Goal: Information Seeking & Learning: Learn about a topic

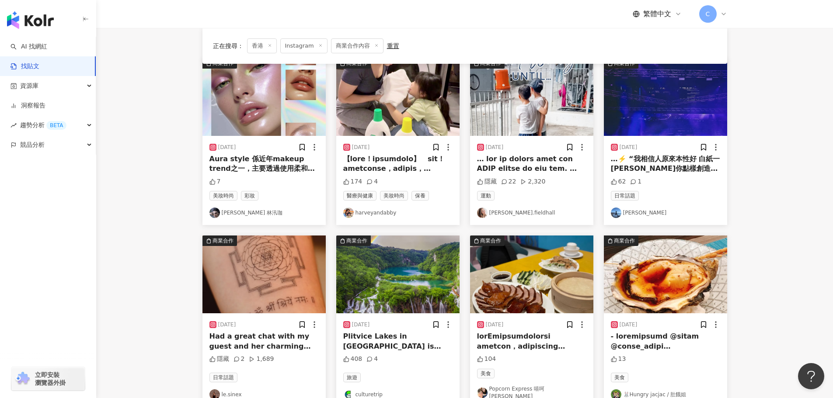
scroll to position [90, 0]
click at [247, 114] on img "button" at bounding box center [263, 97] width 123 height 78
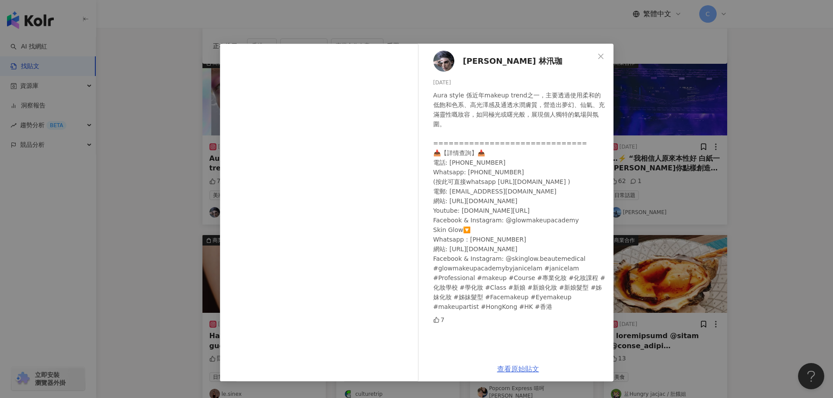
click at [514, 368] on link "查看原始貼文" at bounding box center [518, 369] width 42 height 8
click at [746, 129] on div "Janice Lam 林汛珈 [DATE] Aura style 係近年makeup trend之一，主要透過使用柔和的低飽和色系、高光澤感及通透水潤膚質，營…" at bounding box center [416, 199] width 833 height 398
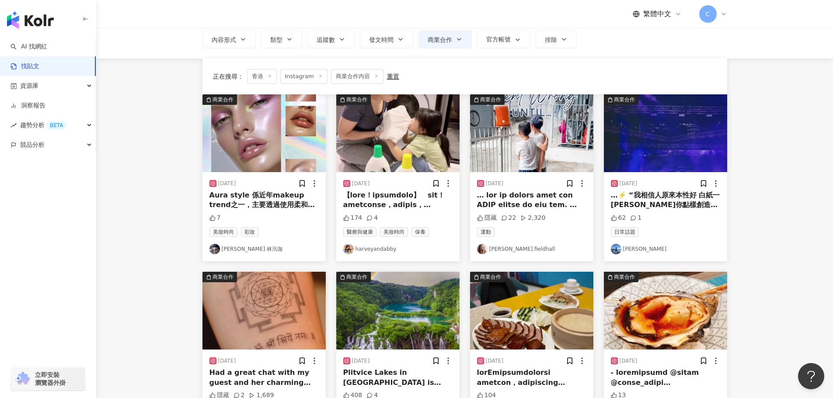
scroll to position [3, 0]
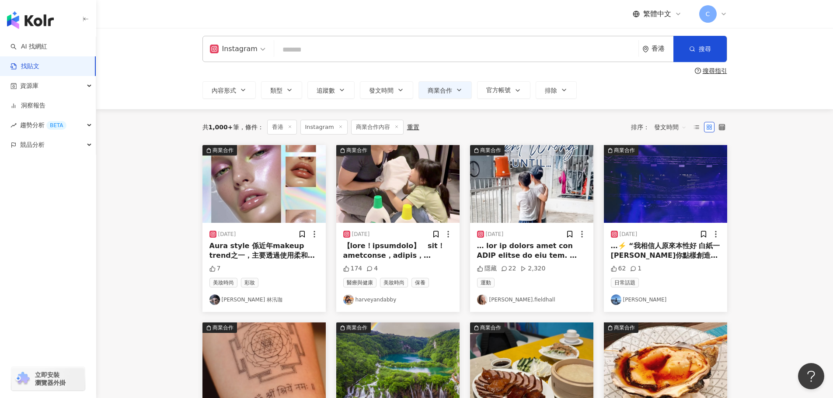
click at [540, 158] on img "button" at bounding box center [531, 184] width 123 height 78
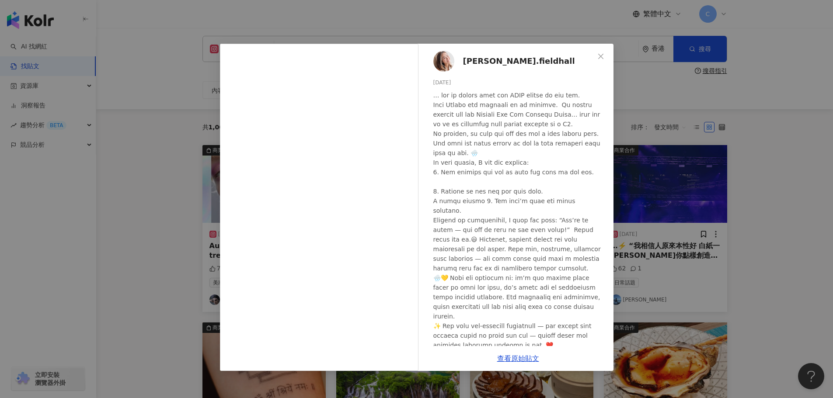
scroll to position [36, 0]
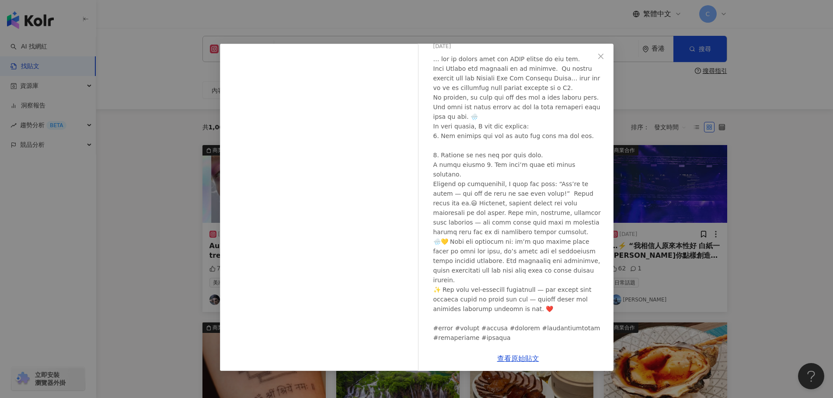
click at [674, 162] on div "[PERSON_NAME].fieldhall [DATE] 隱藏 22 2,320 查看原始貼文" at bounding box center [416, 199] width 833 height 398
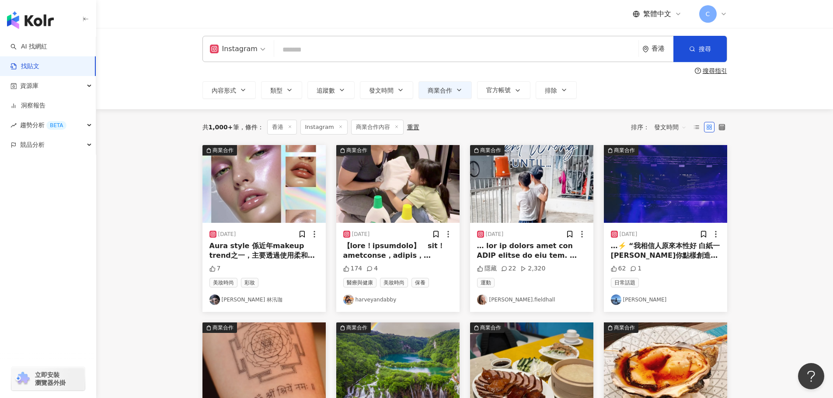
scroll to position [46, 0]
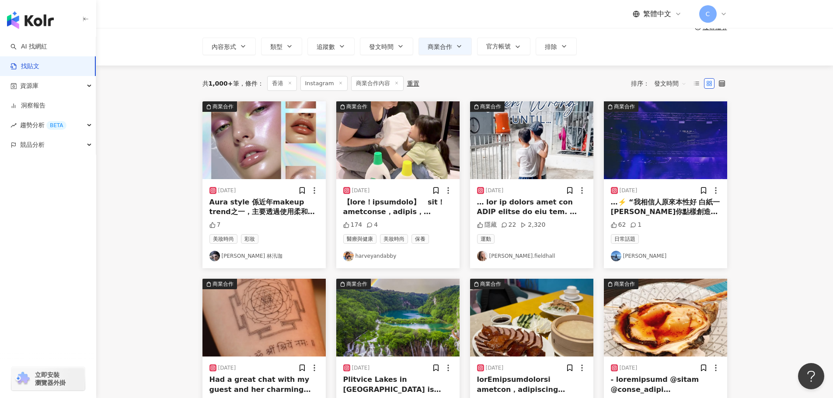
click at [637, 153] on img "button" at bounding box center [665, 140] width 123 height 78
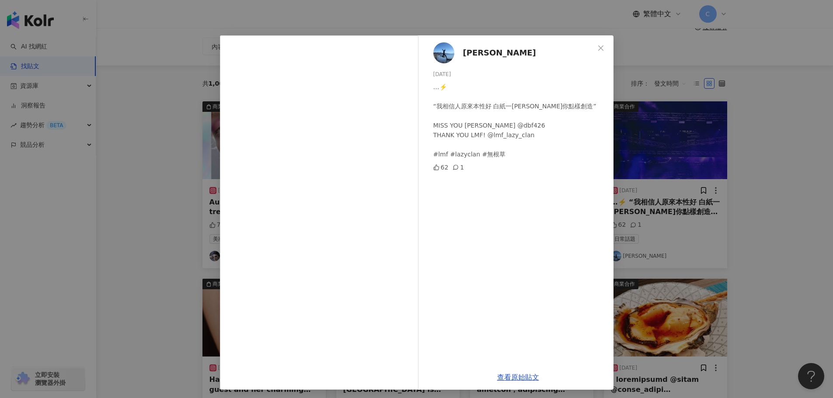
scroll to position [10, 0]
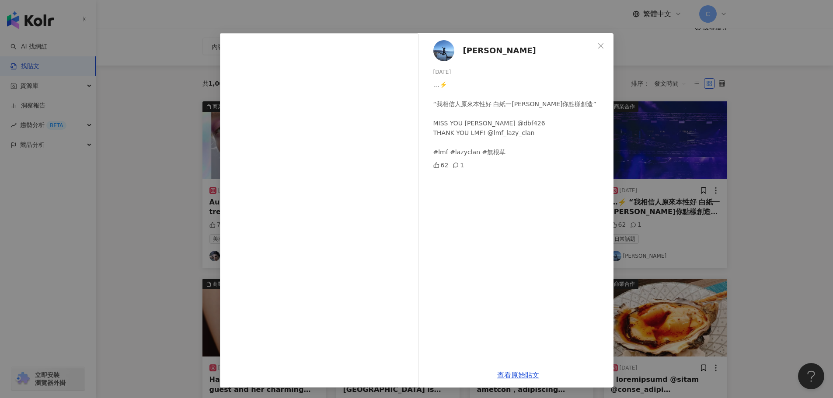
click at [715, 291] on div "[PERSON_NAME] [DATE] …⚡️ “我相信人原來本性好 白紙一[PERSON_NAME]你點樣創造” MISS YOU [PERSON_NAM…" at bounding box center [416, 199] width 833 height 398
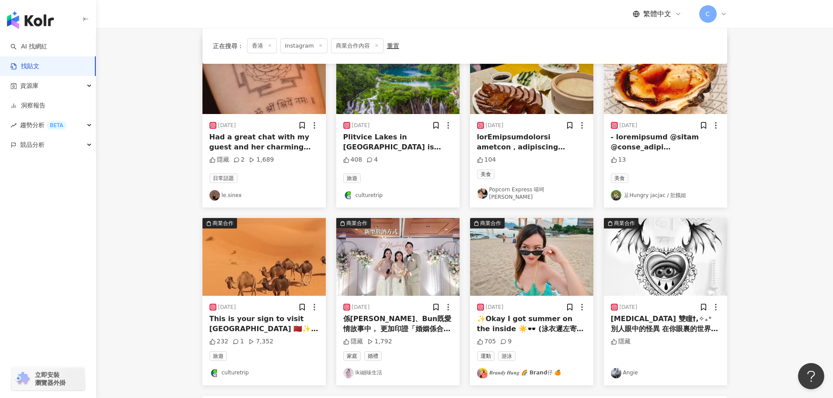
scroll to position [309, 0]
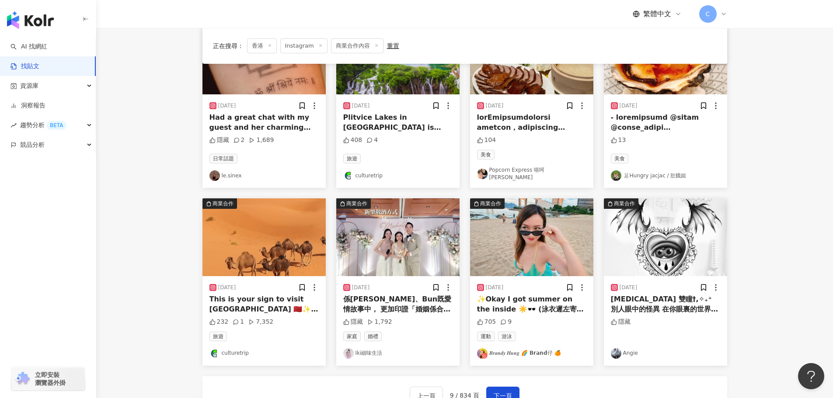
click at [417, 221] on img "button" at bounding box center [397, 238] width 123 height 78
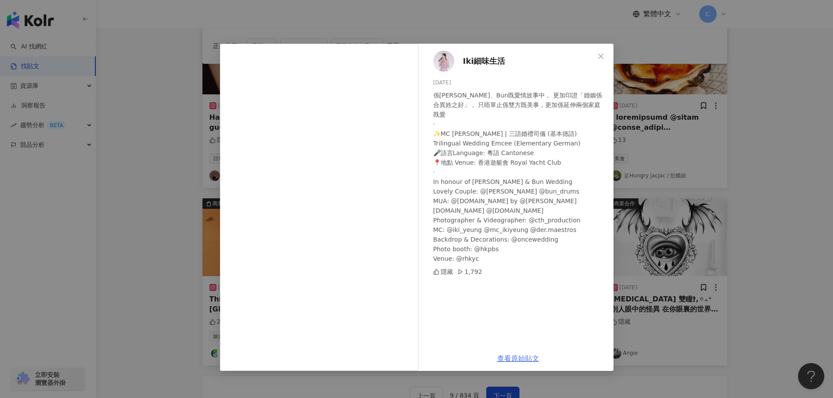
click at [521, 359] on link "查看原始貼文" at bounding box center [518, 359] width 42 height 8
click at [706, 116] on div "Iki細味生活 [DATE] 係[PERSON_NAME]、[PERSON_NAME]既愛情故事中， 更加印證「婚姻係合異姓之好」， 只唔單止係雙方既美事，更…" at bounding box center [416, 199] width 833 height 398
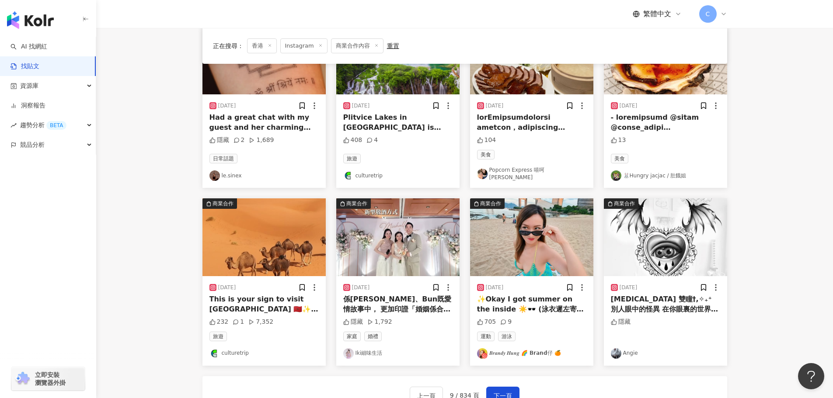
click at [702, 119] on div at bounding box center [665, 123] width 109 height 20
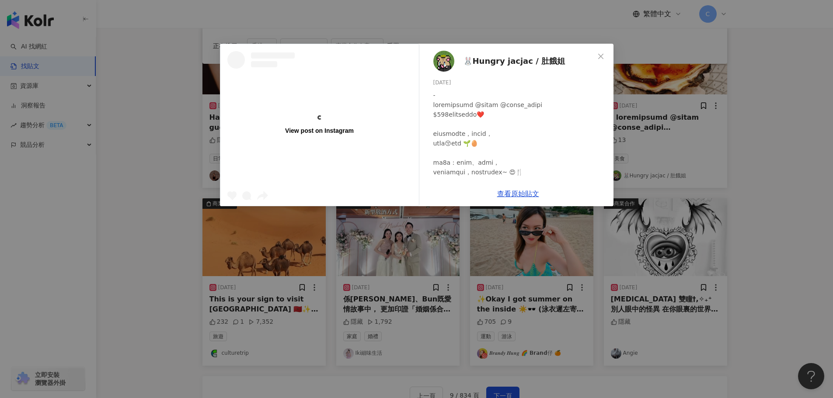
click at [751, 152] on div "View post on Instagram 🐰Hungry jacjac / 肚餓姐 [DATE] 13 查看原始貼文" at bounding box center [416, 199] width 833 height 398
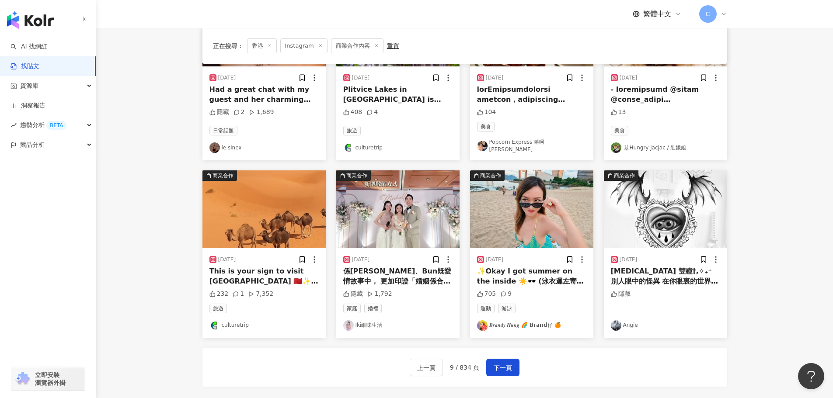
scroll to position [352, 0]
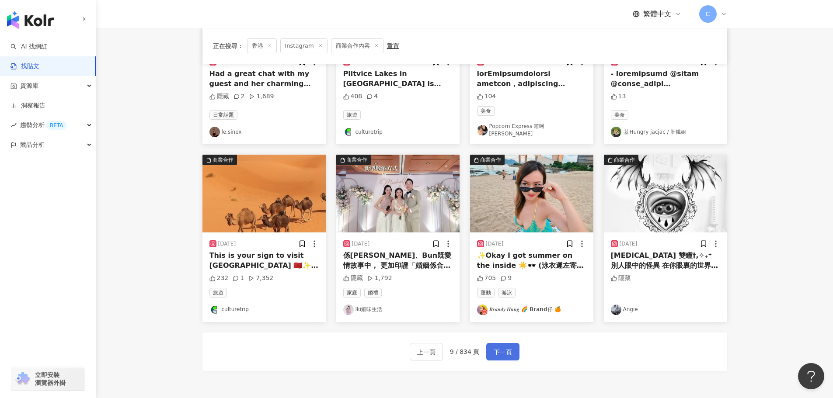
click at [500, 347] on span "下一頁" at bounding box center [503, 352] width 18 height 10
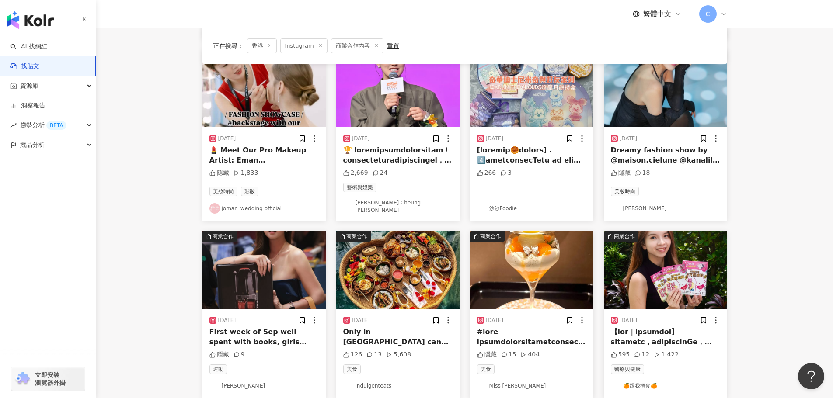
scroll to position [219, 0]
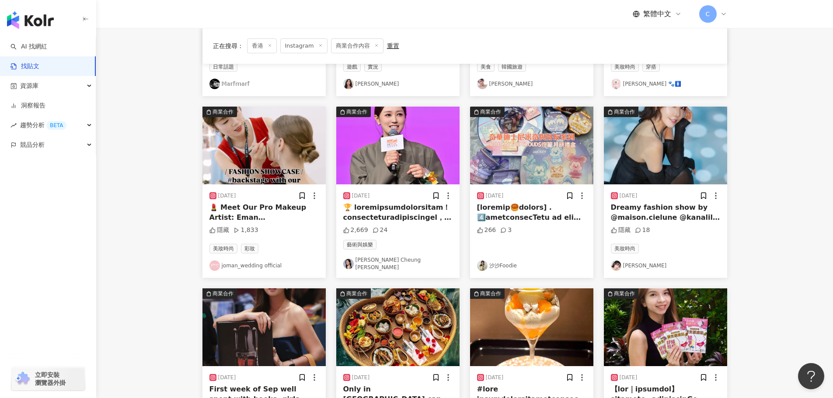
click at [560, 130] on img "button" at bounding box center [531, 146] width 123 height 78
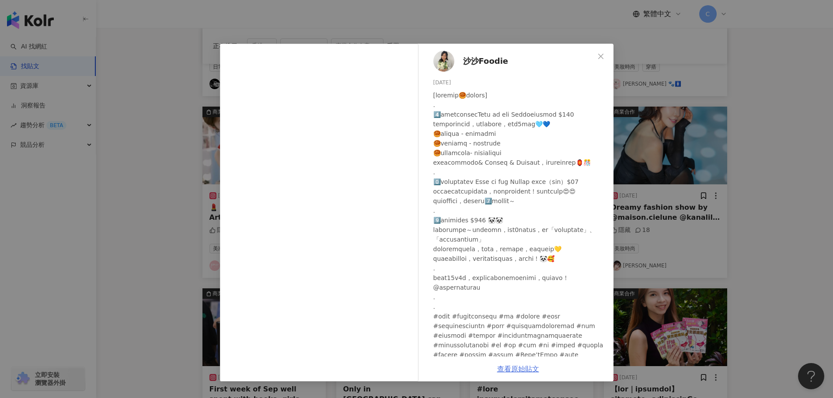
click at [515, 368] on link "查看原始貼文" at bounding box center [518, 369] width 42 height 8
click at [701, 119] on div "沙沙Foodie [DATE] 266 3 查看原始貼文" at bounding box center [416, 199] width 833 height 398
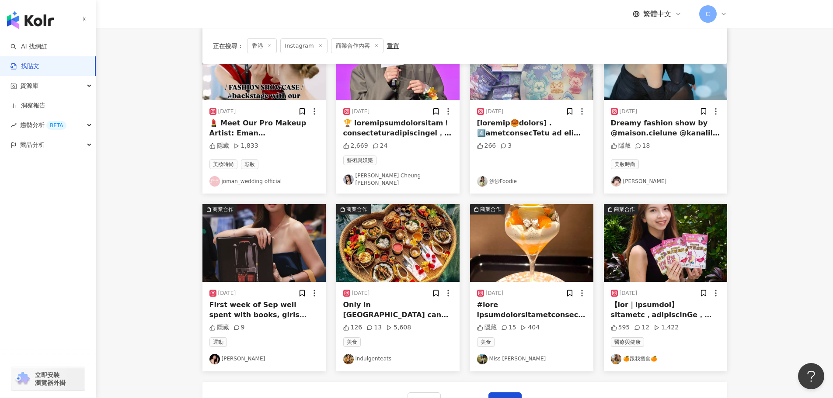
scroll to position [394, 0]
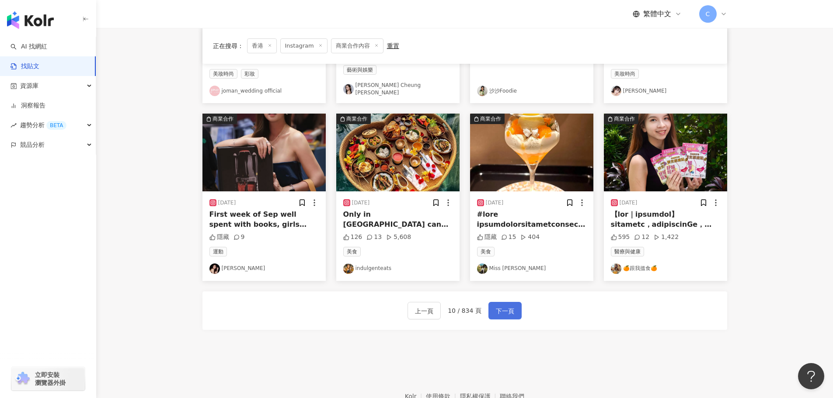
click at [519, 307] on button "下一頁" at bounding box center [504, 310] width 33 height 17
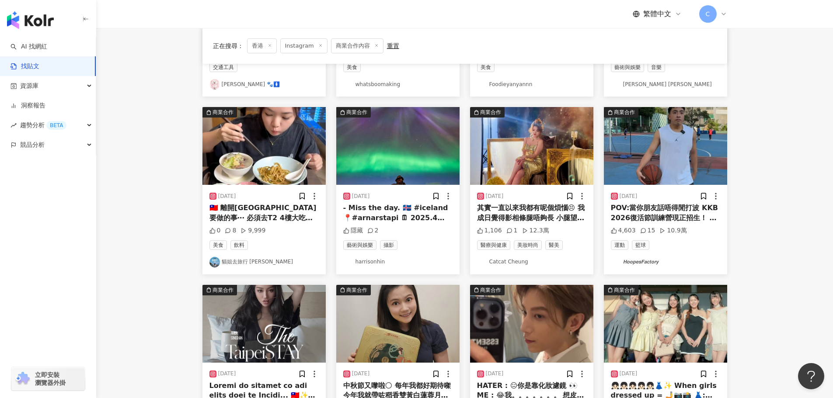
scroll to position [219, 0]
drag, startPoint x: 143, startPoint y: 230, endPoint x: 178, endPoint y: 233, distance: 34.7
click at [144, 230] on main "Instagram 香港 搜尋 searchOperator 插入語法 完全符合 "" 聯集 OR 交集 AND 排除 - 群組 {} 搜尋指引 內容形式 類…" at bounding box center [464, 165] width 737 height 713
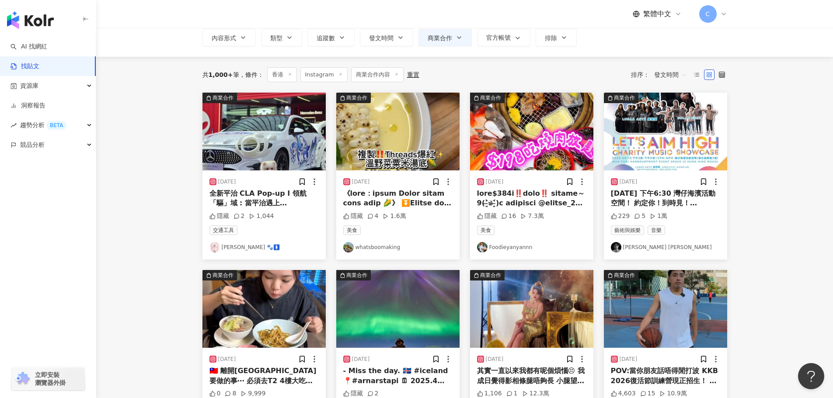
scroll to position [44, 0]
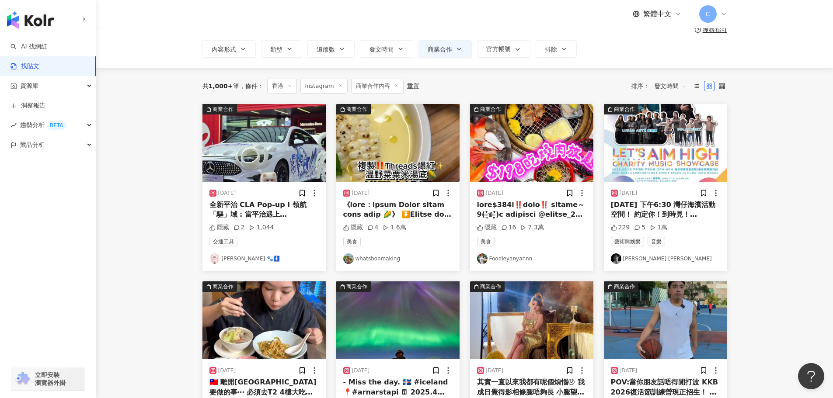
drag, startPoint x: 806, startPoint y: 127, endPoint x: 802, endPoint y: 132, distance: 6.3
click at [806, 127] on main "Instagram 香港 搜尋 searchOperator 插入語法 完全符合 "" 聯集 OR 交集 AND 排除 - 群組 {} 搜尋指引 內容形式 類…" at bounding box center [464, 340] width 737 height 713
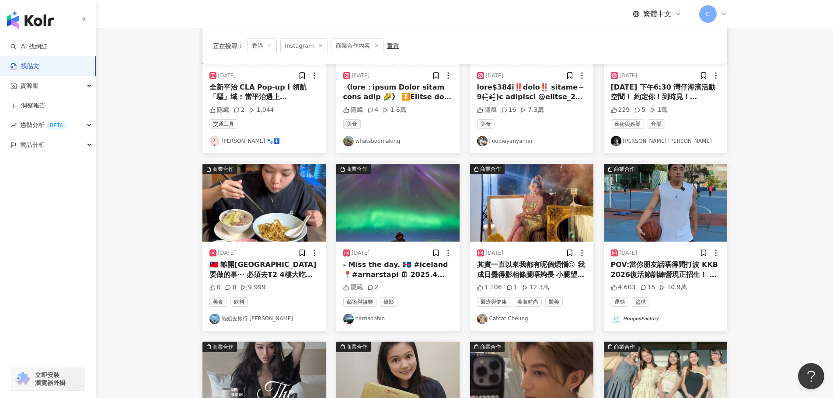
scroll to position [219, 0]
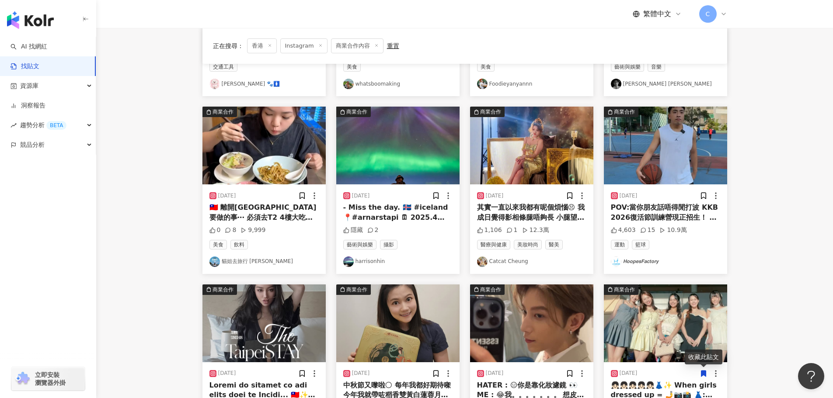
click at [258, 266] on link "貓姐去旅行 [PERSON_NAME]" at bounding box center [263, 262] width 109 height 10
click at [248, 146] on img "button" at bounding box center [263, 146] width 123 height 78
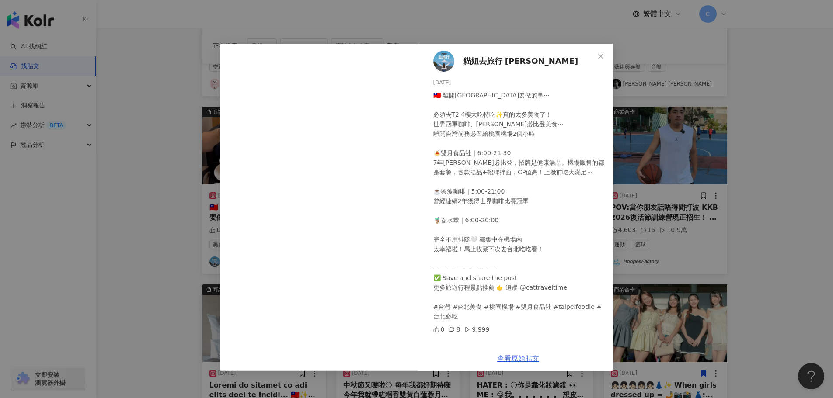
click at [516, 358] on link "查看原始貼文" at bounding box center [518, 359] width 42 height 8
click at [760, 145] on div "貓姐去旅行 Cat Ng [DATE] 🇹🇼 離開[GEOGRAPHIC_DATA]要做的事⋯ 必須去T2 4樓大吃特吃✨真的太多美食了！ 世界冠軍咖啡、[P…" at bounding box center [416, 199] width 833 height 398
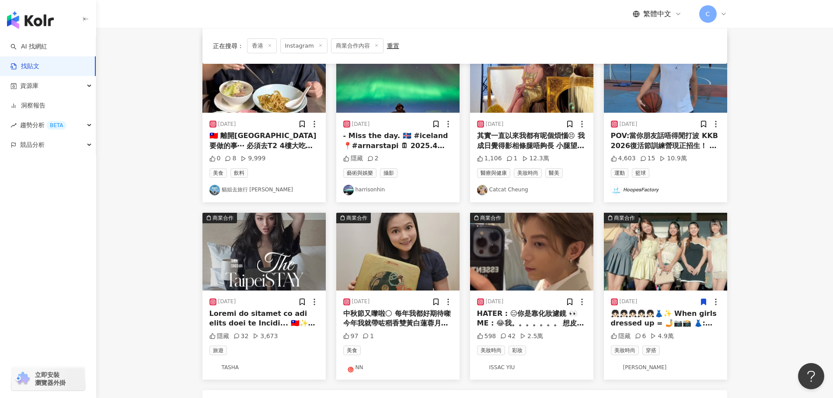
scroll to position [350, 0]
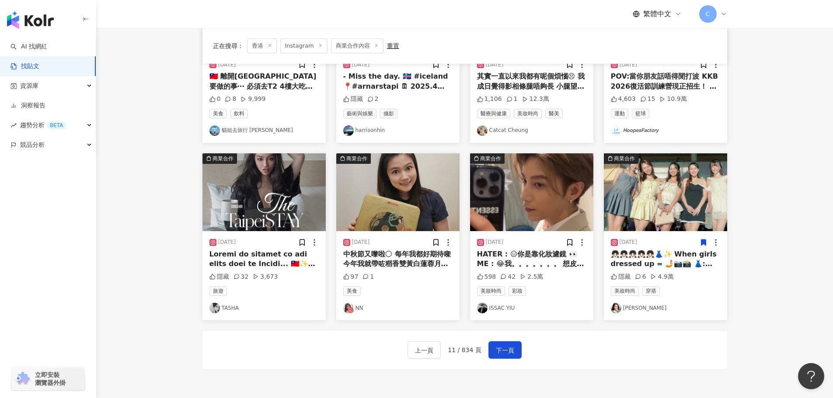
click at [659, 210] on img "button" at bounding box center [665, 192] width 123 height 78
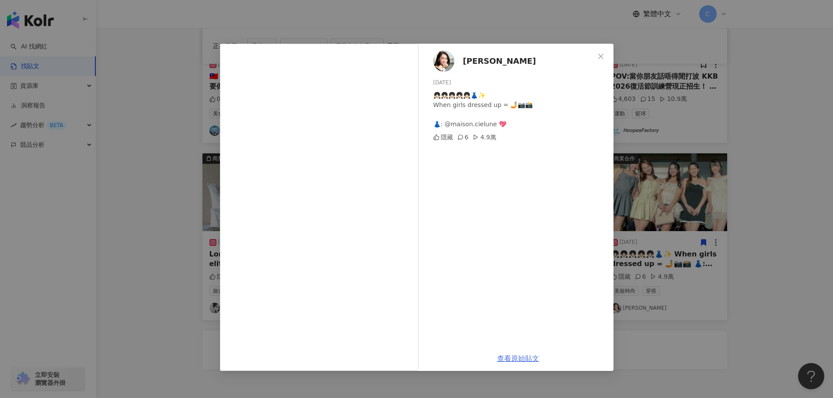
click at [519, 357] on link "查看原始貼文" at bounding box center [518, 359] width 42 height 8
click at [747, 223] on div "Wai Ting [DATE] 👧🏻👧🏻👧🏻👧🏻👧🏻👗✨ When girls dressed up = 🤳📷📸 👗: @maison.cielune 💖 隱…" at bounding box center [416, 199] width 833 height 398
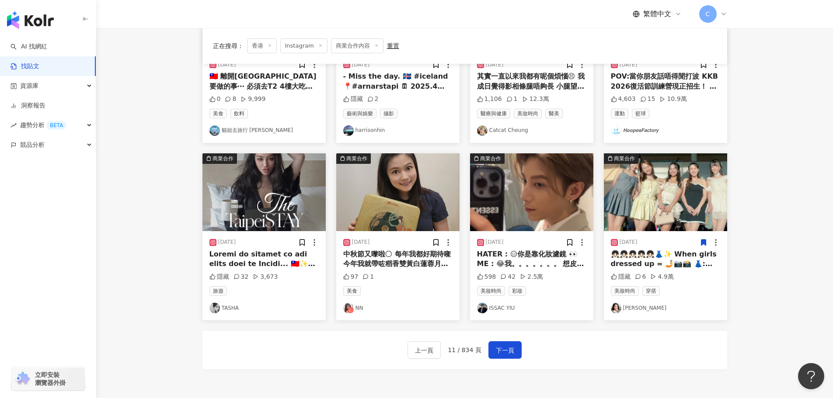
click at [521, 223] on img "button" at bounding box center [531, 192] width 123 height 78
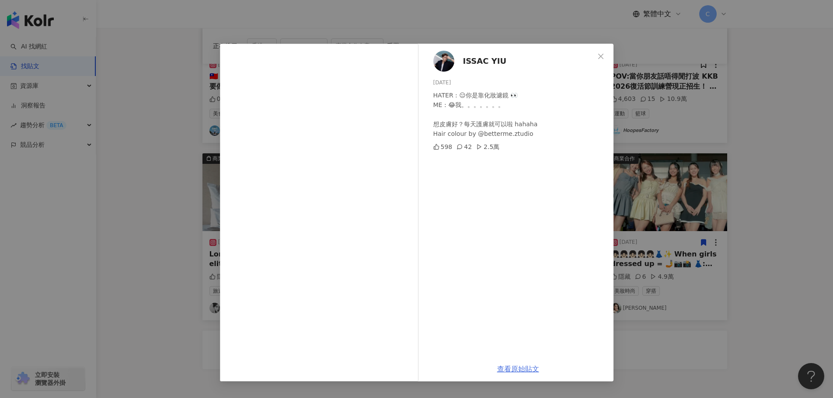
click at [512, 369] on link "查看原始貼文" at bounding box center [518, 369] width 42 height 8
click at [675, 266] on div "ISSAC YIU [DATE] HATER : 😑你是靠化妝濾鏡 👀 ME : 😂我。。。。。。。 想皮膚好？每天護膚就可以啦 hahaha Hair co…" at bounding box center [416, 199] width 833 height 398
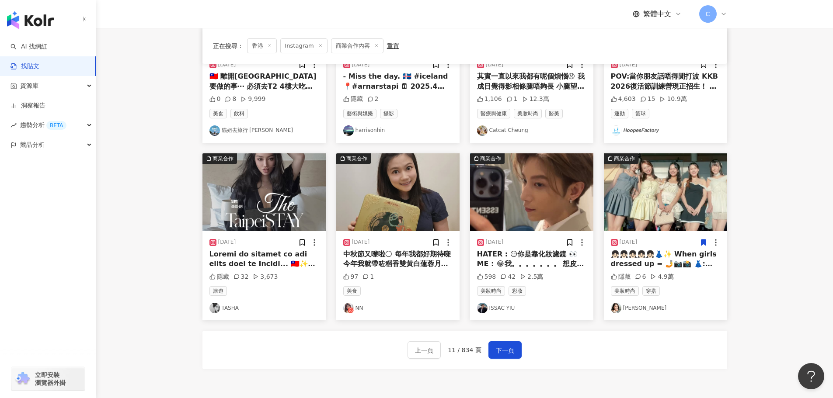
click at [287, 199] on img "button" at bounding box center [263, 192] width 123 height 78
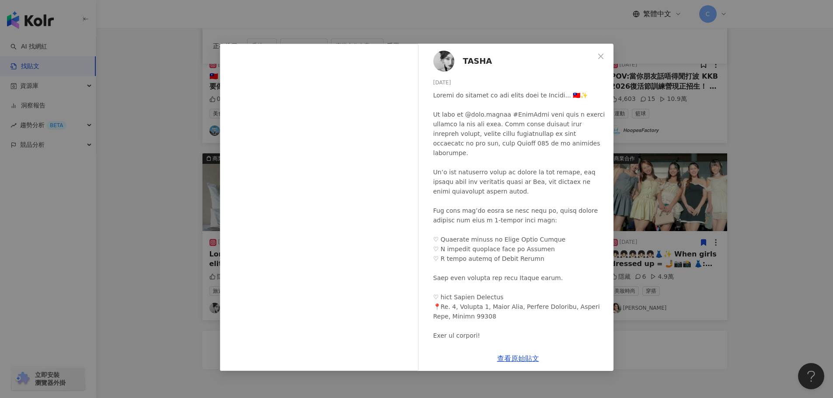
click at [741, 275] on div "TASHA [DATE] 隱藏 32 3,673 查看原始貼文" at bounding box center [416, 199] width 833 height 398
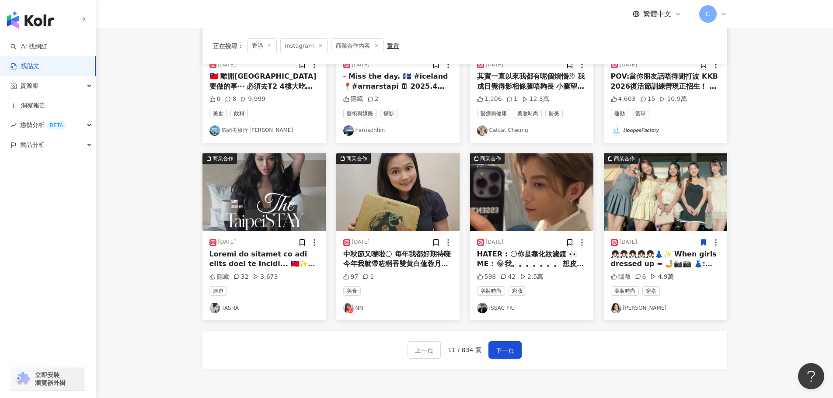
click at [371, 201] on img "button" at bounding box center [397, 192] width 123 height 78
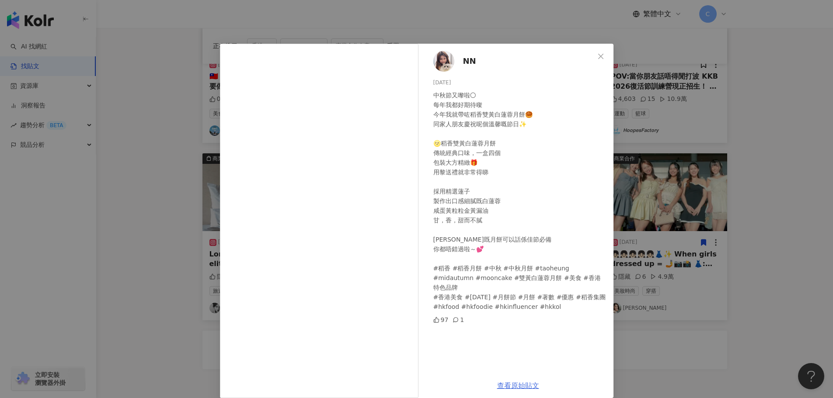
click at [507, 386] on link "查看原始貼文" at bounding box center [518, 386] width 42 height 8
click at [644, 210] on div "NN [DATE] 中秋節又嚟啦🌕 每年我都好期待㗎 今年我就帶咗稻香雙黃白蓮蓉月餅🥮 同家人朋友慶祝呢個溫馨嘅節日✨ 🌝稻香雙黃白蓮蓉月餅 傳統經典口味，一…" at bounding box center [416, 199] width 833 height 398
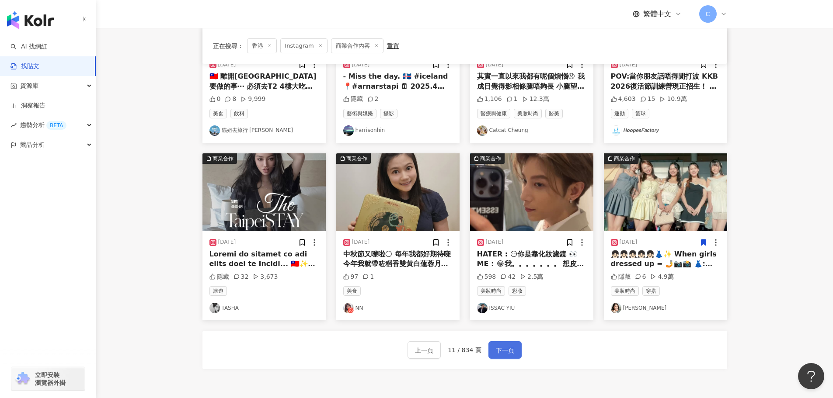
click at [508, 350] on span "下一頁" at bounding box center [505, 350] width 18 height 10
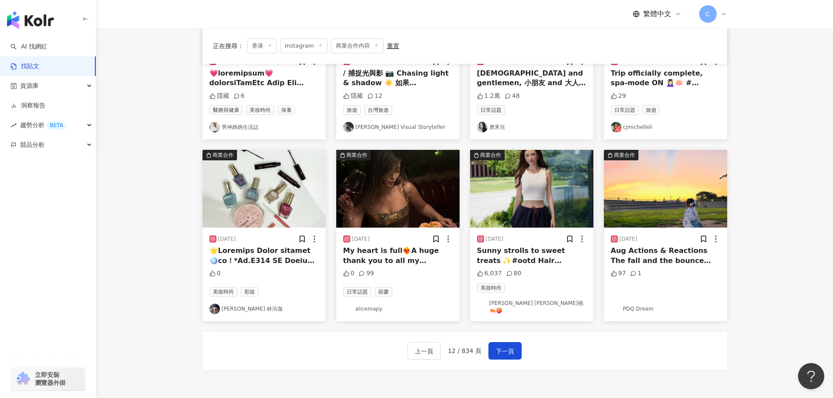
scroll to position [354, 0]
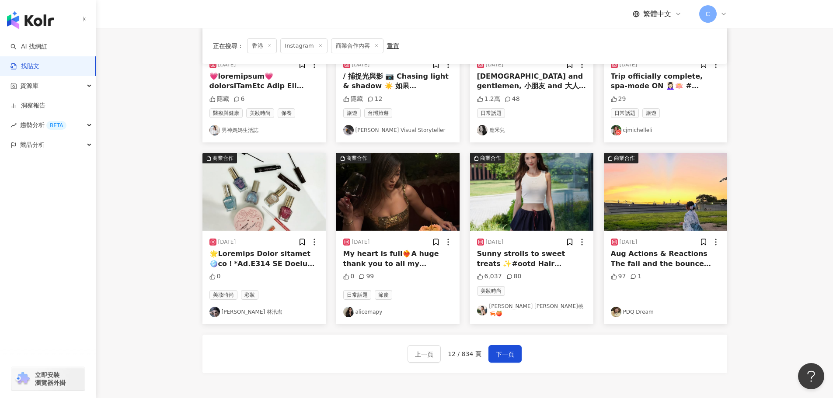
click at [749, 172] on main "Instagram 香港 搜尋 searchOperator 插入語法 完全符合 "" 聯集 OR 交集 AND 排除 - 群組 {} 搜尋指引 內容形式 類…" at bounding box center [464, 34] width 737 height 721
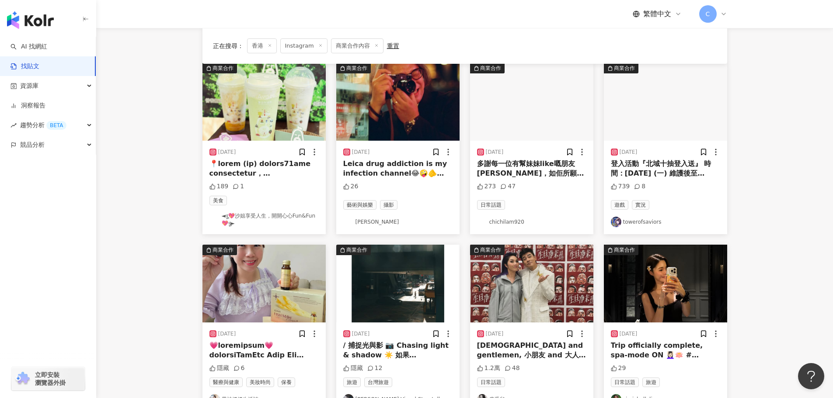
scroll to position [219, 0]
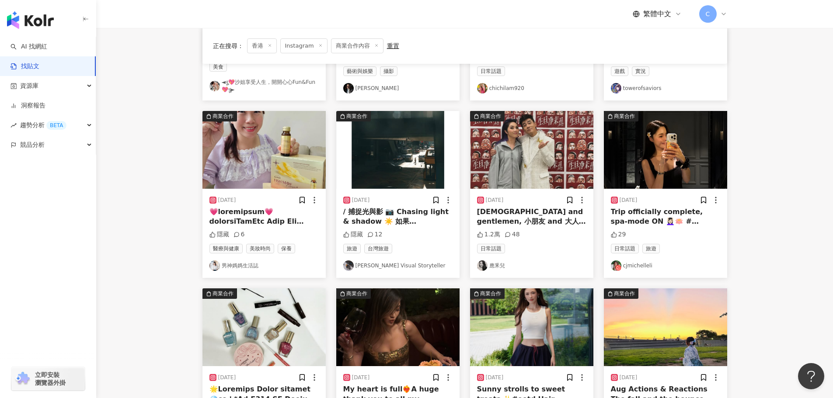
click at [679, 168] on img "button" at bounding box center [665, 150] width 123 height 78
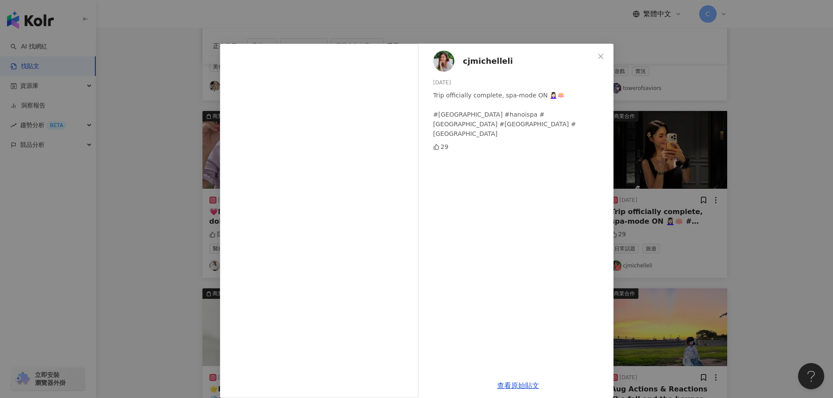
click at [714, 280] on div "cjmichelleli [DATE] Trip officially complete, spa-mode ON 💆🏻‍♀️🪷 #hanoi #hanois…" at bounding box center [416, 199] width 833 height 398
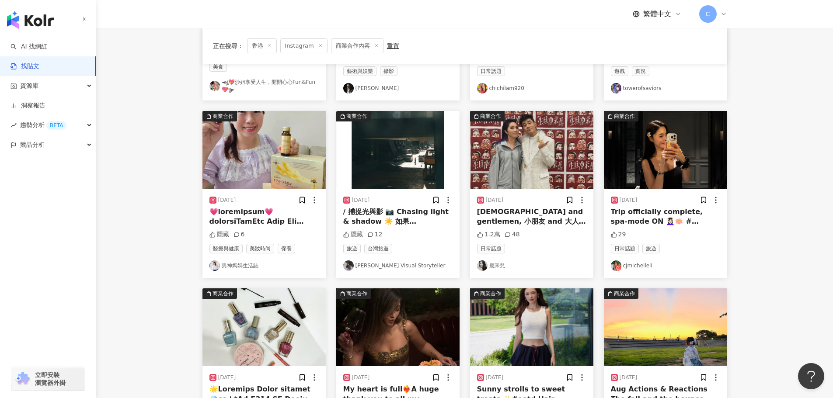
click at [681, 147] on img "button" at bounding box center [665, 150] width 123 height 78
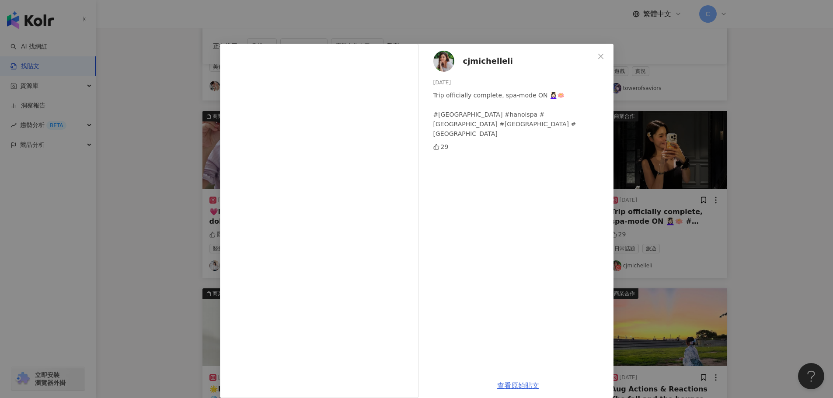
click at [514, 386] on link "查看原始貼文" at bounding box center [518, 386] width 42 height 8
click at [743, 132] on div "cjmichelleli [DATE] Trip officially complete, spa-mode ON 💆🏻‍♀️🪷 #hanoi #hanois…" at bounding box center [416, 199] width 833 height 398
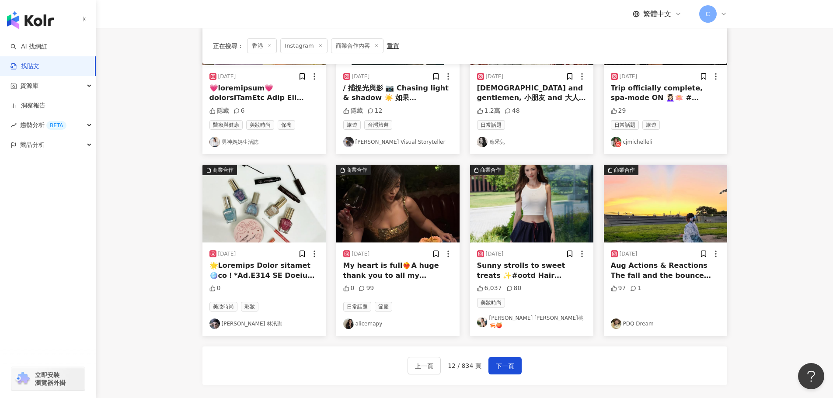
scroll to position [350, 0]
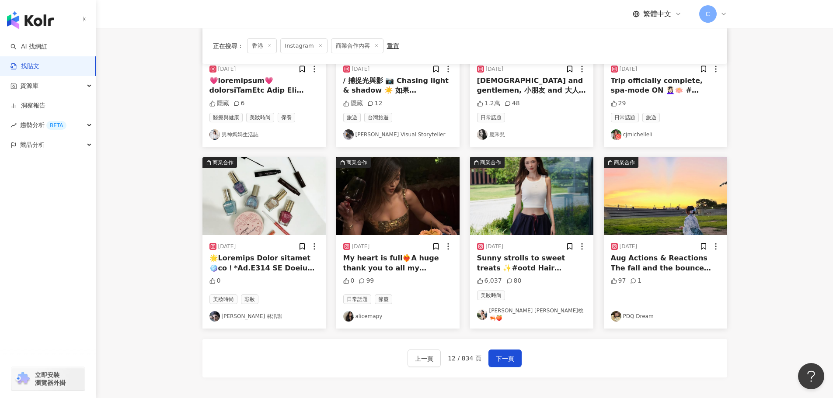
click at [239, 201] on img "button" at bounding box center [263, 196] width 123 height 78
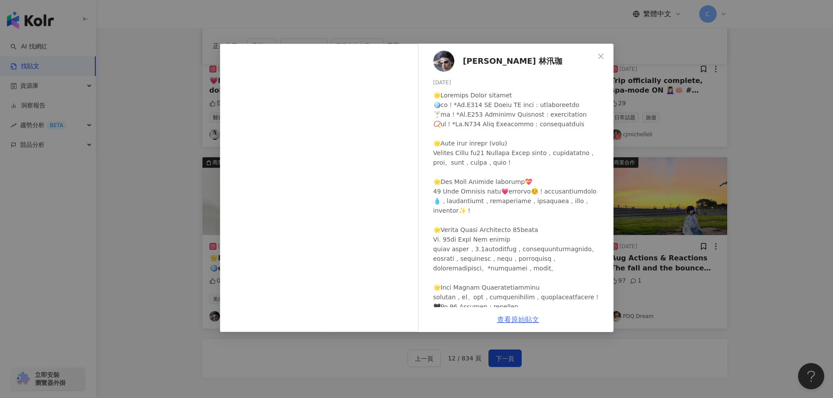
click at [513, 320] on link "查看原始貼文" at bounding box center [518, 320] width 42 height 8
drag, startPoint x: 681, startPoint y: 116, endPoint x: 676, endPoint y: 124, distance: 8.9
click at [681, 117] on div "[PERSON_NAME] 林汛珈 [DATE] 0 查看原始貼文" at bounding box center [416, 199] width 833 height 398
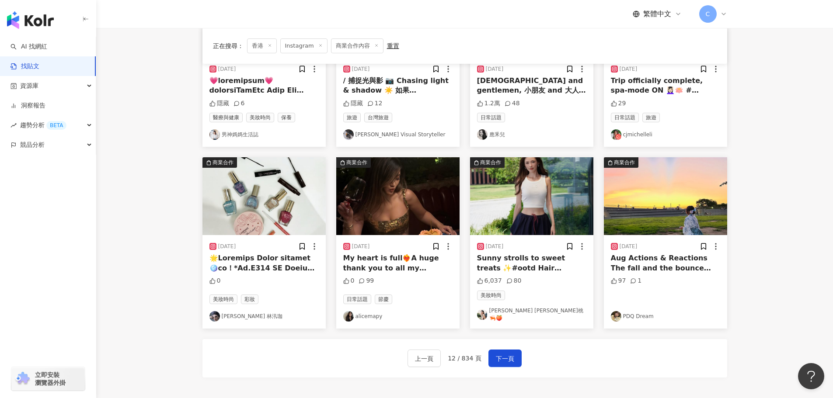
click at [504, 187] on img "button" at bounding box center [531, 196] width 123 height 78
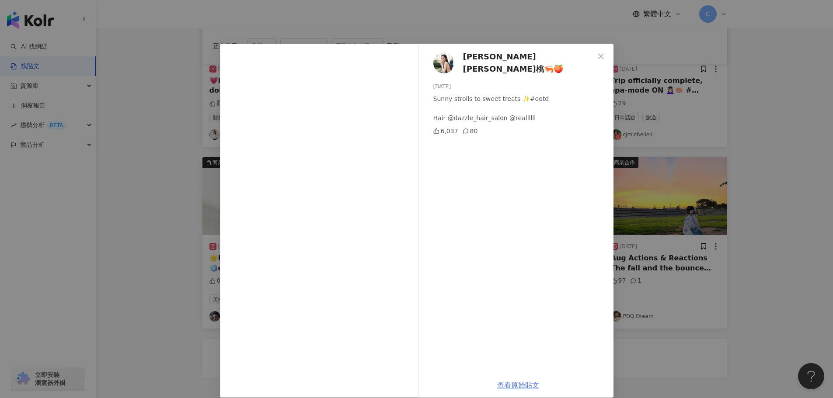
click at [506, 385] on link "查看原始貼文" at bounding box center [518, 385] width 42 height 8
click at [666, 186] on div "[PERSON_NAME] [PERSON_NAME]桃🦐🍑 [DATE] [PERSON_NAME] to sweet treats ✨#ootd Hair…" at bounding box center [416, 199] width 833 height 398
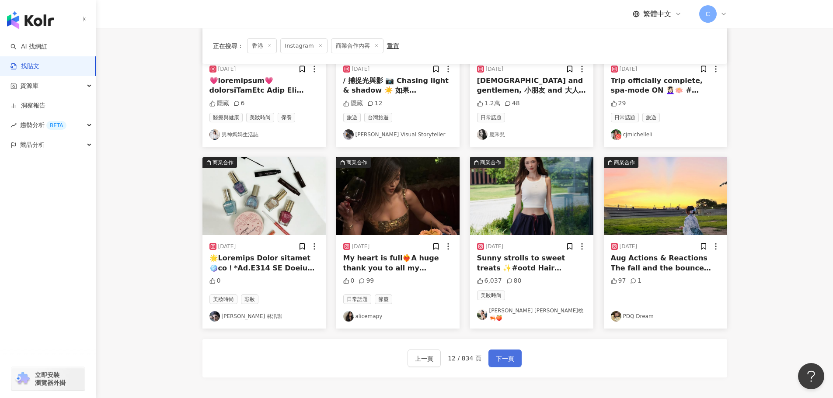
click at [514, 359] on button "下一頁" at bounding box center [504, 358] width 33 height 17
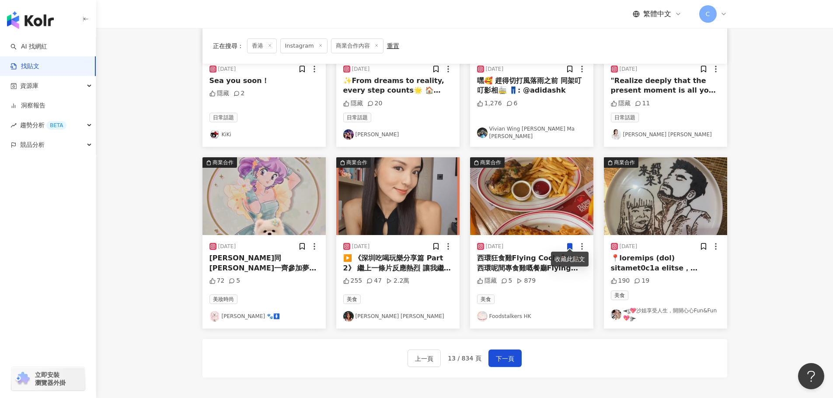
click at [368, 315] on link "[PERSON_NAME] [PERSON_NAME]" at bounding box center [397, 316] width 109 height 10
click at [358, 213] on img "button" at bounding box center [397, 196] width 123 height 78
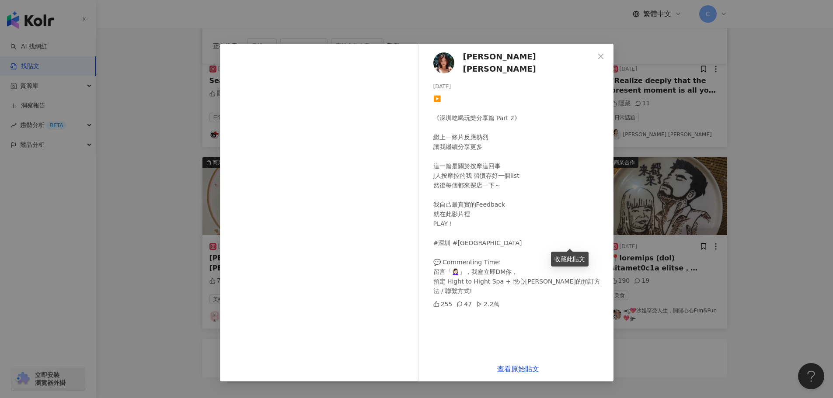
click at [727, 54] on div "[PERSON_NAME] [PERSON_NAME][DATE] ▶️ 《深圳吃喝玩樂分享篇 Part 2》 繼上一條片反應熱烈 讓我繼續分享更多 這一篇是…" at bounding box center [416, 199] width 833 height 398
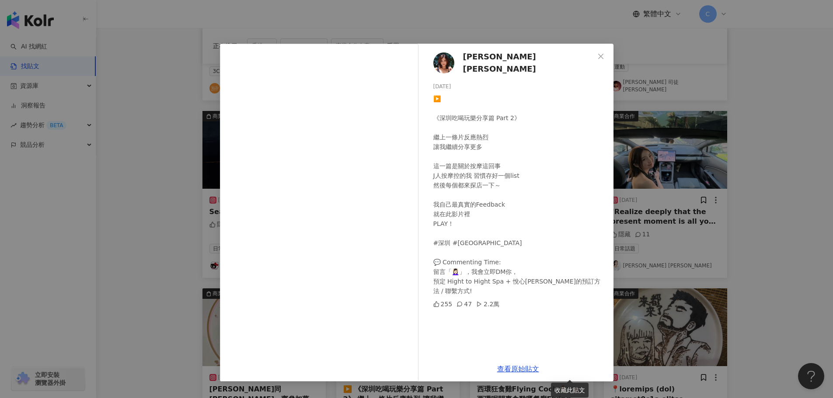
click at [747, 66] on div "[PERSON_NAME] [PERSON_NAME][DATE] ▶️ 《深圳吃喝玩樂分享篇 Part 2》 繼上一條片反應熱烈 讓我繼續分享更多 這一篇是…" at bounding box center [416, 199] width 833 height 398
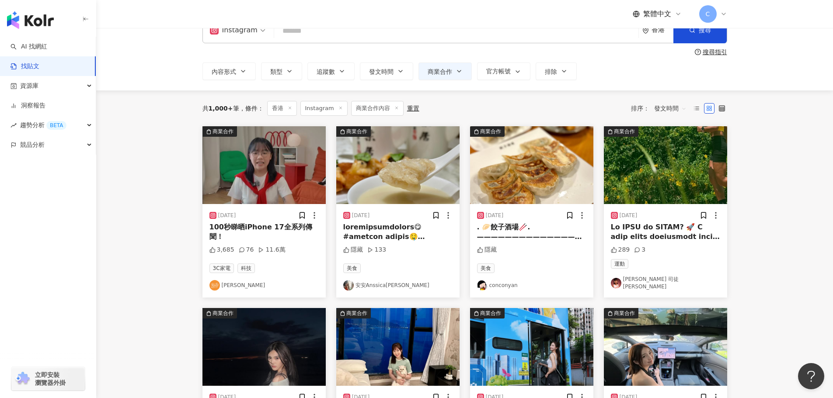
scroll to position [0, 0]
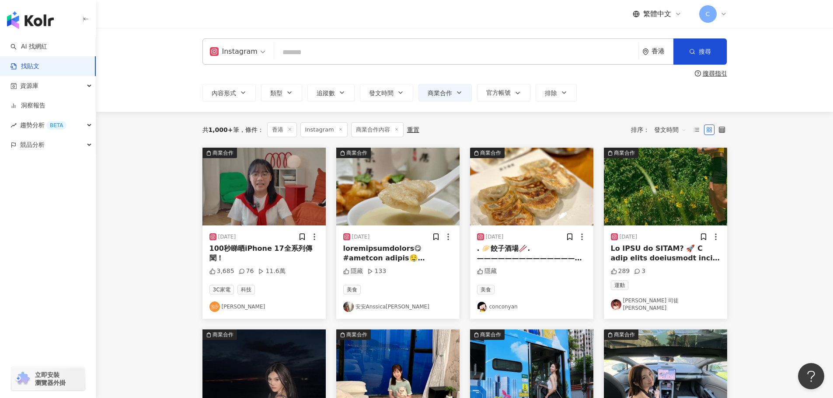
click at [414, 183] on img "button" at bounding box center [397, 187] width 123 height 78
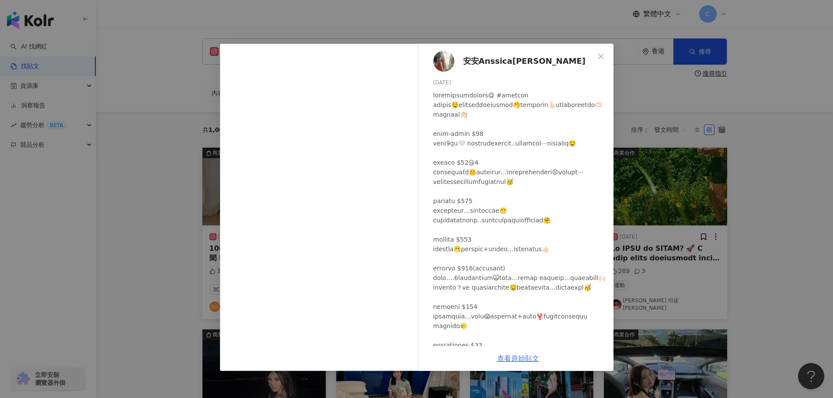
click at [509, 358] on link "查看原始貼文" at bounding box center [518, 359] width 42 height 8
click at [690, 142] on div "安安Anssica엔시카 [DATE] 隱藏 133 查看原始貼文" at bounding box center [416, 199] width 833 height 398
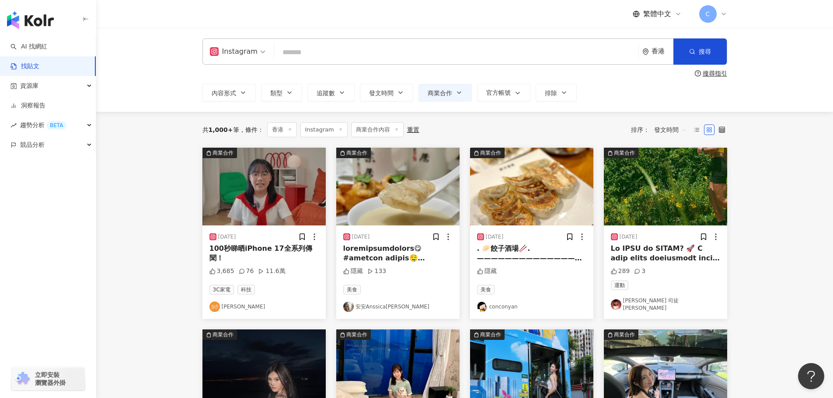
click at [763, 237] on main "Instagram 香港 搜尋 searchOperator 插入語法 完全符合 "" 聯集 OR 交集 AND 排除 - 群組 {} 搜尋指引 內容形式 類…" at bounding box center [464, 388] width 737 height 721
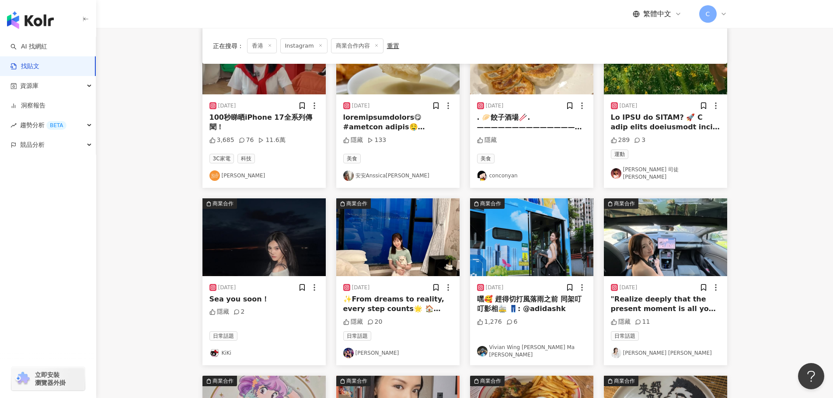
scroll to position [219, 0]
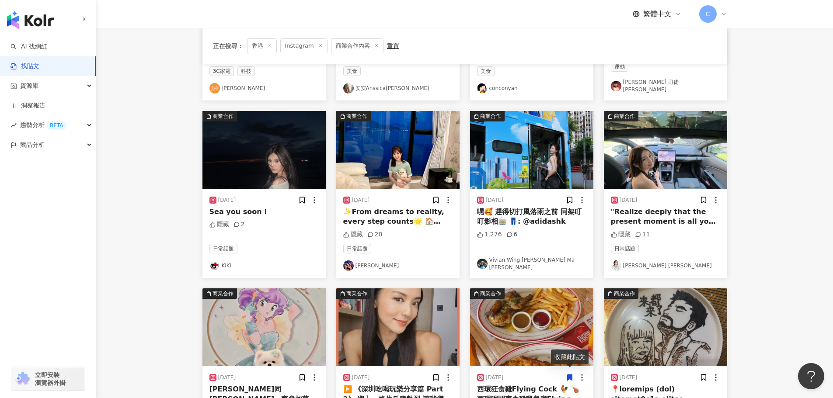
click at [403, 145] on img "button" at bounding box center [397, 150] width 123 height 78
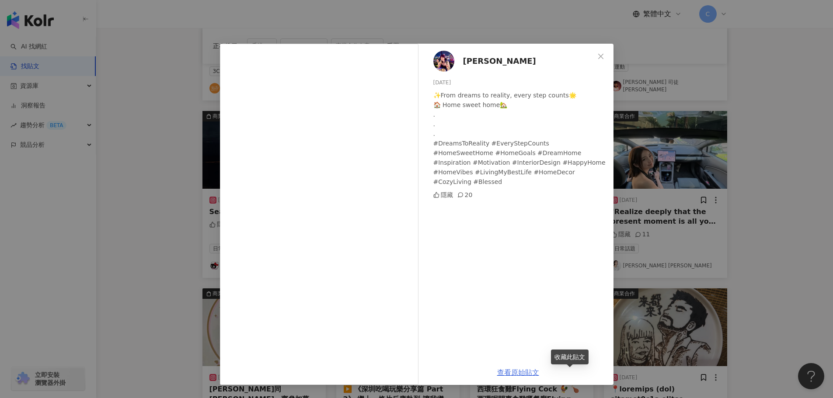
click at [517, 372] on link "查看原始貼文" at bounding box center [518, 373] width 42 height 8
click at [707, 217] on div "[PERSON_NAME] [DATE] ✨From dreams to reality, every step counts🌟 🏠 Home sweet h…" at bounding box center [416, 199] width 833 height 398
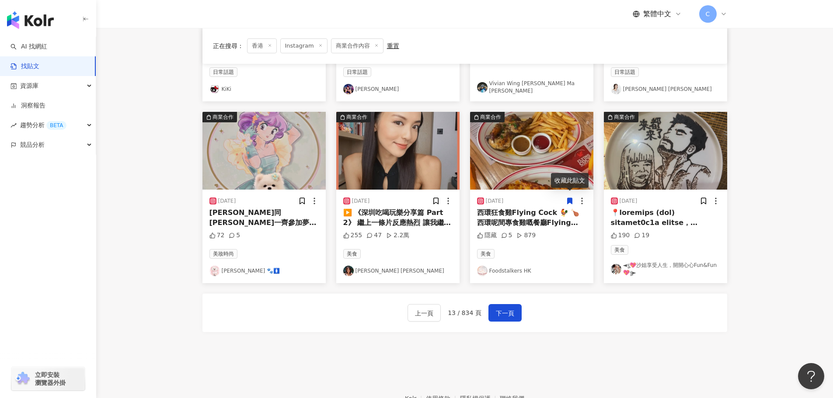
scroll to position [437, 0]
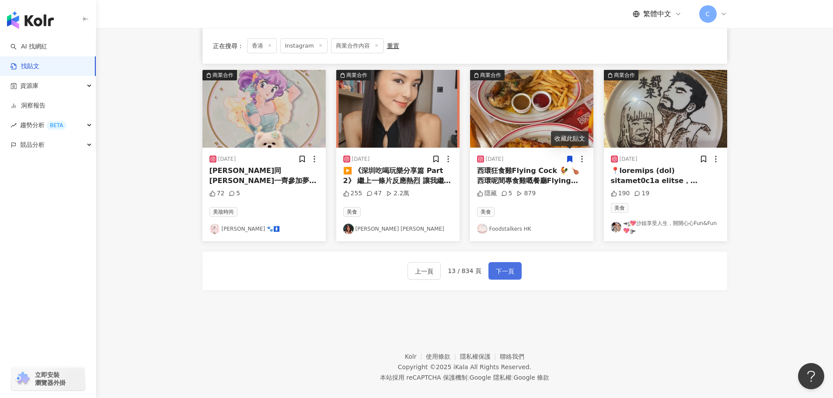
click at [506, 267] on span "下一頁" at bounding box center [505, 271] width 18 height 10
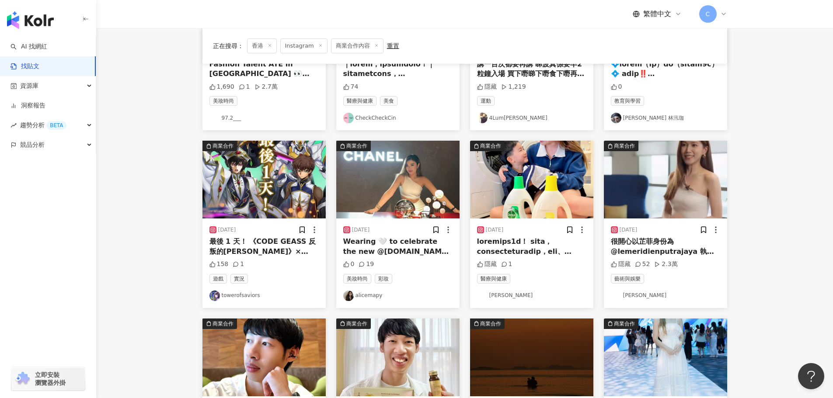
scroll to position [0, 0]
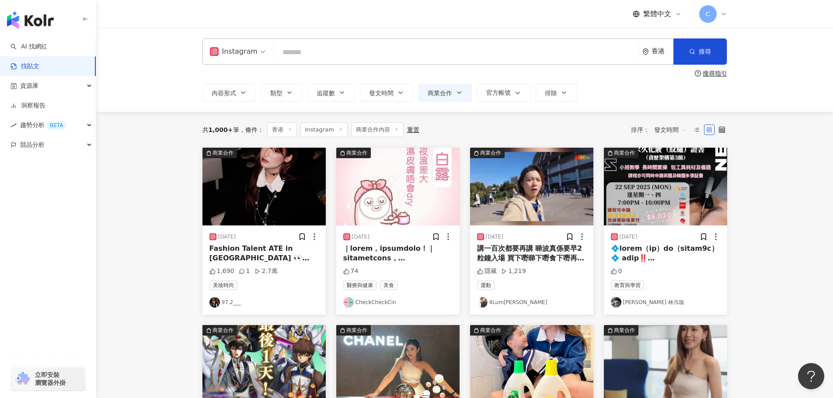
click at [279, 184] on img "button" at bounding box center [263, 187] width 123 height 78
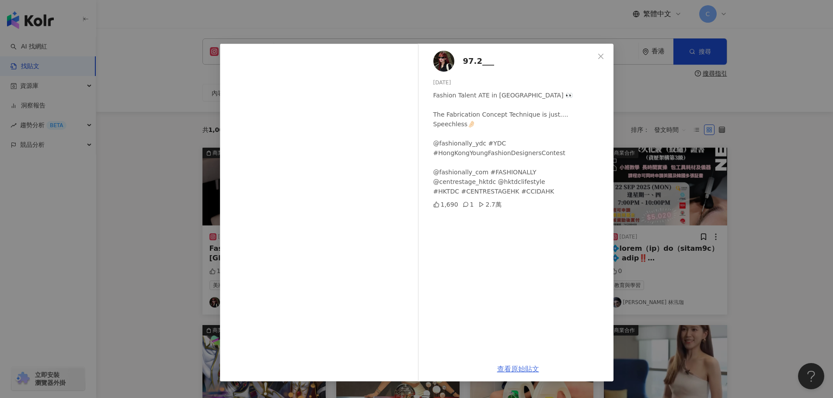
click at [516, 371] on link "查看原始貼文" at bounding box center [518, 369] width 42 height 8
click at [708, 103] on div "97.2___ [DATE] Fashion Talent ATE in [GEOGRAPHIC_DATA] 👀 The Fabrication Concep…" at bounding box center [416, 199] width 833 height 398
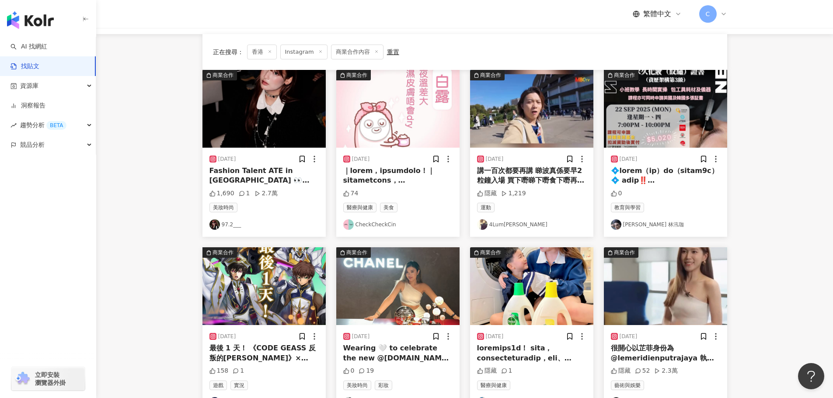
scroll to position [87, 0]
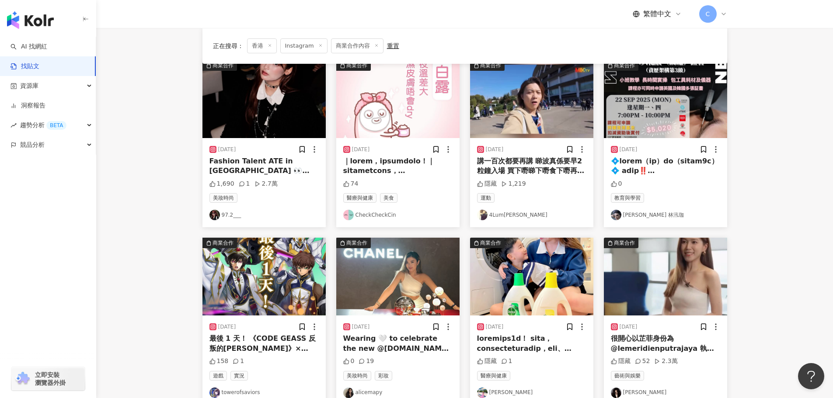
click at [395, 115] on img "button" at bounding box center [397, 99] width 123 height 78
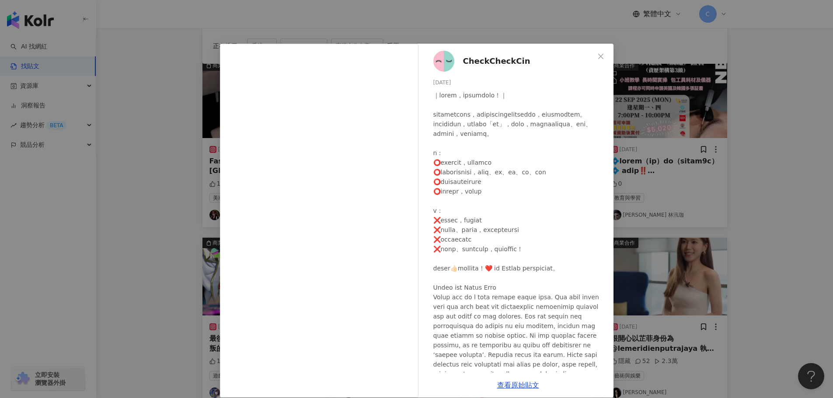
click at [473, 59] on span "CheckCheckCin" at bounding box center [496, 61] width 67 height 12
click at [529, 391] on div "查看原始貼文" at bounding box center [518, 385] width 191 height 25
click at [529, 385] on link "查看原始貼文" at bounding box center [518, 385] width 42 height 8
click at [721, 72] on div "CheckCheckCin [DATE] 74 查看原始貼文" at bounding box center [416, 199] width 833 height 398
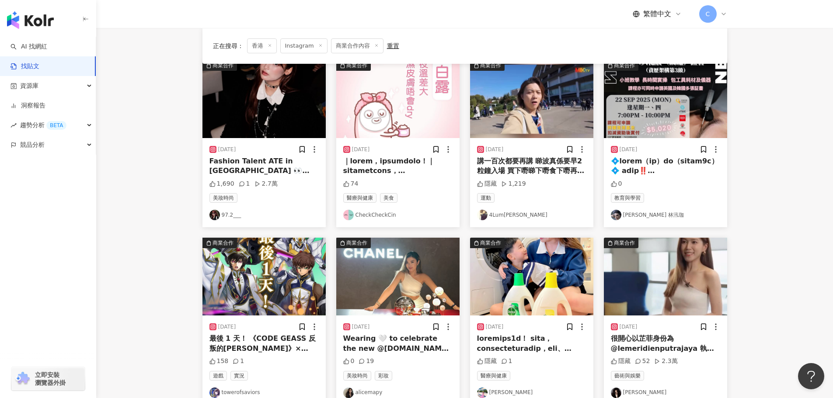
click at [495, 101] on img "button" at bounding box center [531, 99] width 123 height 78
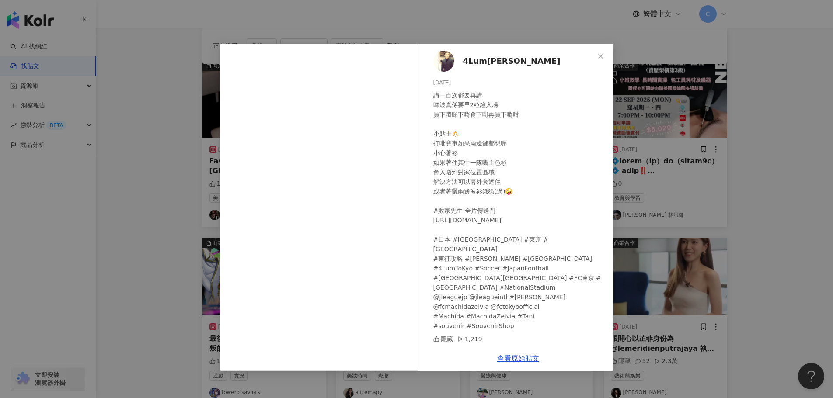
click at [733, 318] on div "4Lum[PERSON_NAME] [DATE] 講一百次都要再講 睇波真係要早2粒鐘入場 買下嘢睇下嘢食下嘢再買下嘢咁 小貼士🔅 打吡賽事如果兩邊舖都想睇 …" at bounding box center [416, 199] width 833 height 398
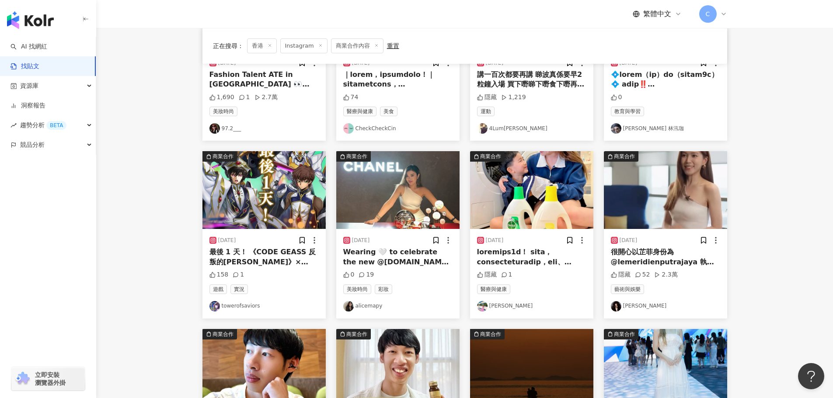
scroll to position [175, 0]
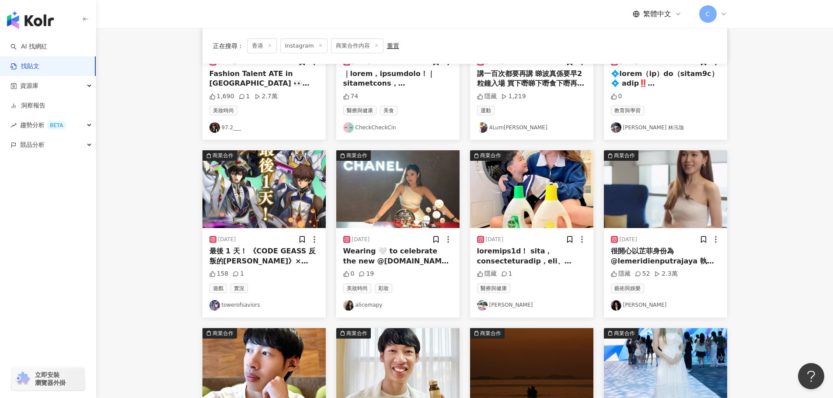
click at [409, 208] on img "button" at bounding box center [397, 189] width 123 height 78
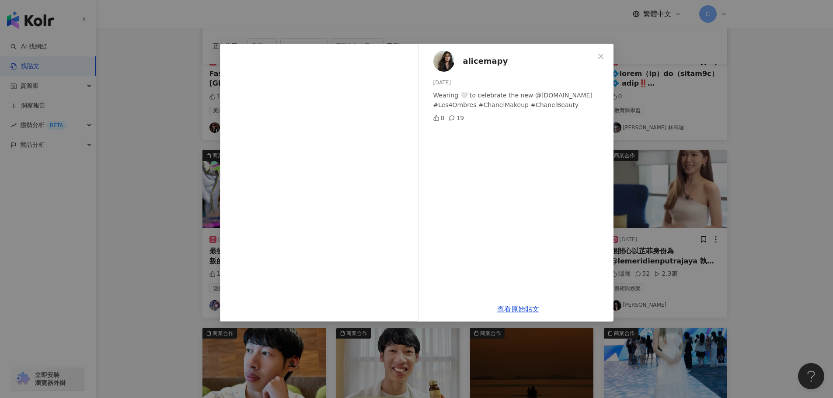
click at [684, 297] on div "alicemapy [DATE] Wearing 🤍 to celebrate the new @[DOMAIN_NAME] #Les4Ombres ​#Ch…" at bounding box center [416, 199] width 833 height 398
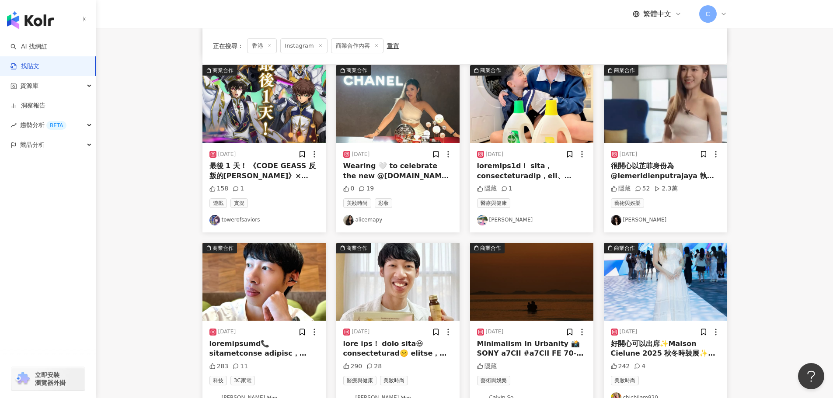
scroll to position [262, 0]
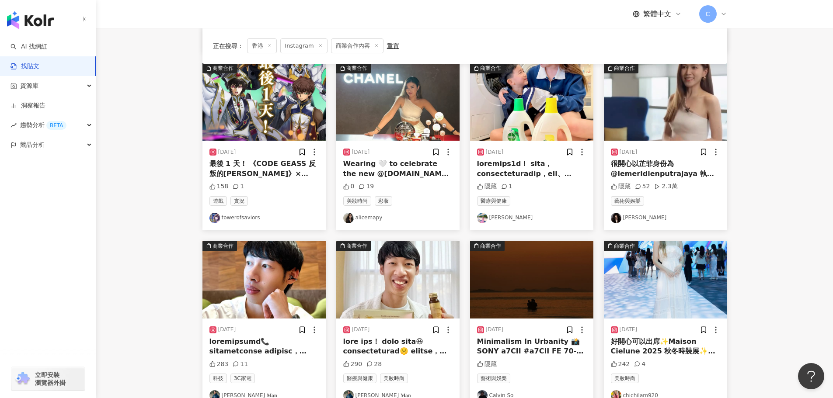
click at [542, 90] on img "button" at bounding box center [531, 102] width 123 height 78
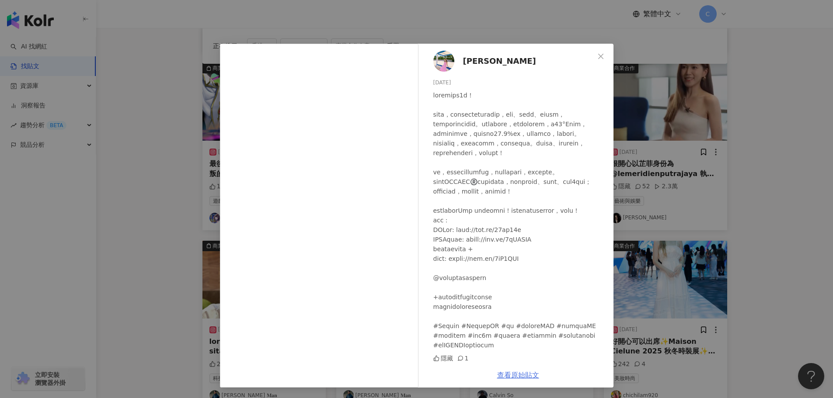
click at [516, 376] on link "查看原始貼文" at bounding box center [518, 375] width 42 height 8
click at [735, 210] on div "[PERSON_NAME][DATE] 隱藏 1 查看原始貼文" at bounding box center [416, 199] width 833 height 398
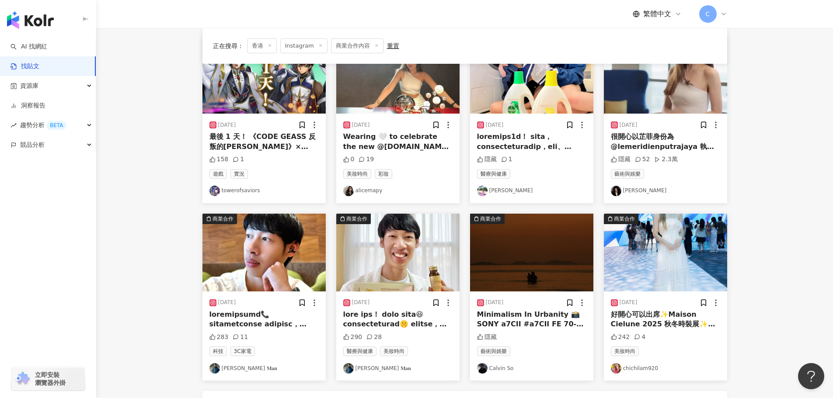
scroll to position [394, 0]
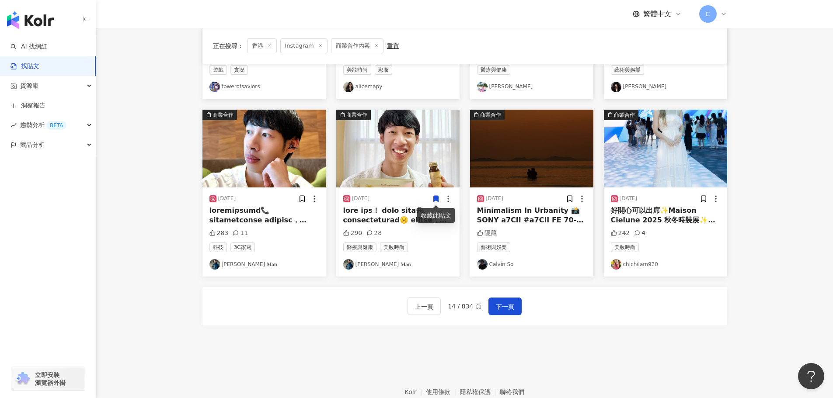
click at [313, 303] on div "上一頁 14 / 834 頁 下一頁" at bounding box center [464, 306] width 525 height 38
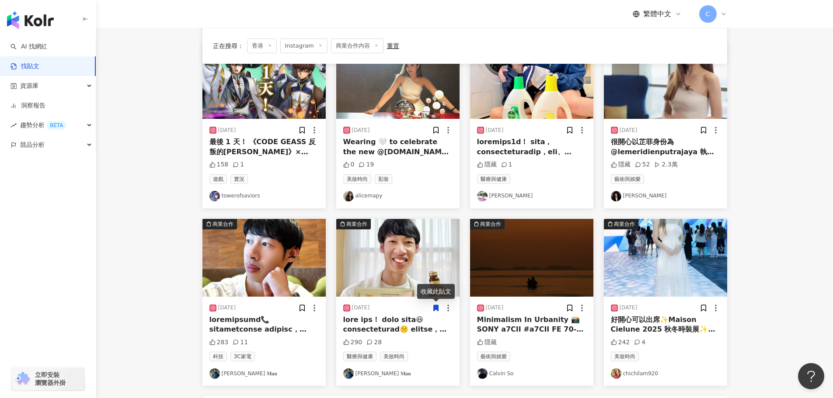
scroll to position [350, 0]
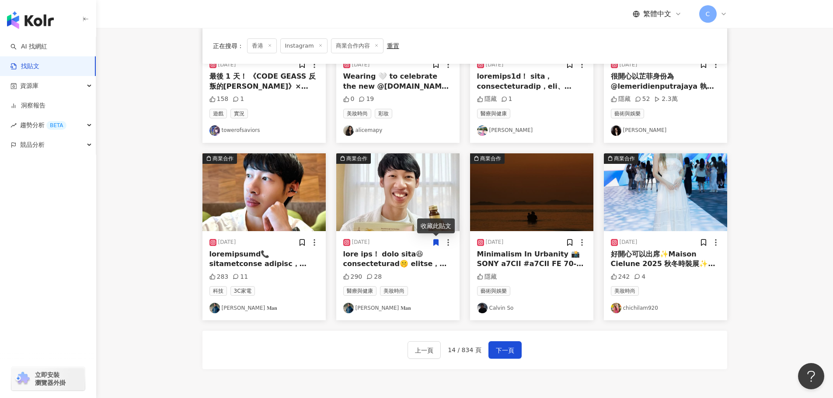
click at [134, 234] on main "Instagram 香港 搜尋 searchOperator 插入語法 完全符合 "" 聯集 OR 交集 AND 排除 - 群組 {} 搜尋指引 內容形式 類…" at bounding box center [464, 34] width 737 height 713
click at [369, 195] on img "button" at bounding box center [397, 192] width 123 height 78
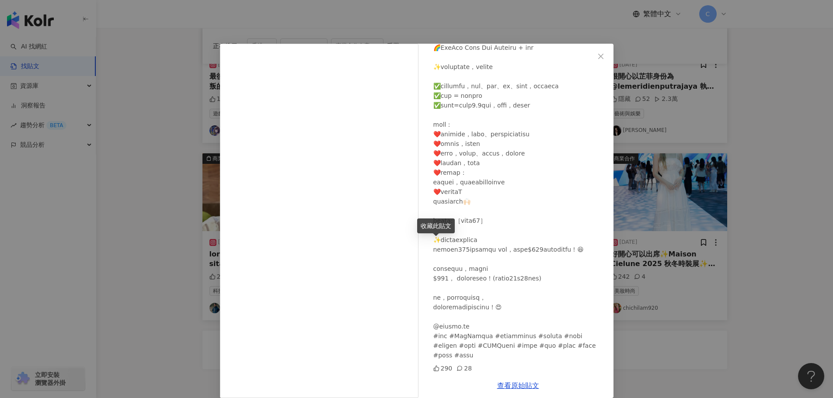
scroll to position [0, 0]
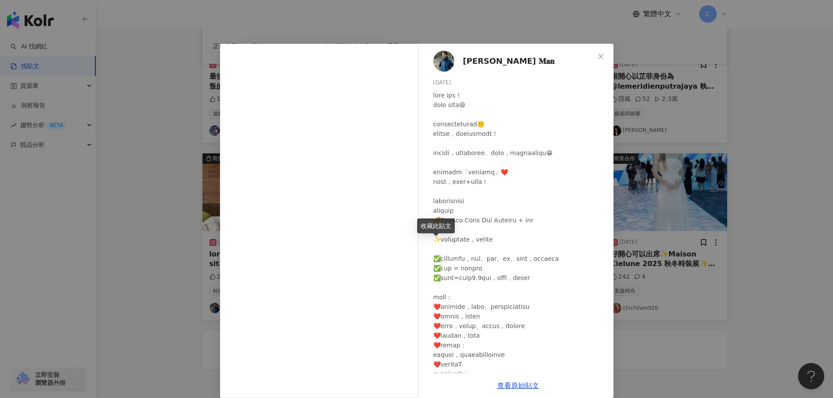
click at [532, 168] on div at bounding box center [519, 312] width 173 height 443
click at [509, 388] on link "查看原始貼文" at bounding box center [518, 386] width 42 height 8
click at [683, 153] on div "[PERSON_NAME] 𝐌𝐚𝐧 [DATE] 290 28 查看原始貼文" at bounding box center [416, 199] width 833 height 398
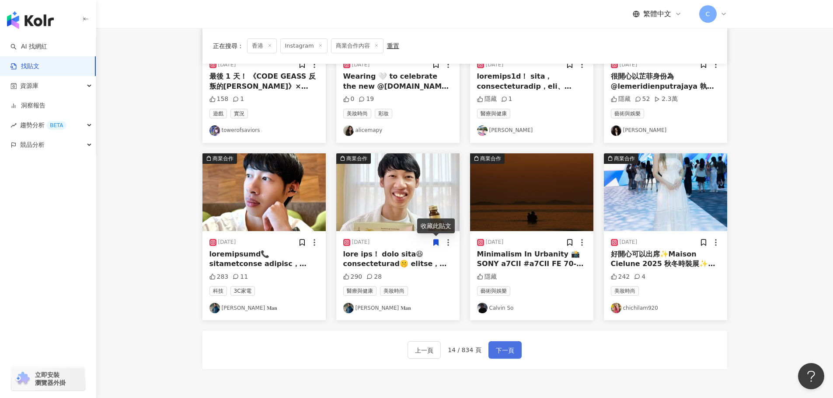
click at [503, 353] on span "下一頁" at bounding box center [505, 350] width 18 height 10
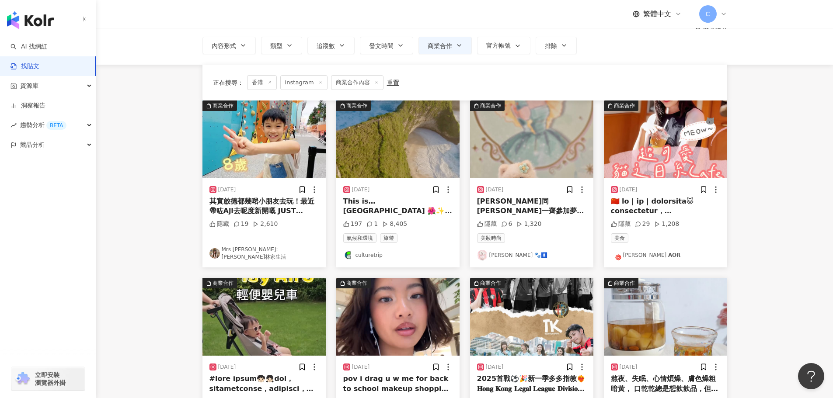
scroll to position [44, 0]
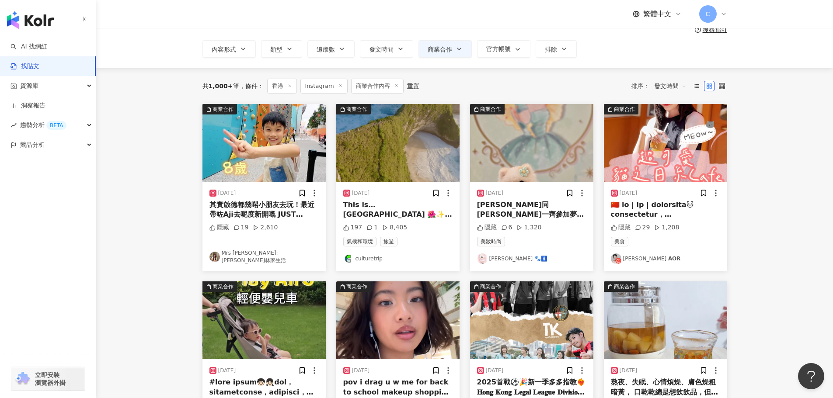
click at [640, 152] on img "button" at bounding box center [665, 143] width 123 height 78
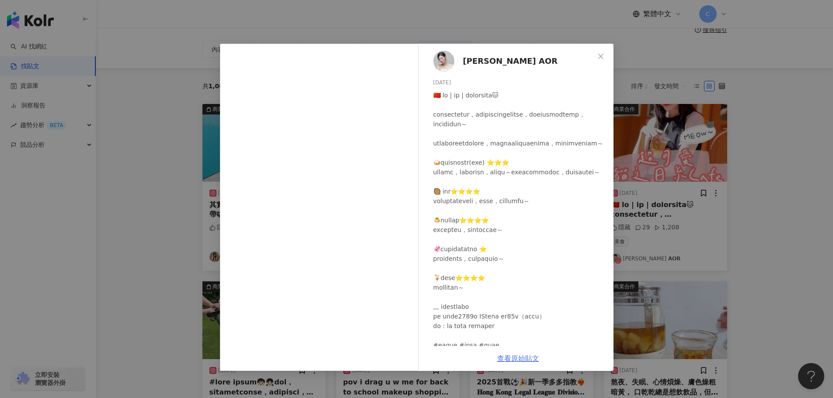
click at [523, 360] on link "查看原始貼文" at bounding box center [518, 359] width 42 height 8
click at [693, 107] on div "[PERSON_NAME] 𝗔𝗢𝗥 [DATE] 隱藏 29 1,208 查看原始貼文" at bounding box center [416, 199] width 833 height 398
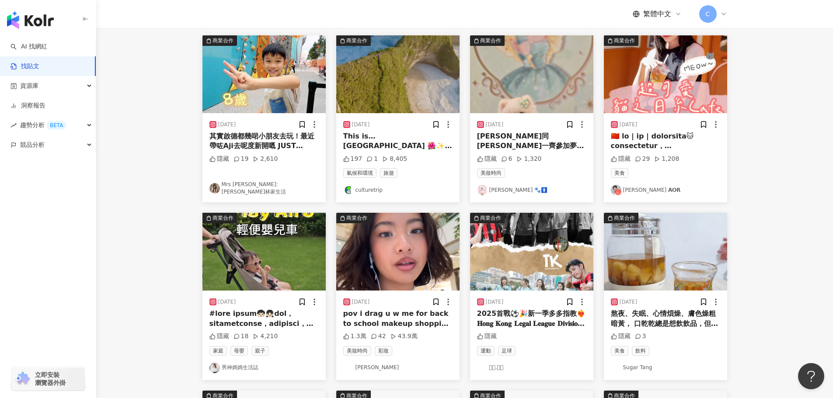
scroll to position [175, 0]
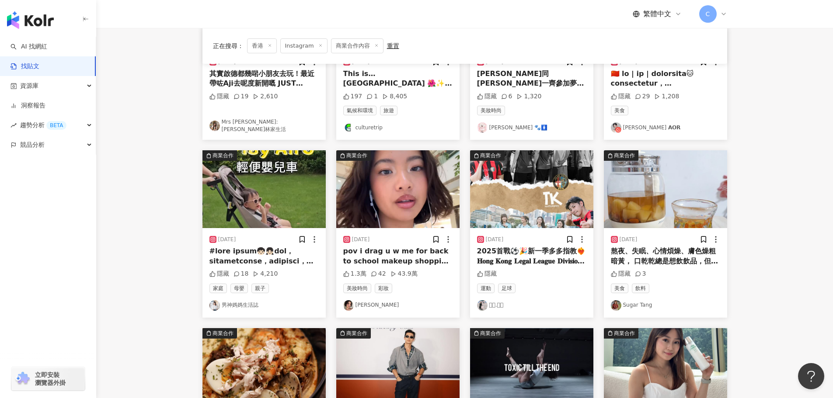
click at [265, 190] on img "button" at bounding box center [263, 189] width 123 height 78
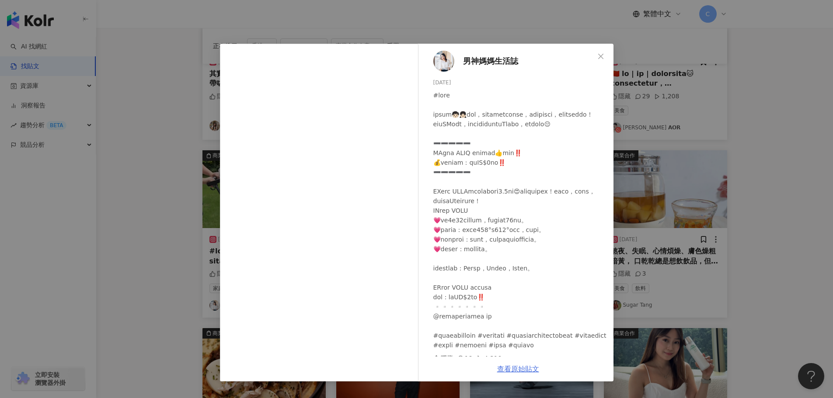
click at [503, 373] on link "查看原始貼文" at bounding box center [518, 369] width 42 height 8
click at [707, 81] on div "男神媽媽生活誌 [DATE] 隱藏 18 4,210 查看原始貼文" at bounding box center [416, 199] width 833 height 398
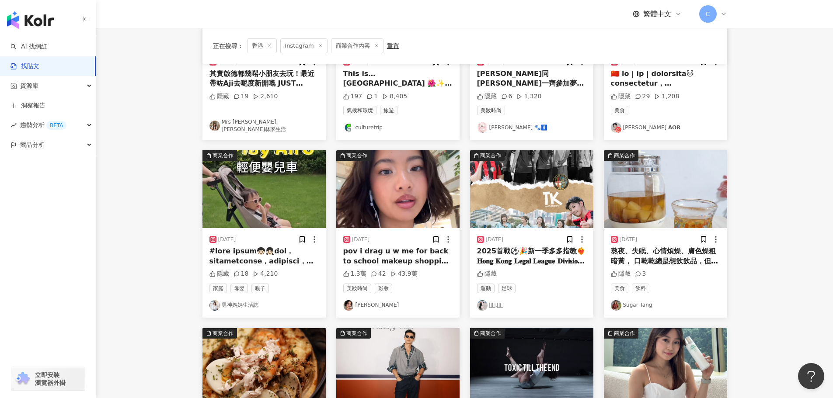
click at [782, 156] on main "Instagram 香港 搜尋 searchOperator 插入語法 完全符合 "" 聯集 OR 交集 AND 排除 - 群組 {} 搜尋指引 內容形式 類…" at bounding box center [464, 209] width 737 height 713
click at [422, 181] on img "button" at bounding box center [397, 189] width 123 height 78
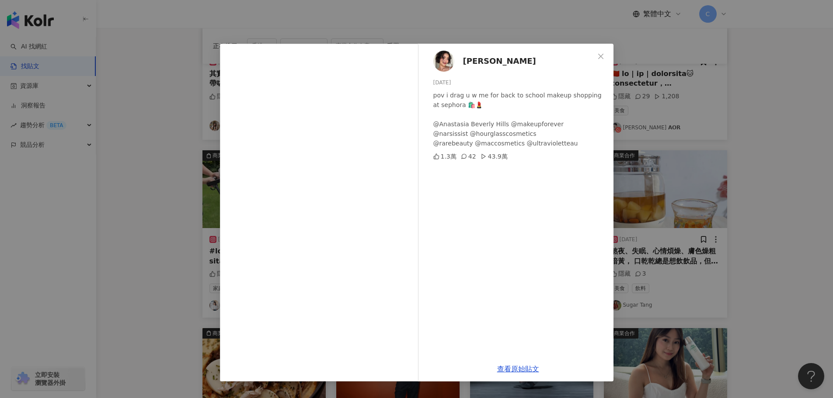
click at [784, 207] on div "[PERSON_NAME] [DATE] pov i drag u w me for back to school makeup shopping at se…" at bounding box center [416, 199] width 833 height 398
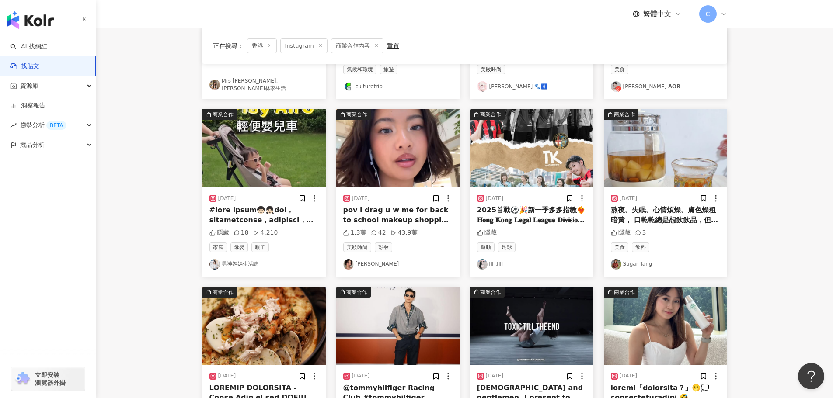
scroll to position [306, 0]
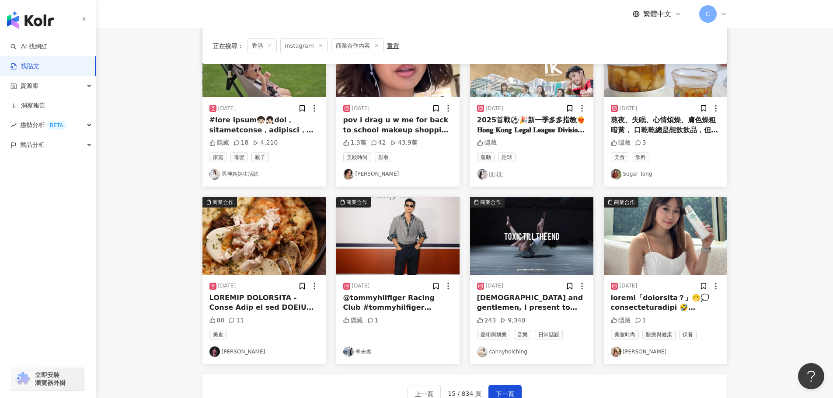
click at [652, 255] on img "button" at bounding box center [665, 236] width 123 height 78
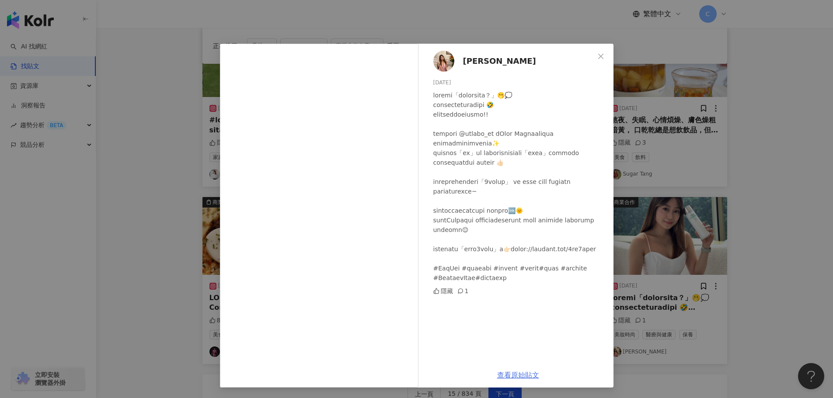
click at [513, 376] on link "查看原始貼文" at bounding box center [518, 375] width 42 height 8
drag, startPoint x: 709, startPoint y: 181, endPoint x: 705, endPoint y: 184, distance: 4.7
click at [706, 183] on div "[PERSON_NAME] [DATE] 隱藏 1 查看原始貼文" at bounding box center [416, 199] width 833 height 398
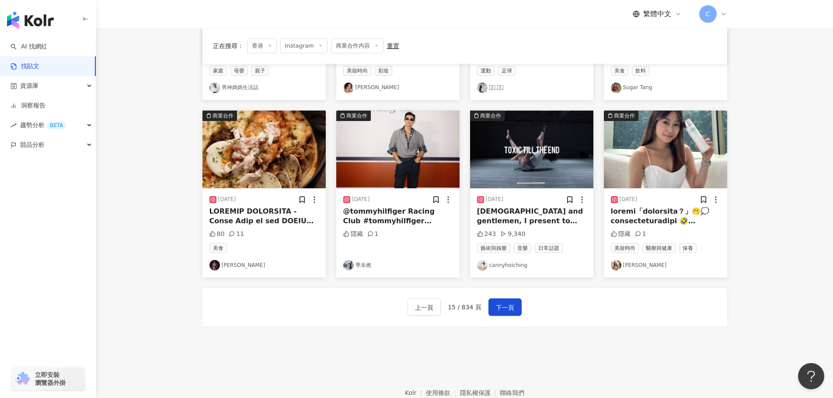
scroll to position [394, 0]
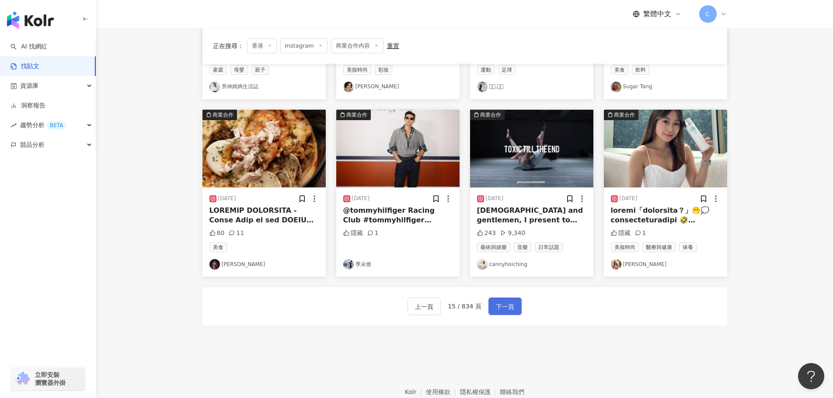
click at [511, 305] on span "下一頁" at bounding box center [505, 307] width 18 height 10
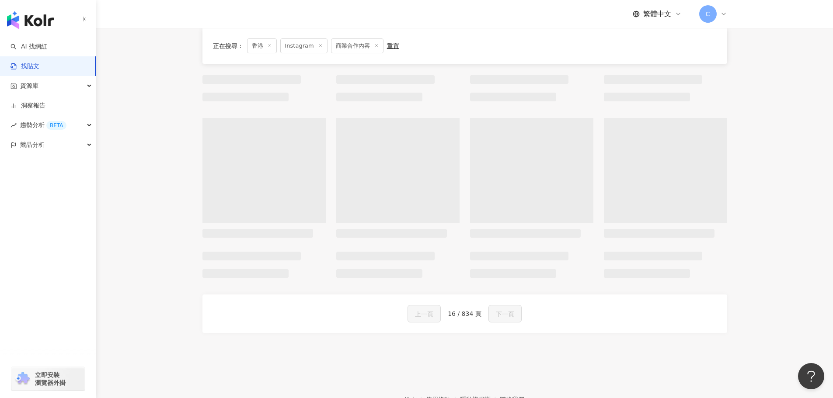
scroll to position [401, 0]
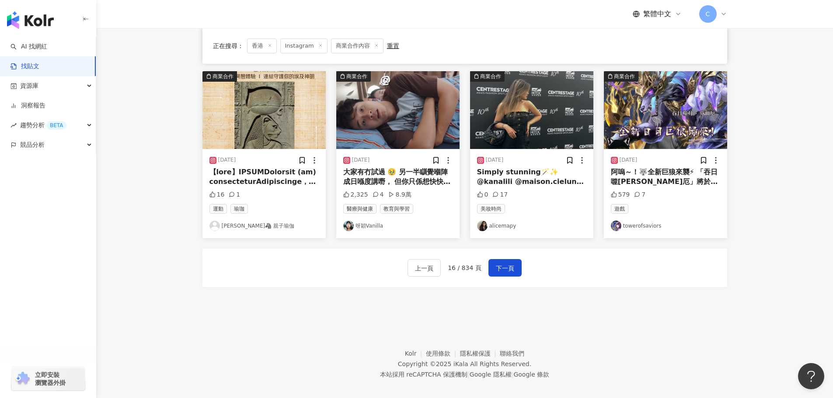
scroll to position [437, 0]
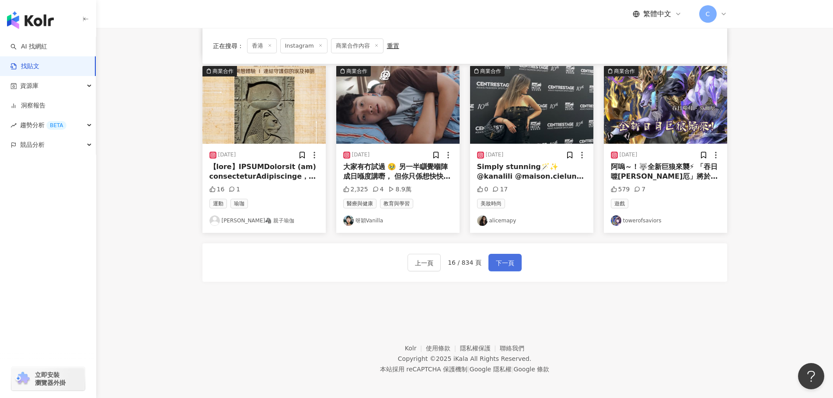
click at [501, 264] on span "下一頁" at bounding box center [505, 263] width 18 height 10
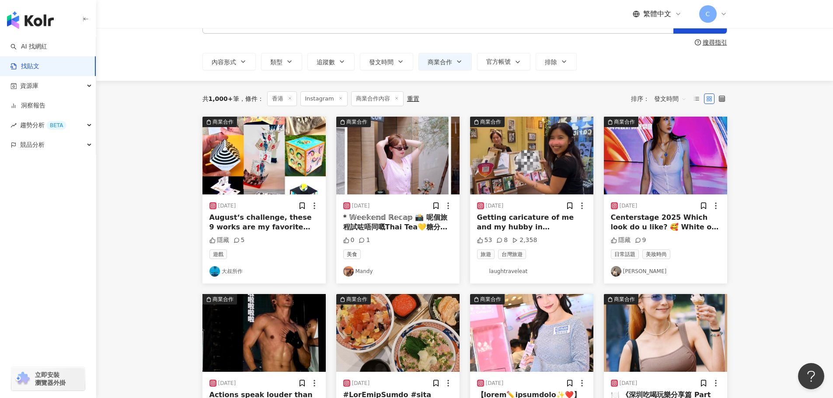
scroll to position [44, 0]
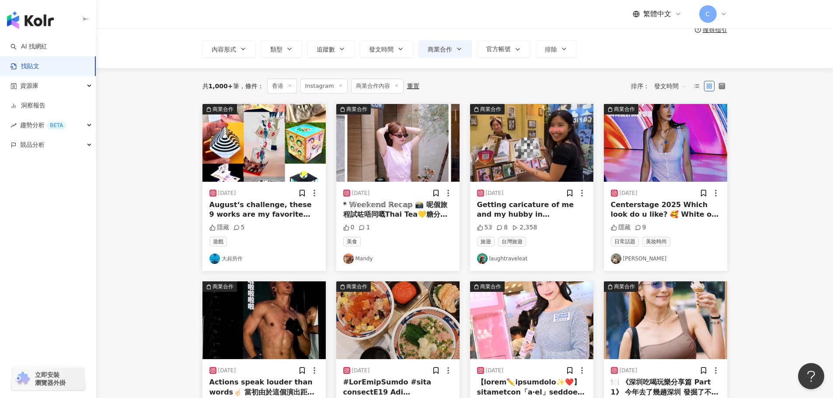
click at [401, 148] on img "button" at bounding box center [397, 143] width 123 height 78
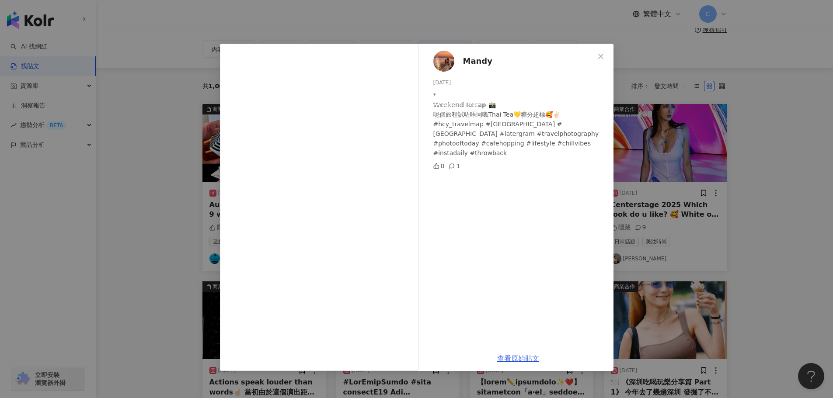
click at [516, 361] on link "查看原始貼文" at bounding box center [518, 359] width 42 height 8
click at [668, 218] on div "Mandy [DATE] * 𝕎𝕖𝕖𝕜𝕖𝕟𝕕 ℝ𝕖𝕔𝕒𝕡 📸 呢個旅程試咗唔同嘅Thai Tea💛糖分超標🥰✌🏻 #hcy_travelmap #[GEOGR…" at bounding box center [416, 199] width 833 height 398
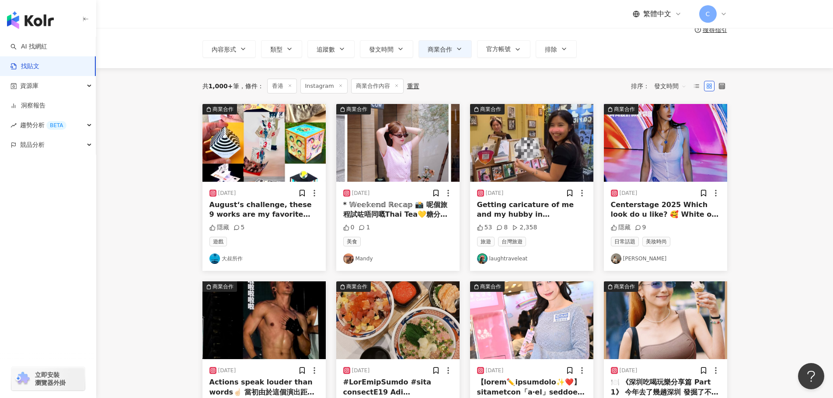
click at [522, 132] on img "button" at bounding box center [531, 143] width 123 height 78
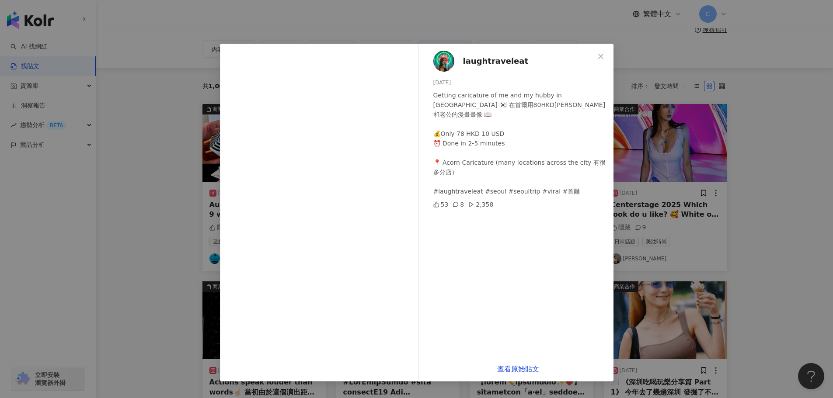
click at [519, 375] on div "查看原始貼文" at bounding box center [518, 369] width 191 height 25
click at [519, 374] on div "查看原始貼文" at bounding box center [518, 369] width 191 height 25
click at [512, 369] on link "查看原始貼文" at bounding box center [518, 369] width 42 height 8
click at [761, 217] on div "laughtraveleat [DATE] Getting caricature of me and my hubby in [GEOGRAPHIC_DATA…" at bounding box center [416, 199] width 833 height 398
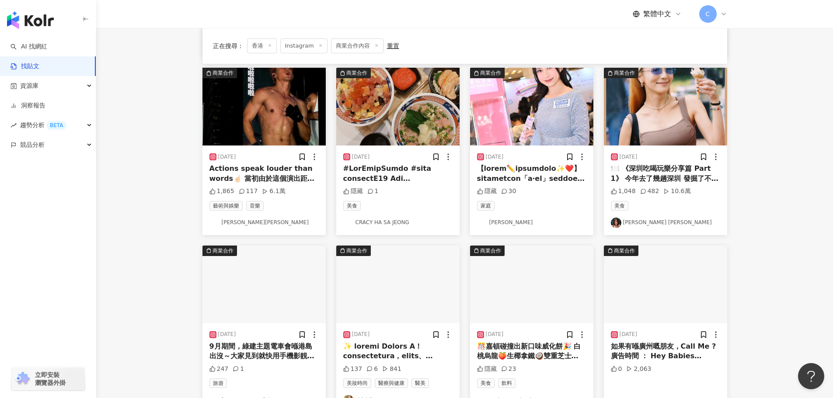
scroll to position [262, 0]
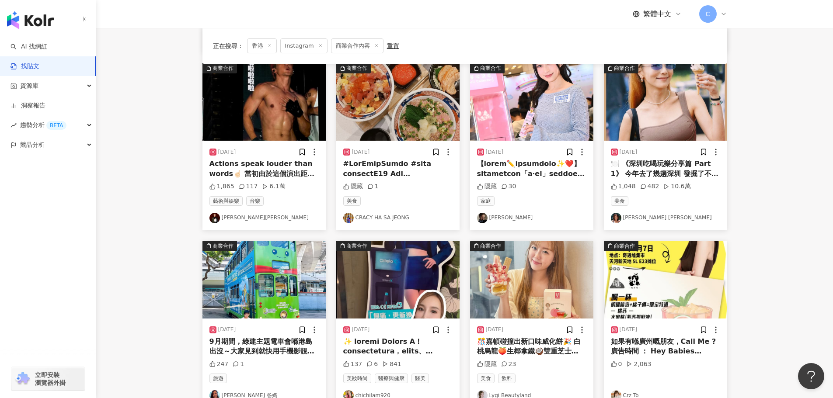
click at [643, 78] on img "button" at bounding box center [665, 102] width 123 height 78
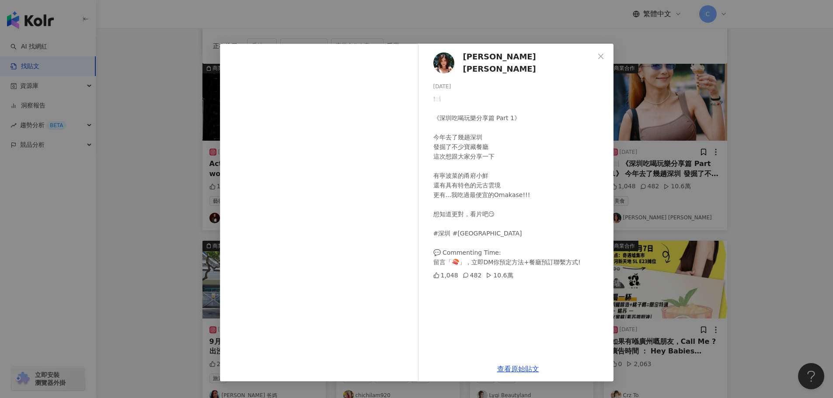
click at [502, 63] on span "[PERSON_NAME] [PERSON_NAME]" at bounding box center [528, 63] width 131 height 25
click at [520, 373] on link "查看原始貼文" at bounding box center [518, 369] width 42 height 8
click at [683, 168] on div "[PERSON_NAME][DATE] 🍽️ 《深圳吃喝玩樂分享篇 Part 1》 今年去了幾趟深圳 發掘了不少寶藏餐廳 這次想跟大家分享一下 有寧波菜的甬府…" at bounding box center [416, 199] width 833 height 398
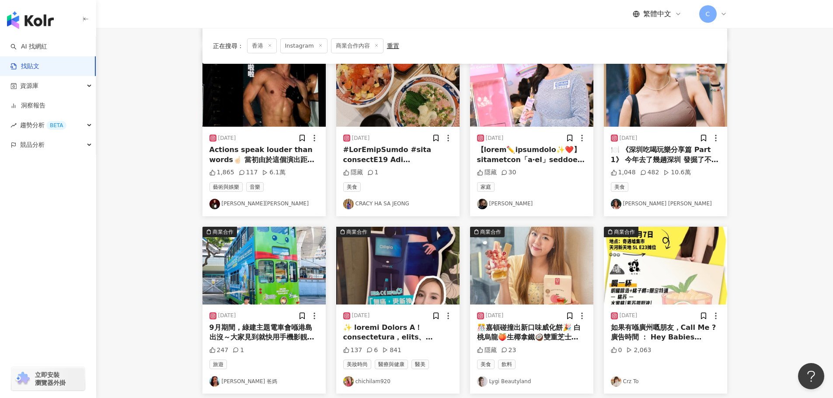
scroll to position [394, 0]
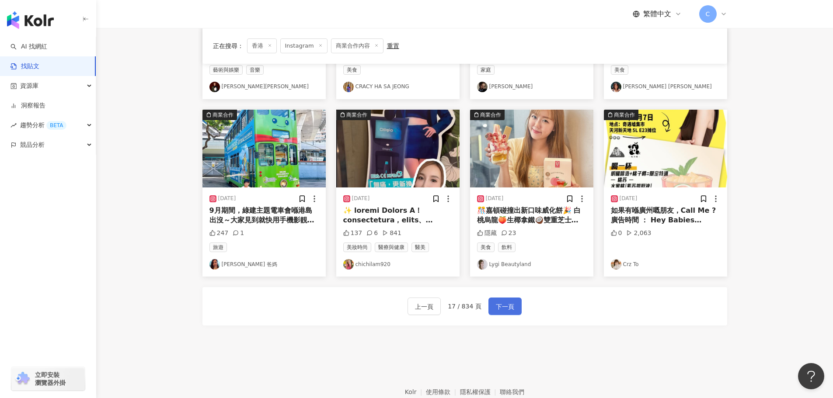
click at [511, 311] on span "下一頁" at bounding box center [505, 307] width 18 height 10
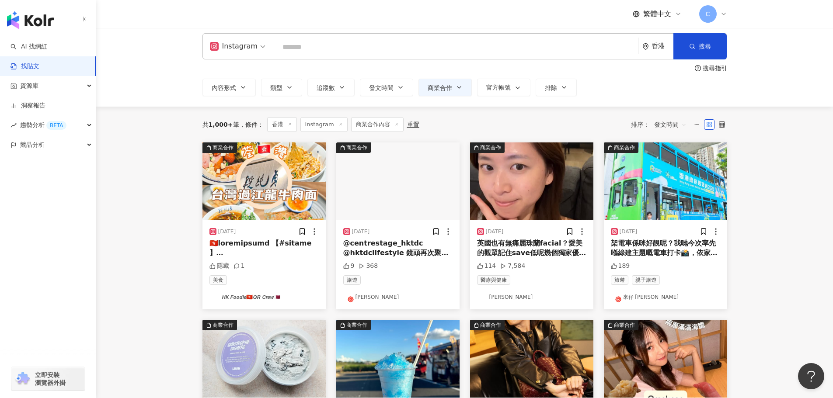
scroll to position [0, 0]
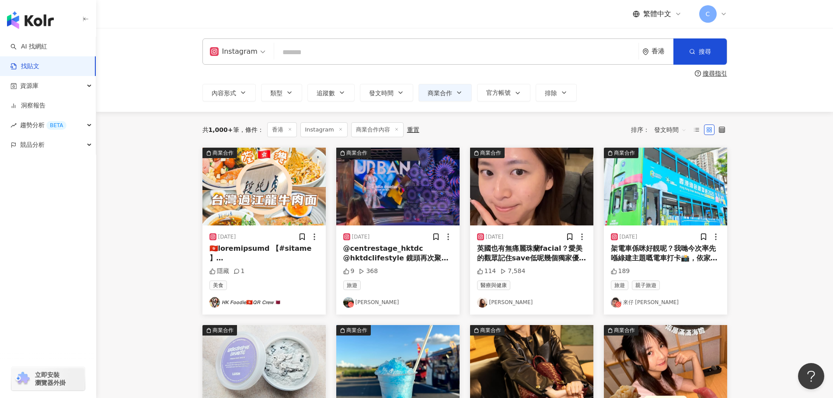
click at [520, 205] on img "button" at bounding box center [531, 187] width 123 height 78
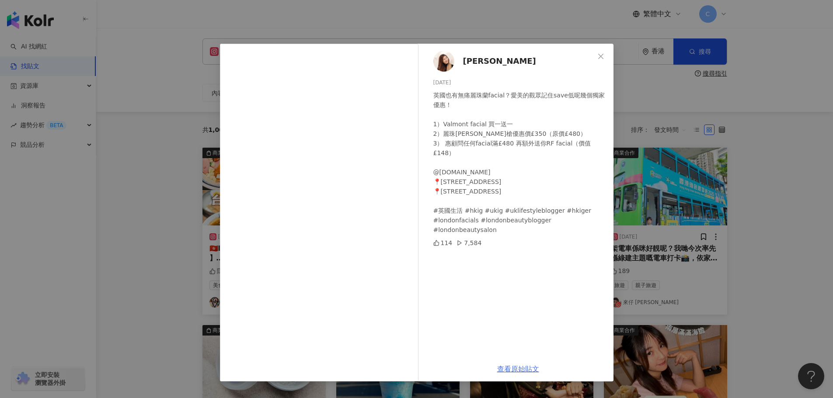
click at [517, 365] on link "查看原始貼文" at bounding box center [518, 369] width 42 height 8
click at [732, 185] on div "[PERSON_NAME] [DATE] 英國也有無痛麗珠蘭facial？愛美的觀眾記住save低呢幾個獨家優惠！ 1）Valmont facial 買一送一…" at bounding box center [416, 199] width 833 height 398
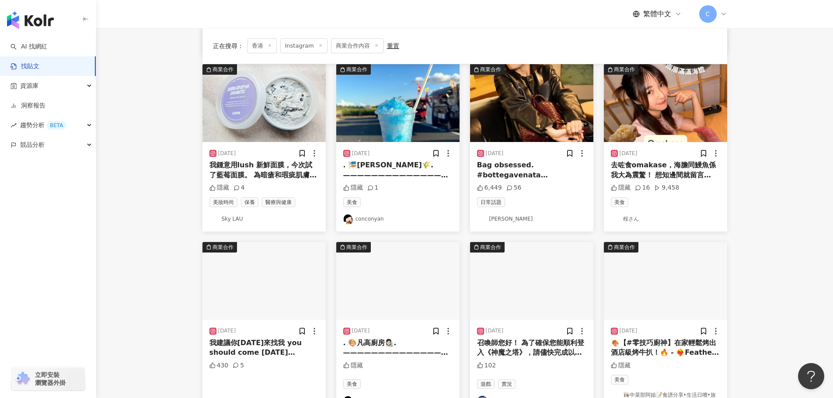
scroll to position [350, 0]
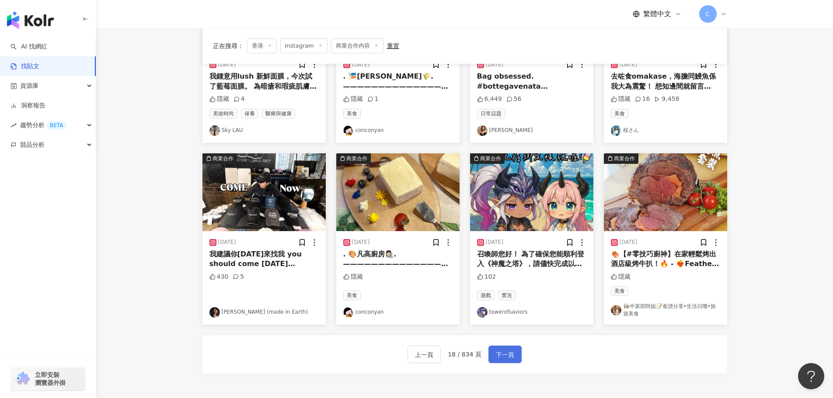
click at [505, 356] on span "下一頁" at bounding box center [505, 355] width 18 height 10
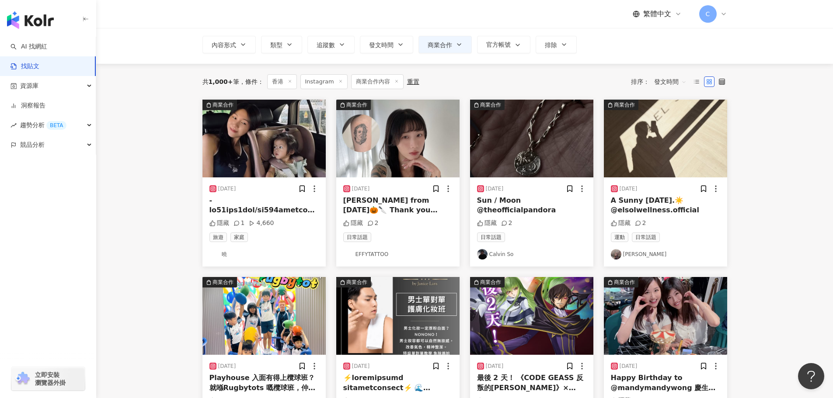
scroll to position [0, 0]
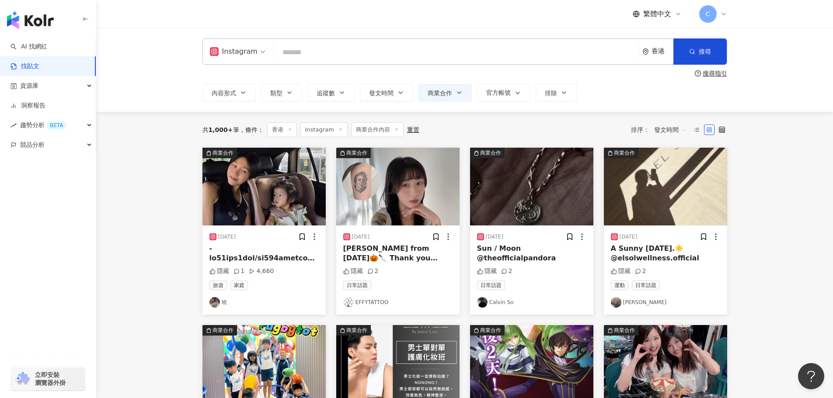
click at [273, 171] on img "button" at bounding box center [263, 187] width 123 height 78
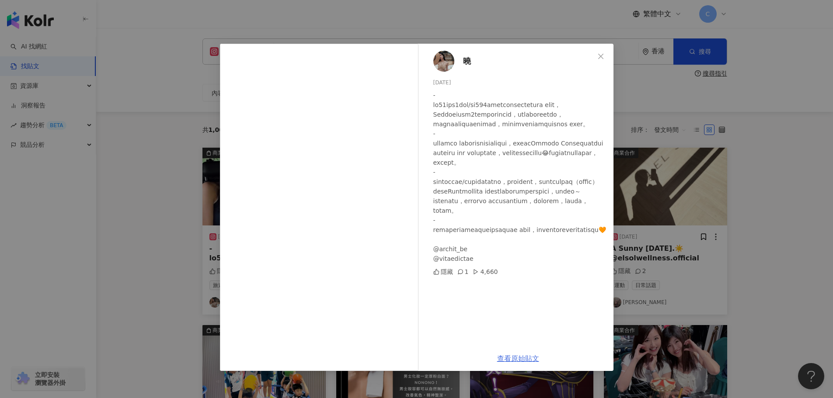
click at [510, 357] on link "查看原始貼文" at bounding box center [518, 359] width 42 height 8
click at [685, 117] on div "曉 [DATE] 隱藏 1 4,660 查看原始貼文" at bounding box center [416, 199] width 833 height 398
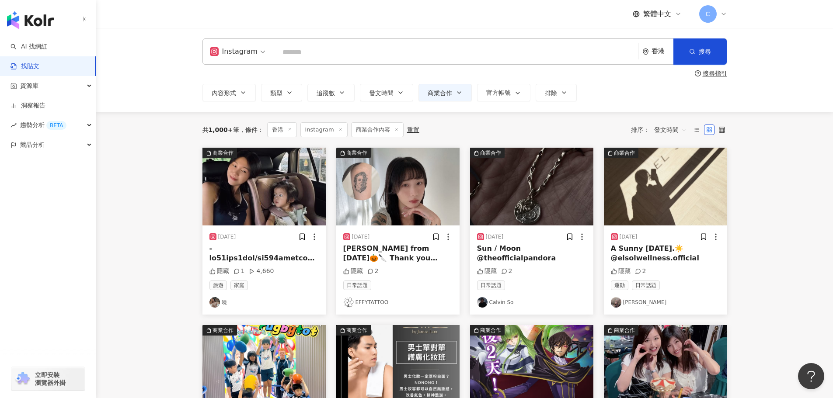
click at [441, 194] on img "button" at bounding box center [397, 187] width 123 height 78
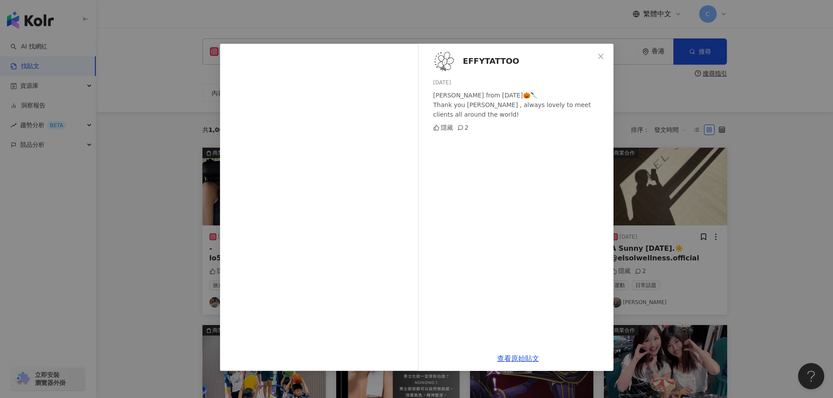
click at [516, 366] on div "查看原始貼文" at bounding box center [518, 358] width 191 height 25
click at [513, 361] on link "查看原始貼文" at bounding box center [518, 359] width 42 height 8
click at [728, 146] on div "EFFYTATTOO [DATE] [PERSON_NAME] from [DATE]🎃🔪 Thank you [PERSON_NAME] , always …" at bounding box center [416, 199] width 833 height 398
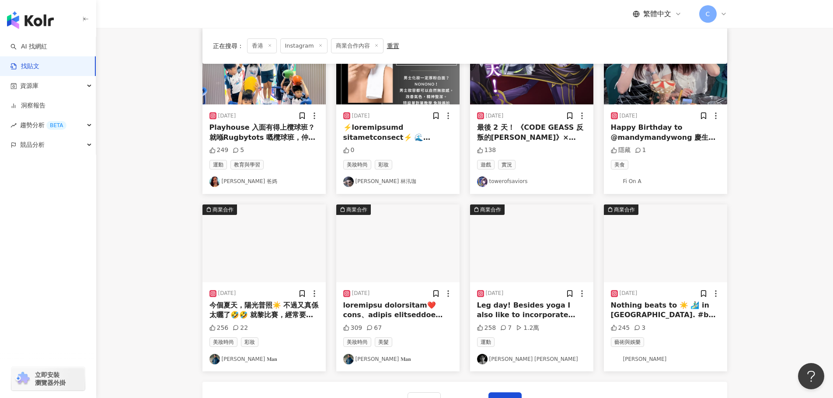
scroll to position [350, 0]
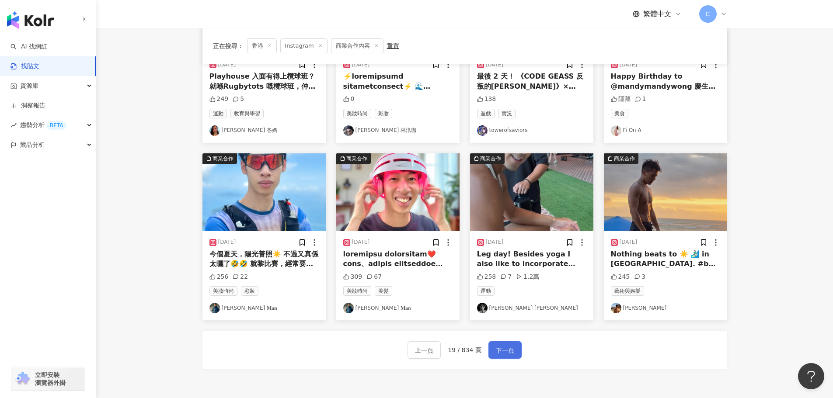
click at [513, 352] on span "下一頁" at bounding box center [505, 350] width 18 height 10
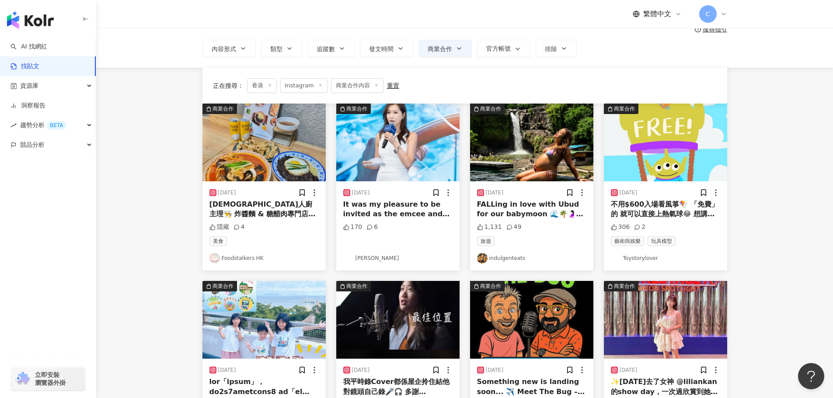
scroll to position [44, 0]
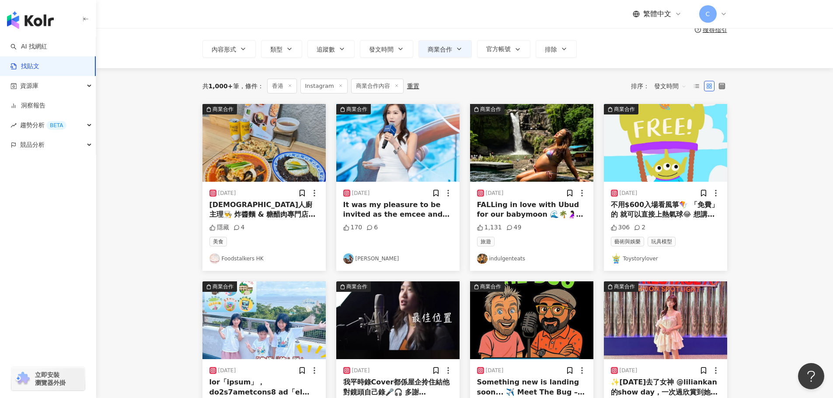
click at [529, 140] on img "button" at bounding box center [531, 143] width 123 height 78
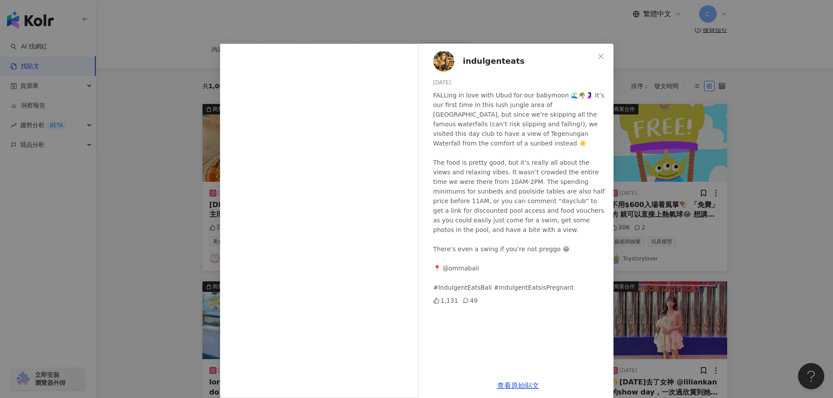
click at [696, 232] on div "indulgenteats [DATE] FALLing in love with Ubud for our babymoon 🌊🌴🤰🏻 It’s our f…" at bounding box center [416, 199] width 833 height 398
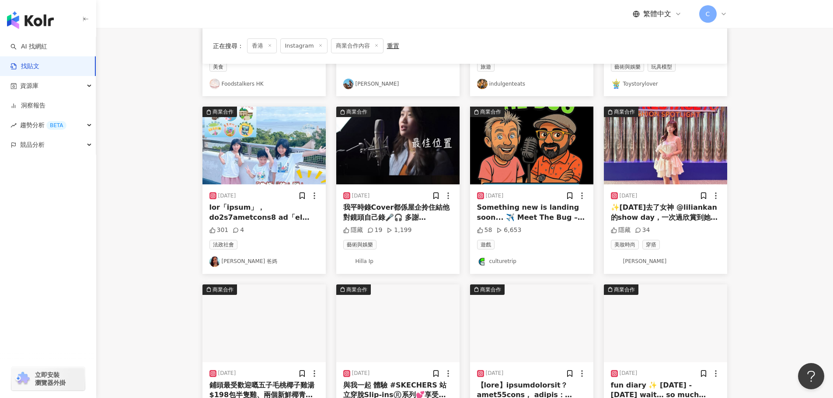
scroll to position [350, 0]
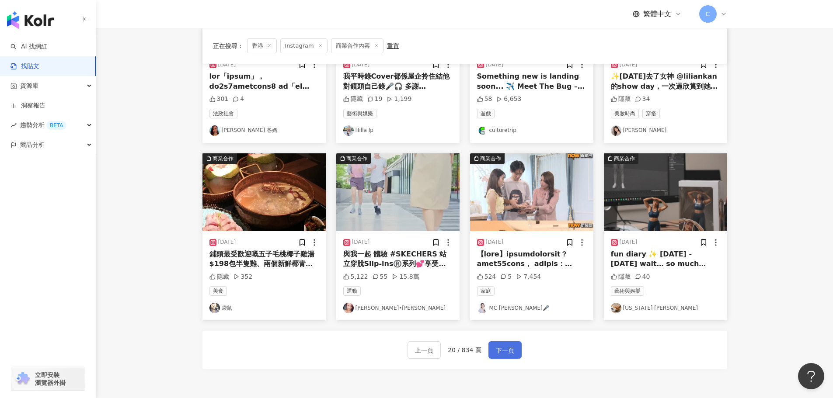
click at [493, 348] on button "下一頁" at bounding box center [504, 349] width 33 height 17
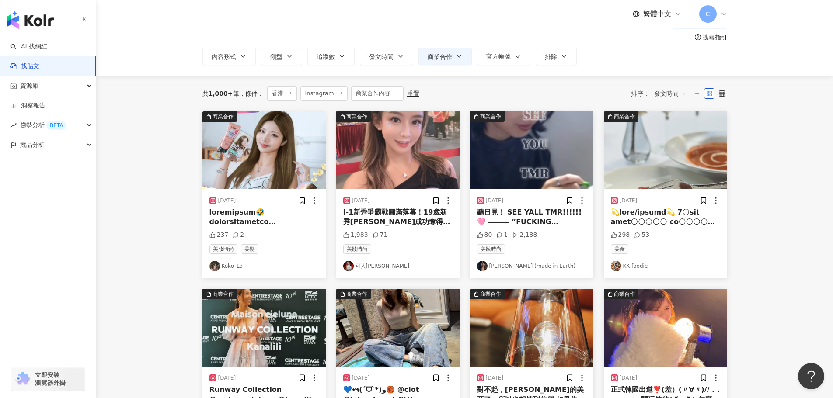
scroll to position [87, 0]
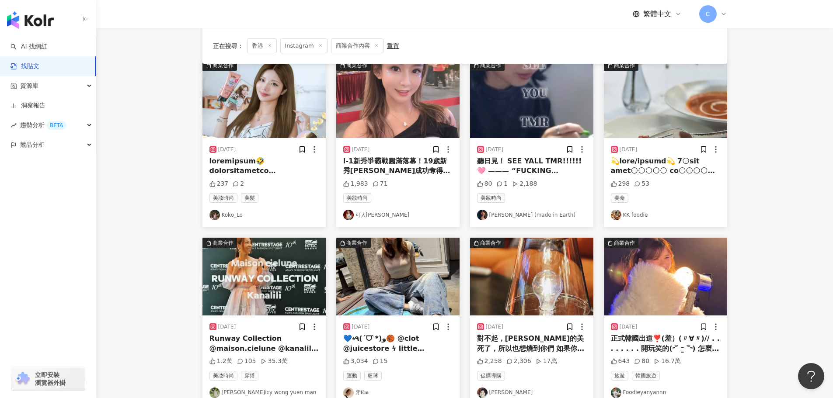
click at [529, 107] on img "button" at bounding box center [531, 99] width 123 height 78
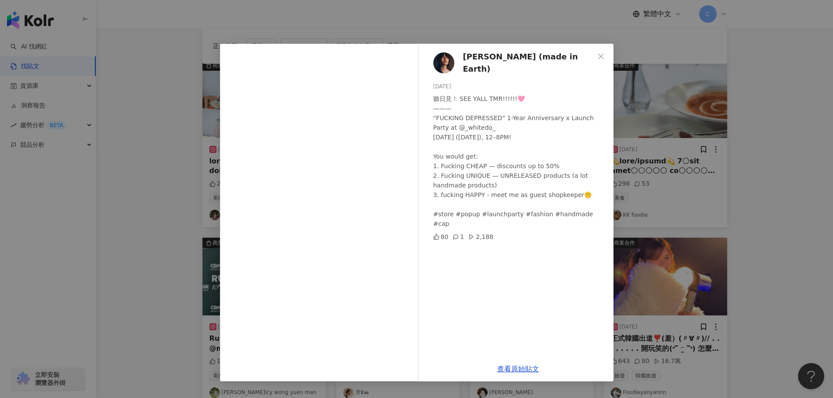
click at [758, 266] on div "[PERSON_NAME] (made in Earth) [DATE] 聽日見！ SEE YALL TMR!!!!!!🩷 ——— “FUCKING DEPR…" at bounding box center [416, 199] width 833 height 398
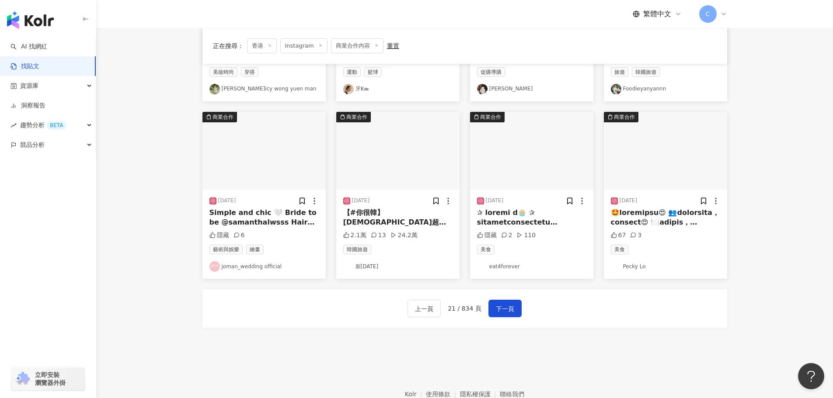
scroll to position [394, 0]
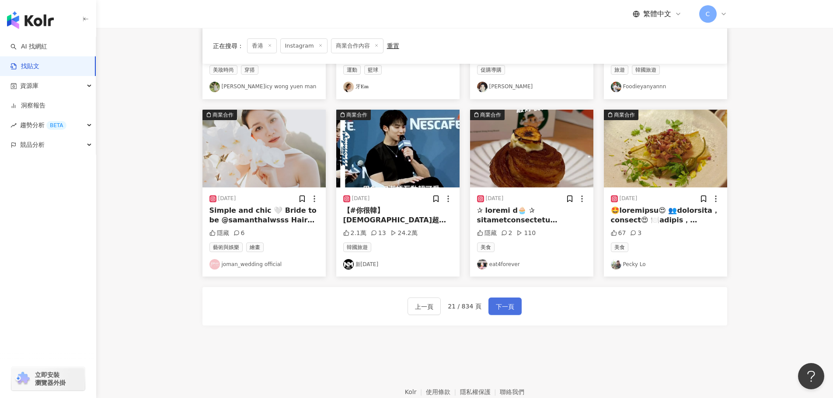
click at [502, 305] on span "下一頁" at bounding box center [505, 307] width 18 height 10
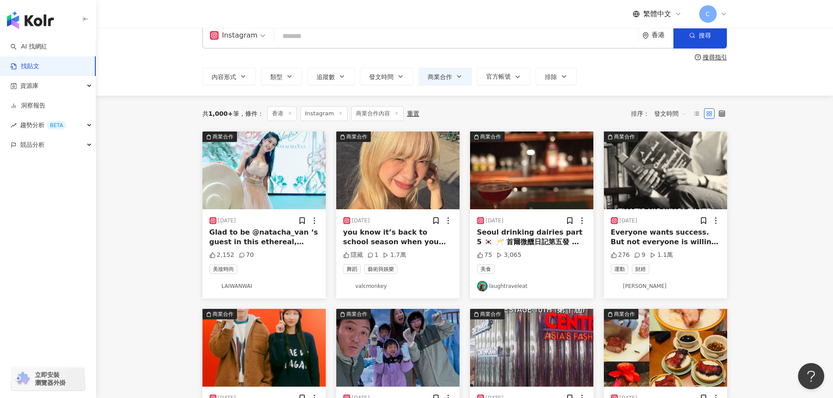
scroll to position [0, 0]
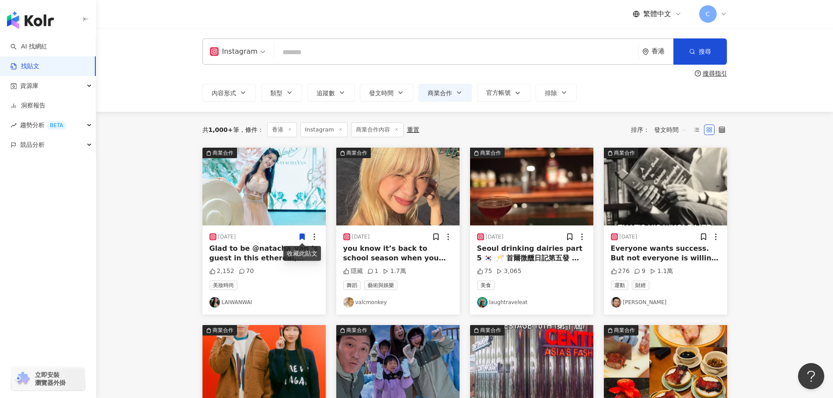
click at [247, 198] on img "button" at bounding box center [263, 187] width 123 height 78
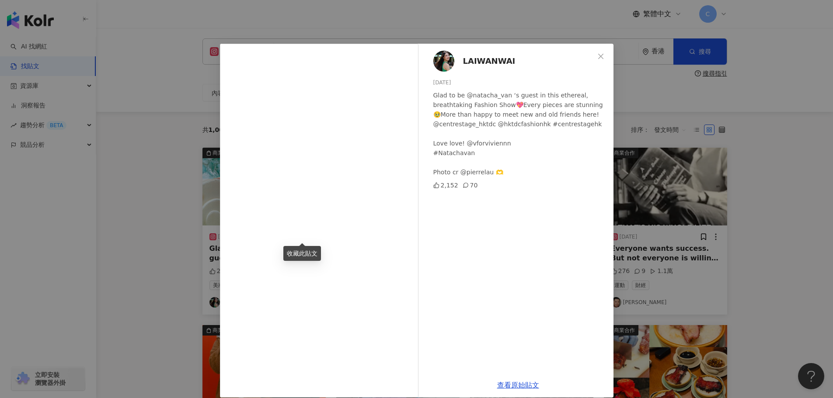
click at [728, 209] on div "LAIWANWAI [DATE] Glad to be @natacha_van ‘s guest in this ethereal, breathtakin…" at bounding box center [416, 199] width 833 height 398
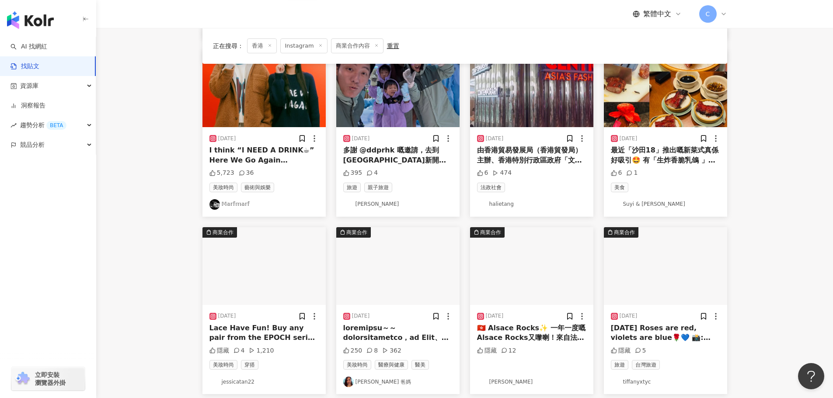
scroll to position [394, 0]
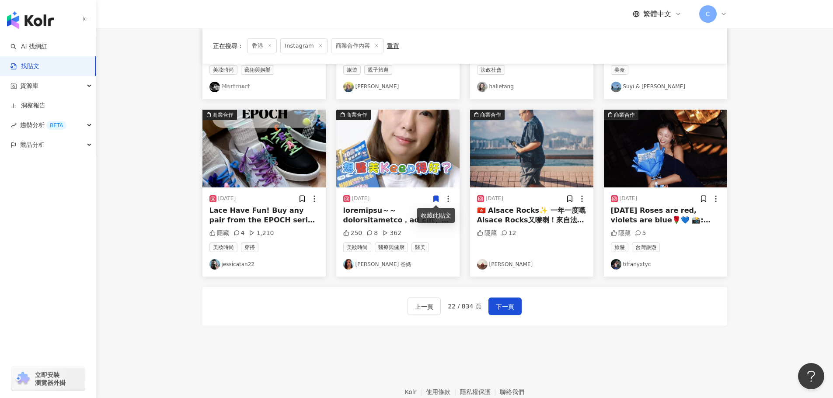
click at [408, 172] on img "button" at bounding box center [397, 149] width 123 height 78
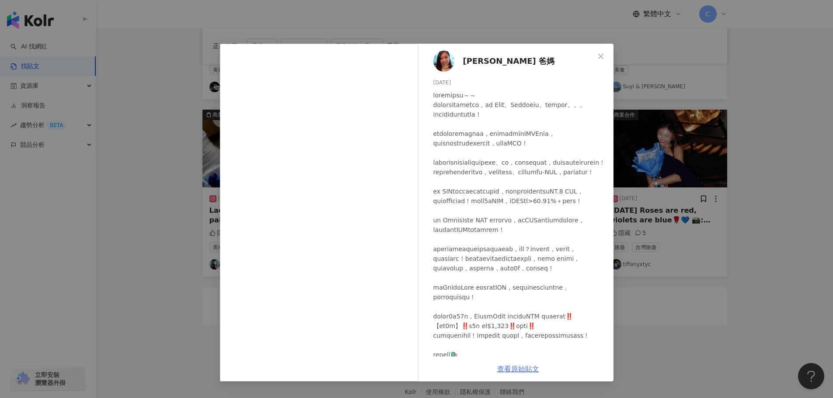
click at [509, 370] on link "查看原始貼文" at bounding box center [518, 369] width 42 height 8
drag, startPoint x: 714, startPoint y: 252, endPoint x: 700, endPoint y: 262, distance: 17.2
click at [713, 252] on div "[PERSON_NAME] 爸媽 [DATE] 250 8 362 查看原始貼文" at bounding box center [416, 199] width 833 height 398
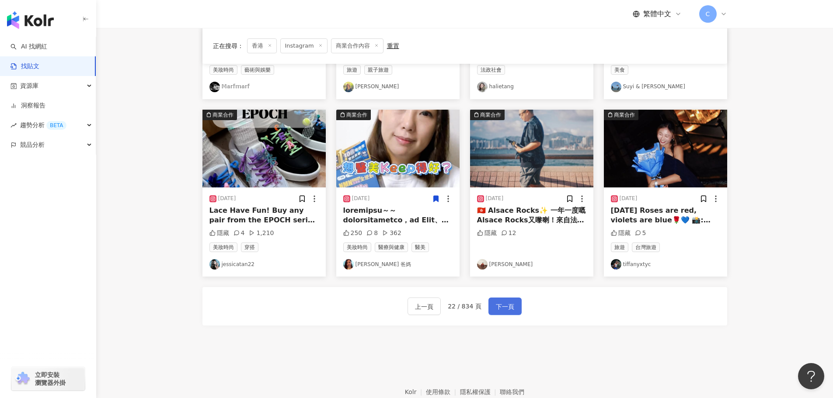
click at [517, 314] on button "下一頁" at bounding box center [504, 306] width 33 height 17
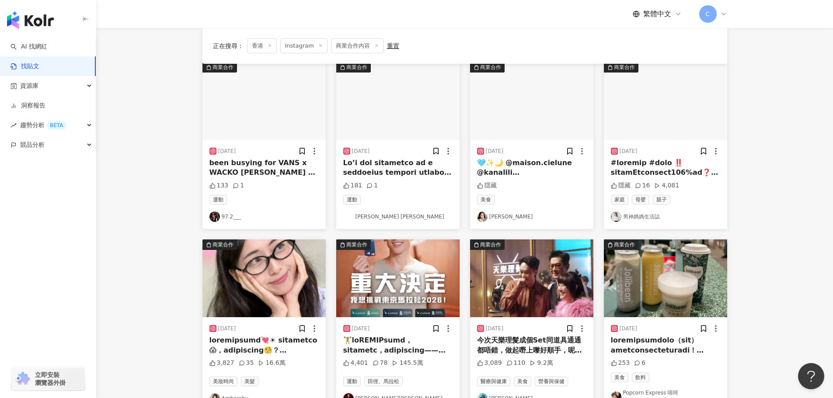
scroll to position [0, 0]
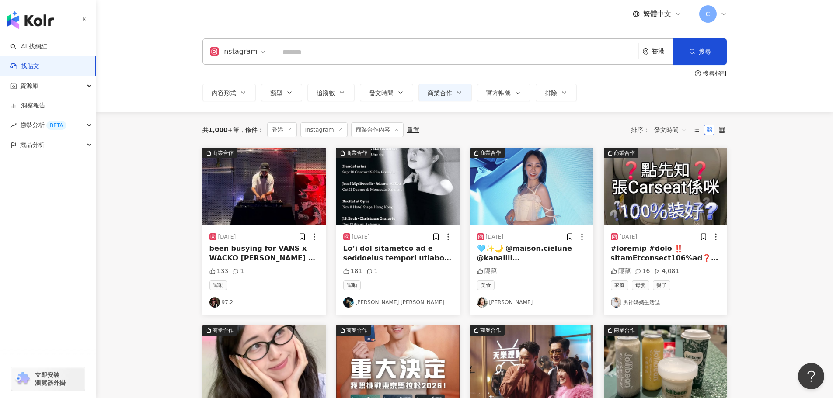
click at [524, 200] on img "button" at bounding box center [531, 187] width 123 height 78
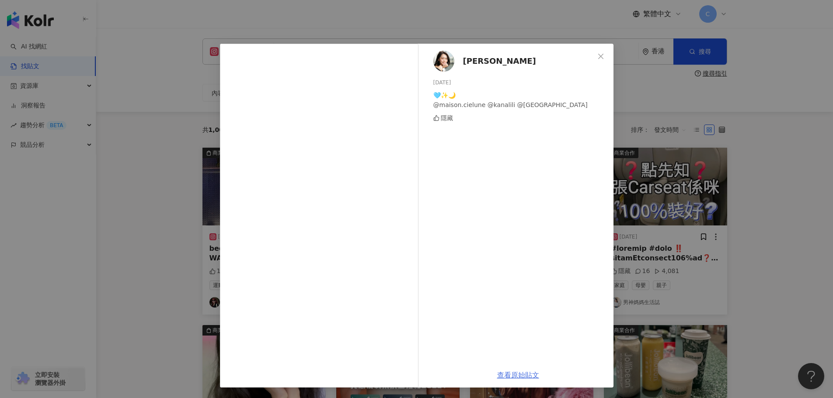
click at [509, 377] on link "查看原始貼文" at bounding box center [518, 375] width 42 height 8
click at [756, 177] on div "[PERSON_NAME] [DATE] 🩵✨🌙 @maison.cielune @kanalili @liliankan #maisoncielune #k…" at bounding box center [416, 199] width 833 height 398
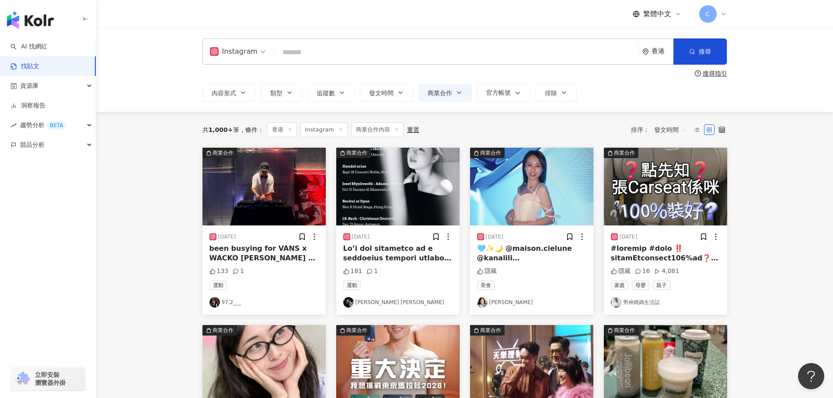
click at [684, 179] on img "button" at bounding box center [665, 187] width 123 height 78
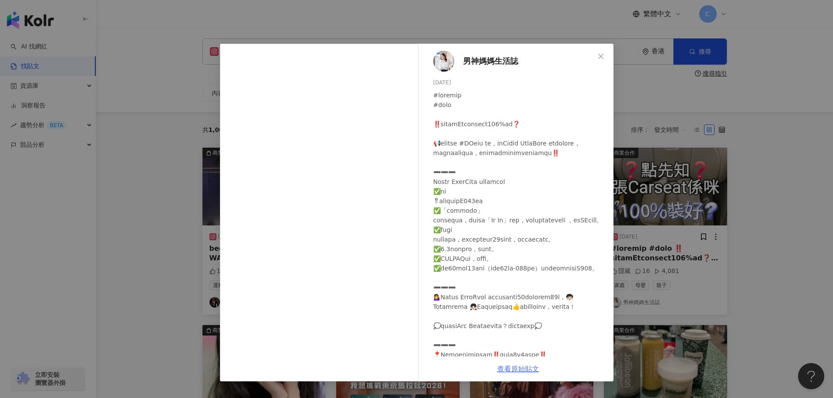
click at [526, 370] on link "查看原始貼文" at bounding box center [518, 369] width 42 height 8
click at [718, 104] on div "男神媽媽生活誌 [DATE] 隱藏 16 4,081 查看原始貼文" at bounding box center [416, 199] width 833 height 398
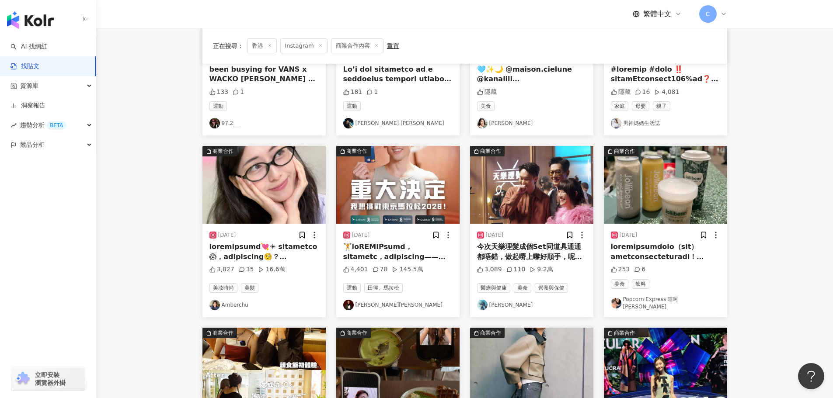
scroll to position [219, 0]
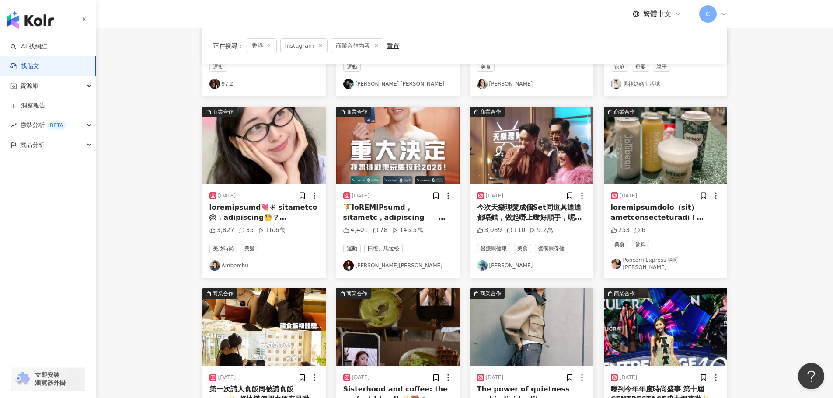
click at [271, 161] on img "button" at bounding box center [263, 146] width 123 height 78
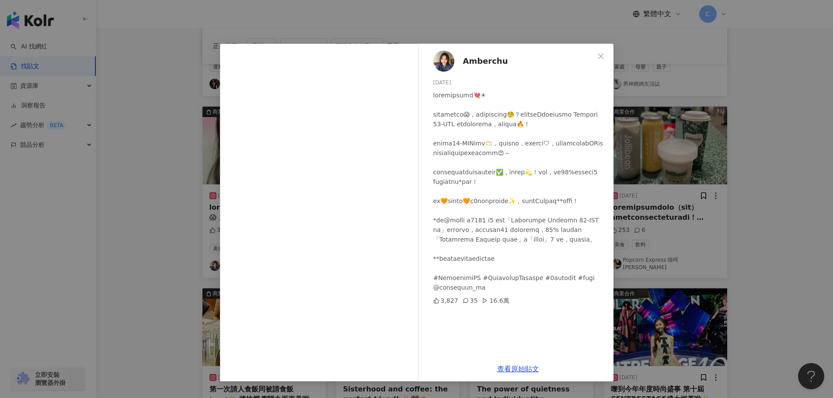
click at [666, 205] on div "Amberchu [DATE] 3,827 35 16.6萬 查看原始貼文" at bounding box center [416, 199] width 833 height 398
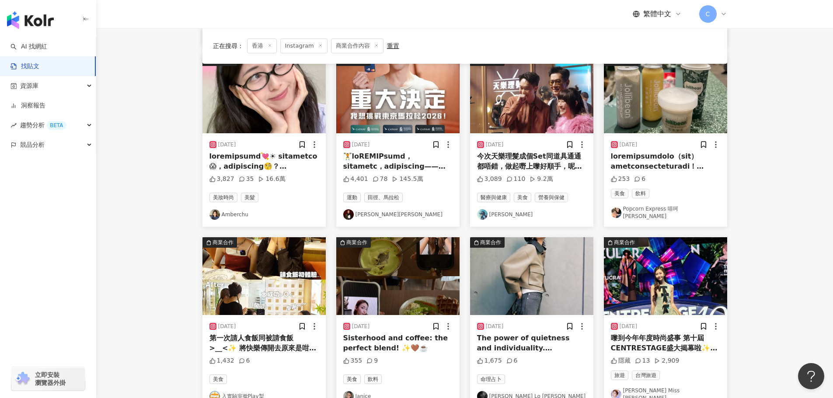
scroll to position [350, 0]
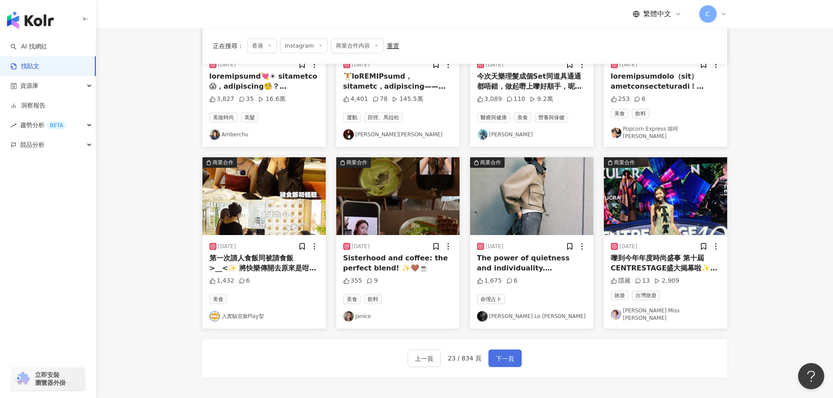
click at [499, 354] on span "下一頁" at bounding box center [505, 359] width 18 height 10
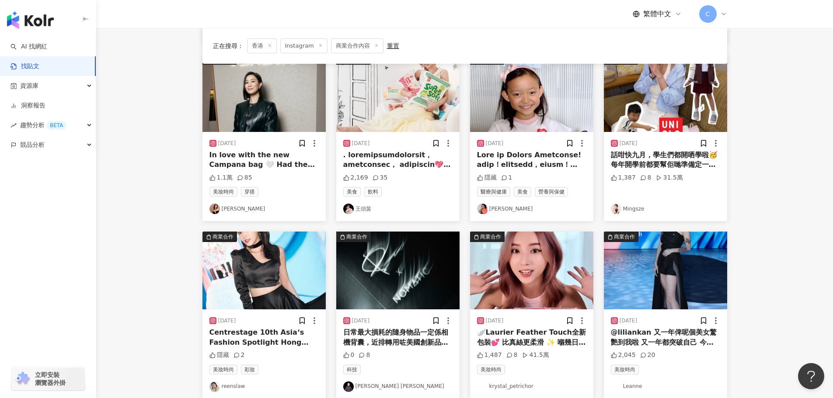
scroll to position [394, 0]
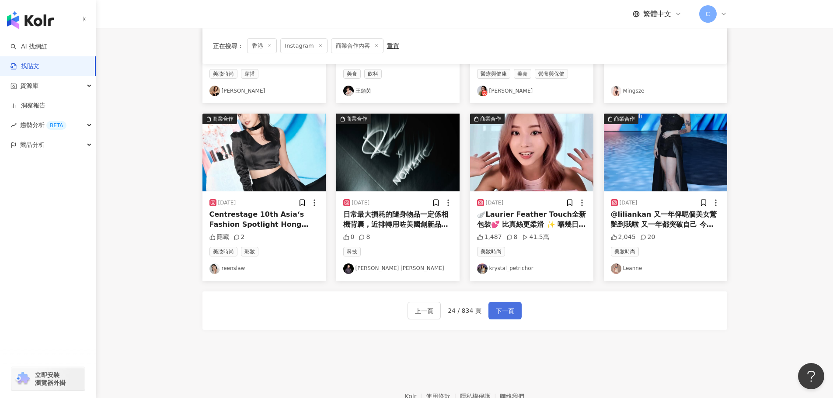
click at [498, 307] on span "下一頁" at bounding box center [505, 311] width 18 height 10
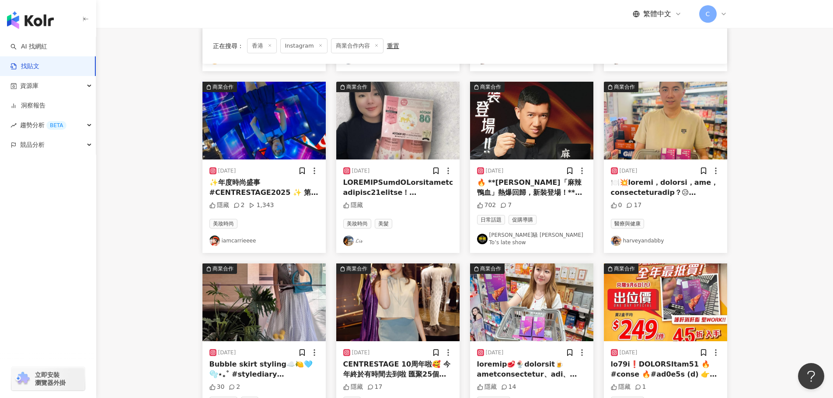
scroll to position [375, 0]
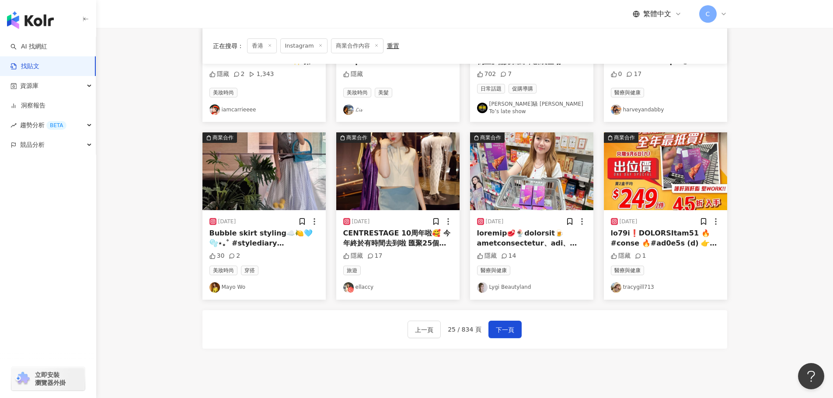
click at [578, 155] on img "button" at bounding box center [531, 171] width 123 height 78
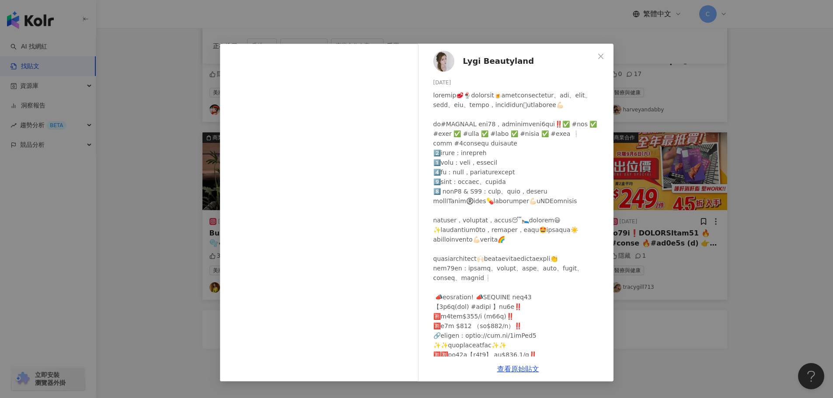
click at [706, 328] on div "Lygi Beautyland [DATE] 隱藏 14 查看原始貼文" at bounding box center [416, 199] width 833 height 398
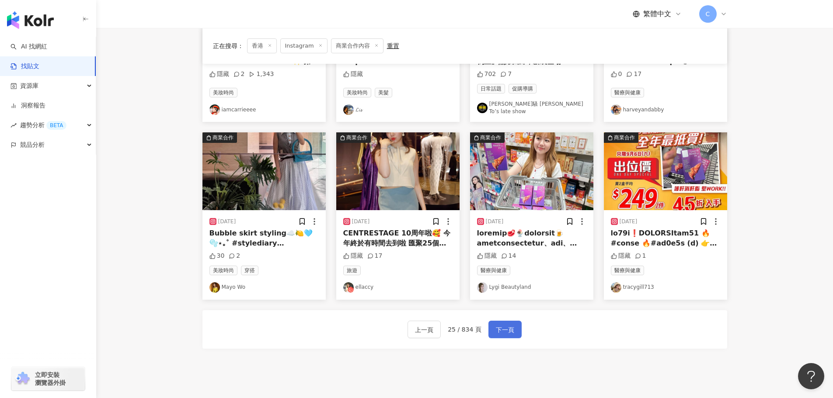
click at [511, 325] on span "下一頁" at bounding box center [505, 330] width 18 height 10
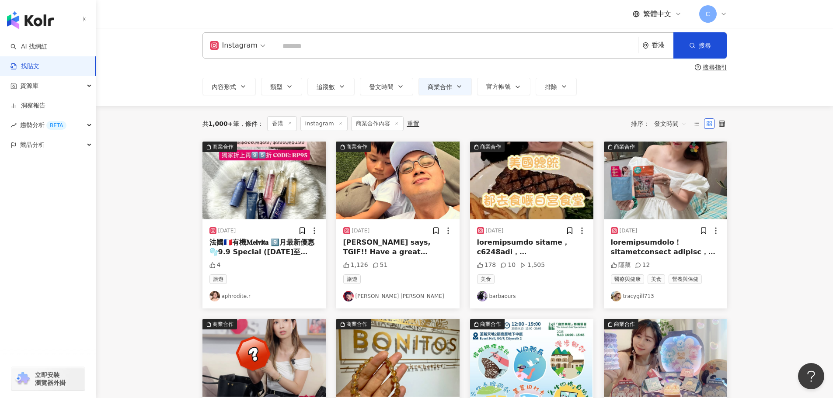
scroll to position [0, 0]
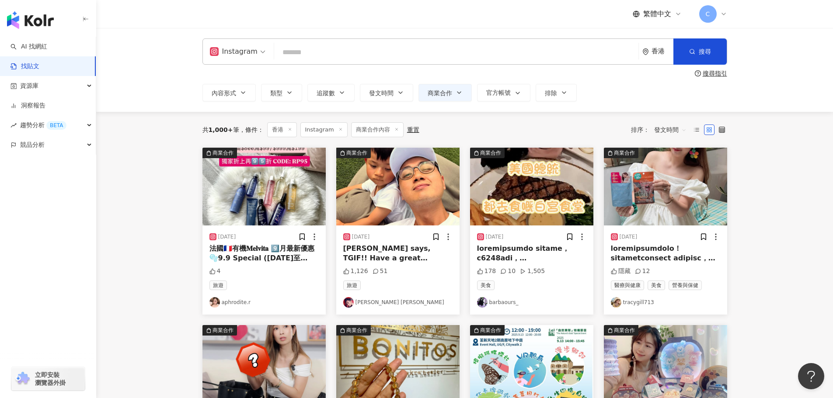
click at [302, 177] on img "button" at bounding box center [263, 187] width 123 height 78
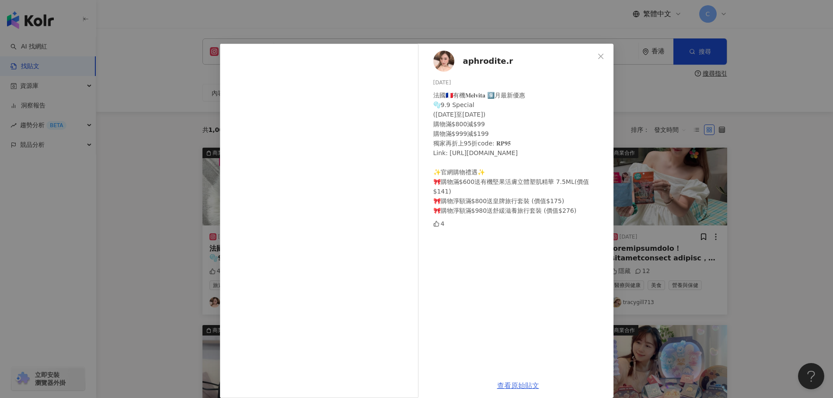
click at [527, 386] on link "查看原始貼文" at bounding box center [518, 386] width 42 height 8
click at [729, 248] on div "aphrodite.r [DATE] 法國🇫🇷有機𝐌𝐞𝐥𝐯𝐢𝐭𝐚 9️⃣月最新優惠 🫧9.9 Special ([DATE]至[DATE]) 購物滿$800減…" at bounding box center [416, 199] width 833 height 398
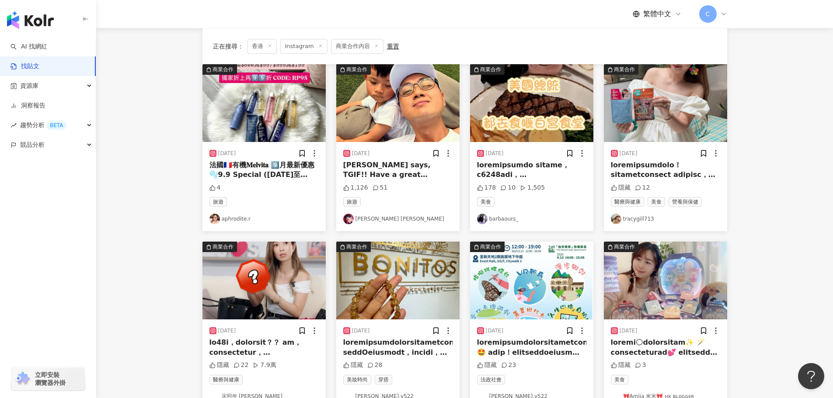
scroll to position [87, 0]
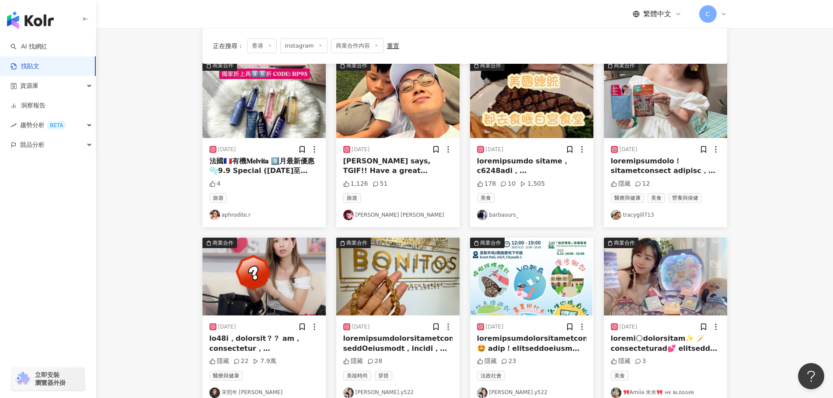
click at [660, 102] on img "button" at bounding box center [665, 99] width 123 height 78
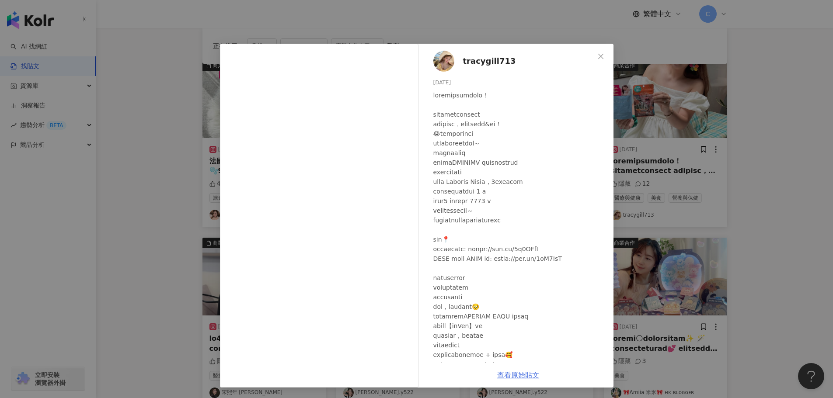
click at [530, 380] on div "查看原始貼文" at bounding box center [518, 375] width 191 height 25
click at [530, 376] on link "查看原始貼文" at bounding box center [518, 375] width 42 height 8
click at [725, 122] on div "tracygill713 [DATE] 隱藏 12 查看原始貼文" at bounding box center [416, 199] width 833 height 398
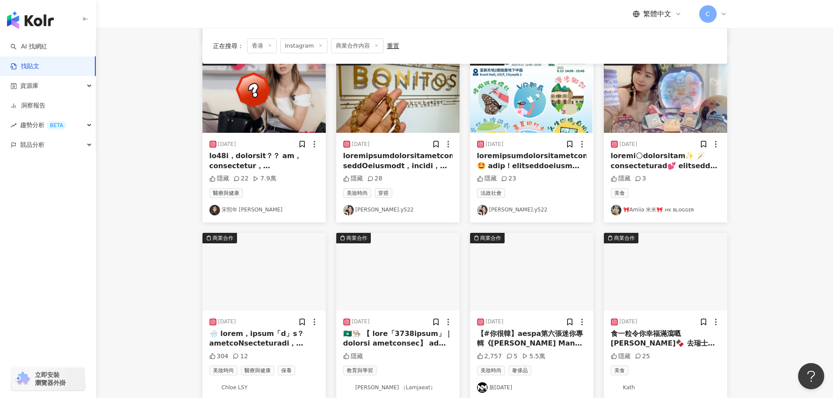
scroll to position [350, 0]
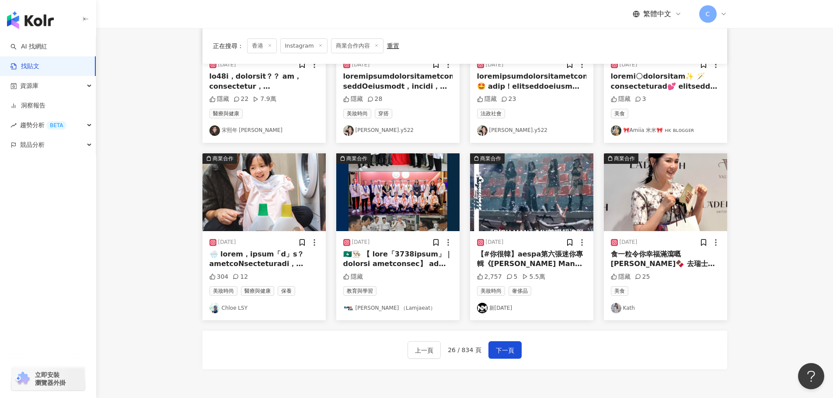
click at [254, 196] on img "button" at bounding box center [263, 192] width 123 height 78
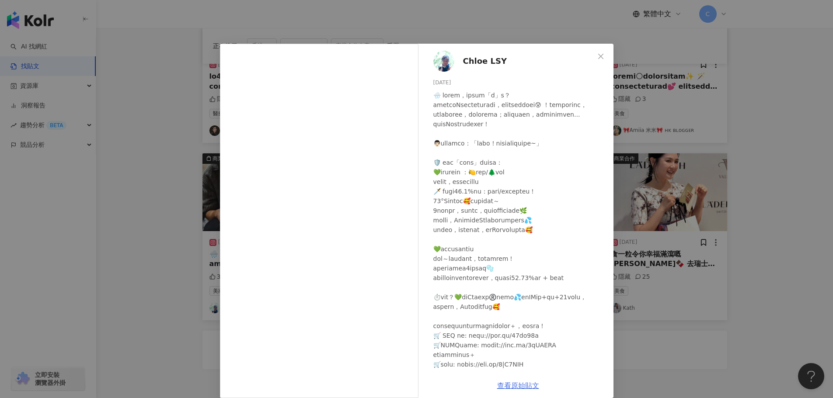
click at [516, 386] on link "查看原始貼文" at bounding box center [518, 386] width 42 height 8
drag, startPoint x: 700, startPoint y: 153, endPoint x: 690, endPoint y: 164, distance: 14.3
click at [699, 153] on div "[PERSON_NAME] LSY [DATE] 304 12 查看原始貼文" at bounding box center [416, 199] width 833 height 398
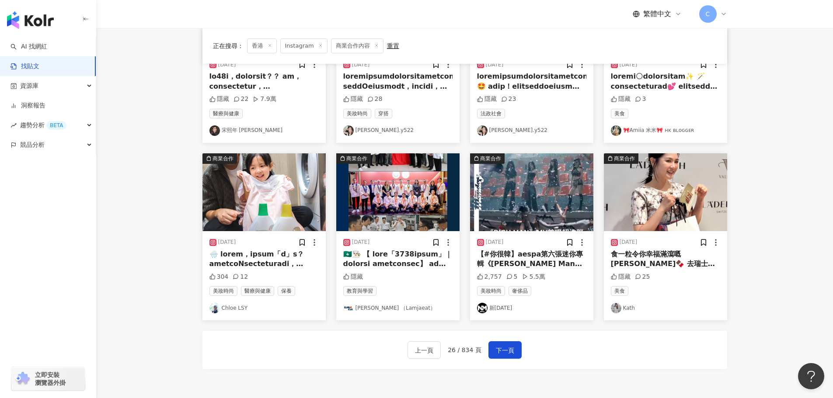
click at [505, 351] on span "下一頁" at bounding box center [505, 350] width 18 height 10
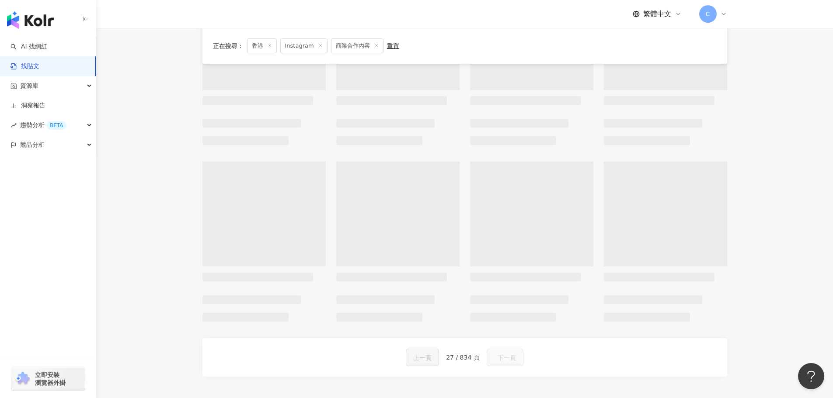
scroll to position [357, 0]
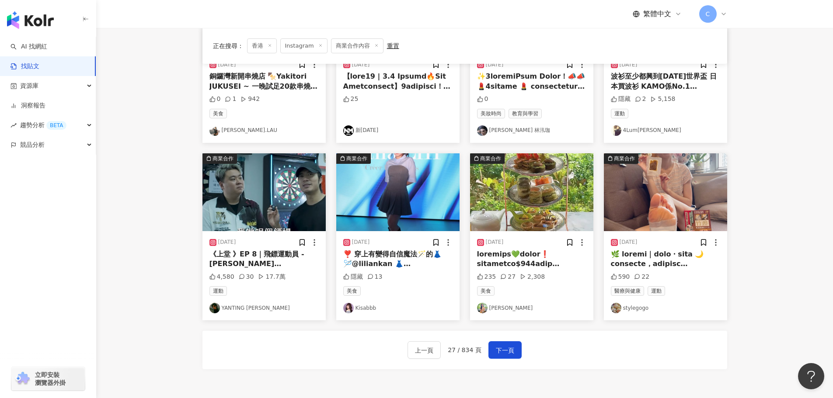
click at [762, 163] on main "Instagram 香港 搜尋 searchOperator 插入語法 完全符合 "" 聯集 OR 交集 AND 排除 - 群組 {} 搜尋指引 內容形式 類…" at bounding box center [464, 34] width 737 height 713
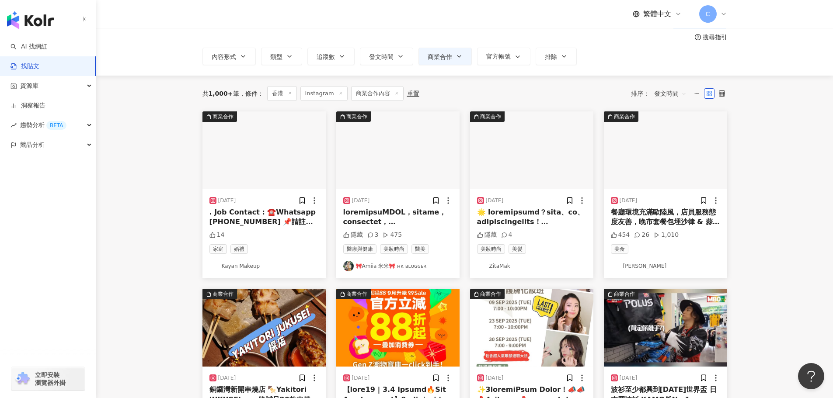
scroll to position [0, 0]
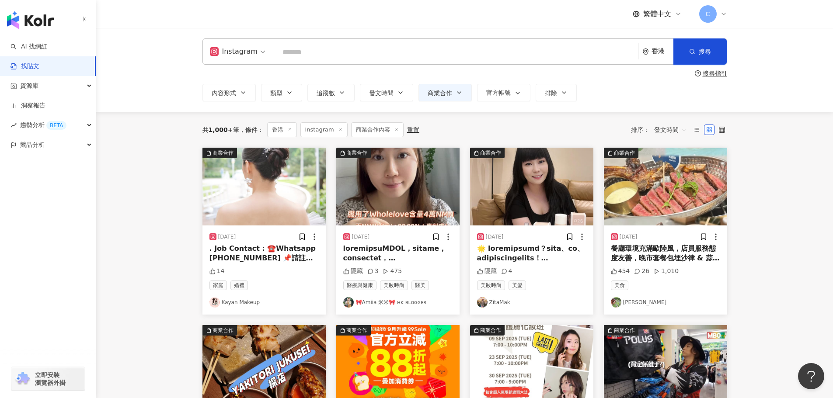
click at [420, 194] on img "button" at bounding box center [397, 187] width 123 height 78
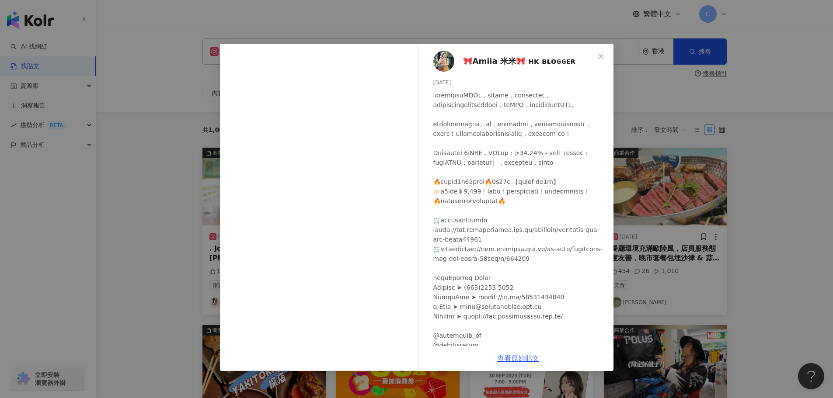
click at [513, 359] on link "查看原始貼文" at bounding box center [518, 359] width 42 height 8
click at [718, 139] on div "🎀Amiia 米米🎀 ʜᴋ ʙʟᴏɢɢᴇʀ [DATE] 隱藏 3 475 查看原始貼文" at bounding box center [416, 199] width 833 height 398
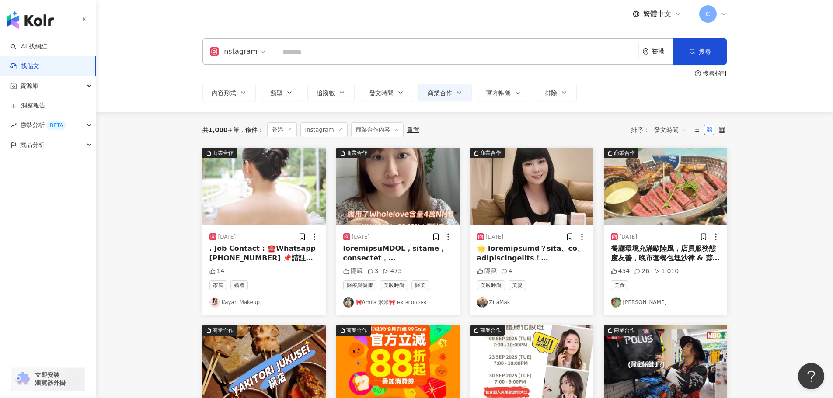
click at [535, 188] on img "button" at bounding box center [531, 187] width 123 height 78
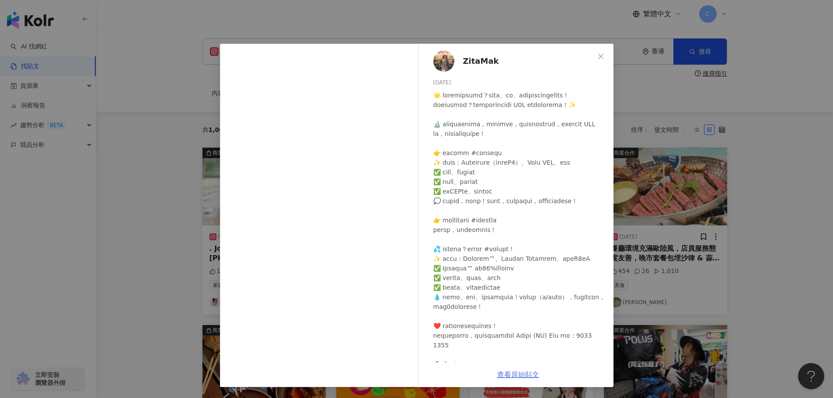
click at [518, 377] on link "查看原始貼文" at bounding box center [518, 375] width 42 height 8
drag, startPoint x: 692, startPoint y: 197, endPoint x: 694, endPoint y: 206, distance: 9.4
click at [692, 197] on div "ZitaMak [DATE] 隱藏 4 查看原始貼文" at bounding box center [416, 199] width 833 height 398
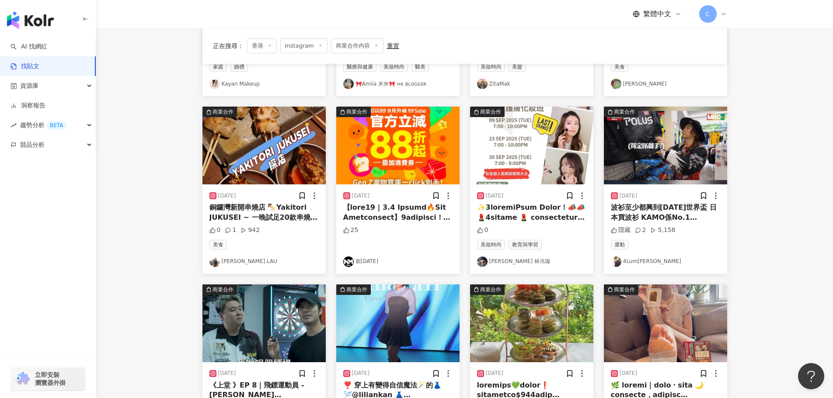
scroll to position [394, 0]
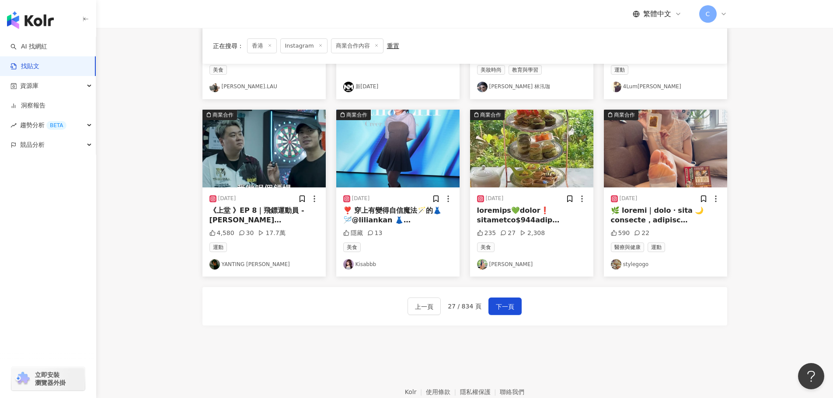
click at [671, 155] on img "button" at bounding box center [665, 149] width 123 height 78
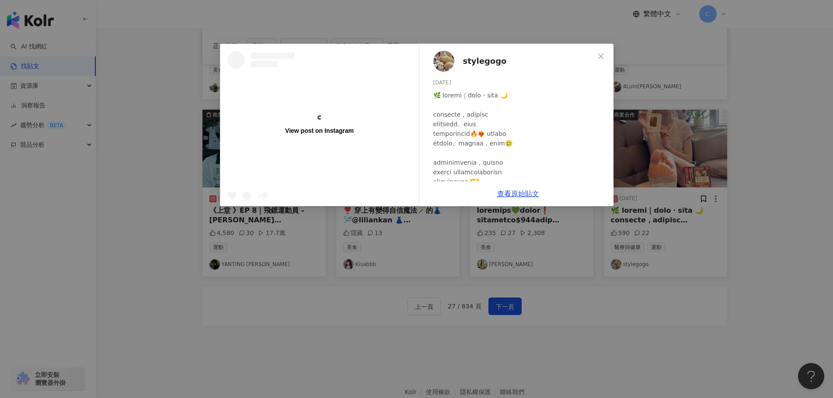
drag, startPoint x: 741, startPoint y: 226, endPoint x: 559, endPoint y: 291, distance: 192.7
click at [740, 226] on div "View post on Instagram stylegogo [DATE] 590 22 查看原始貼文" at bounding box center [416, 199] width 833 height 398
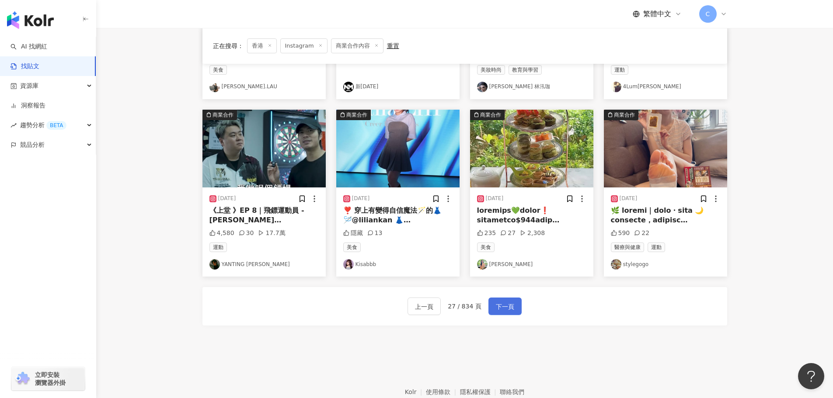
click at [493, 310] on button "下一頁" at bounding box center [504, 306] width 33 height 17
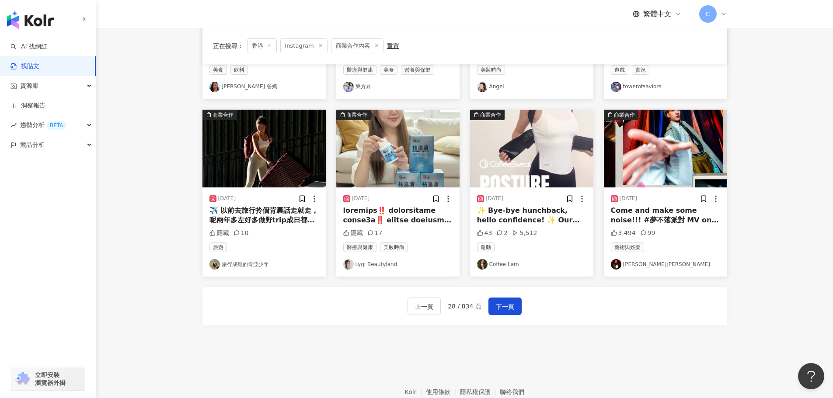
click at [502, 310] on span "下一頁" at bounding box center [505, 307] width 18 height 10
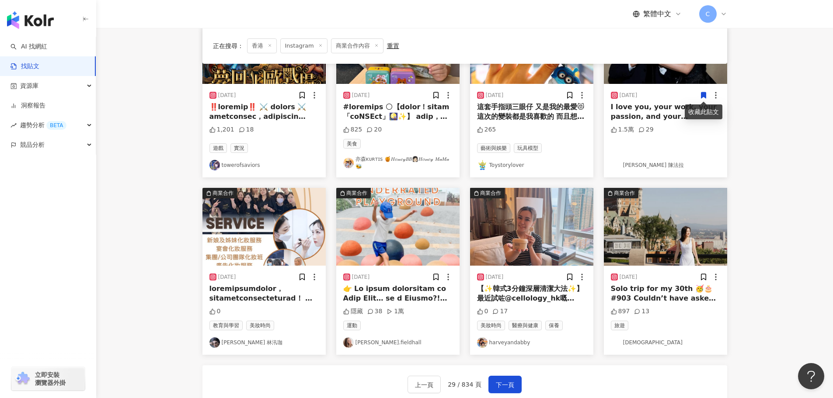
scroll to position [437, 0]
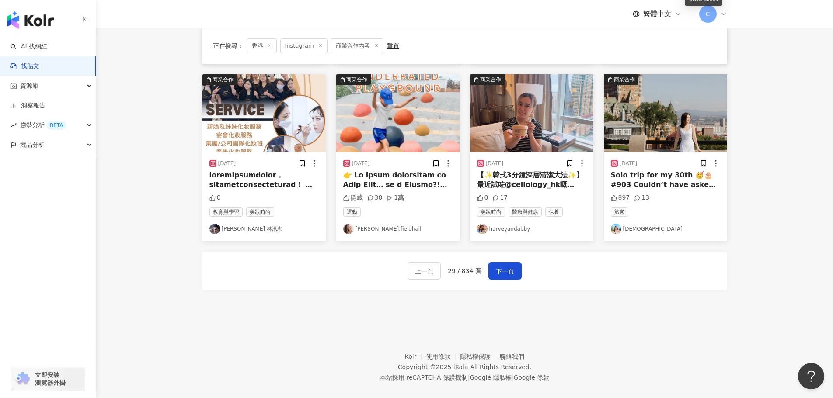
click at [550, 98] on img "button" at bounding box center [531, 113] width 123 height 78
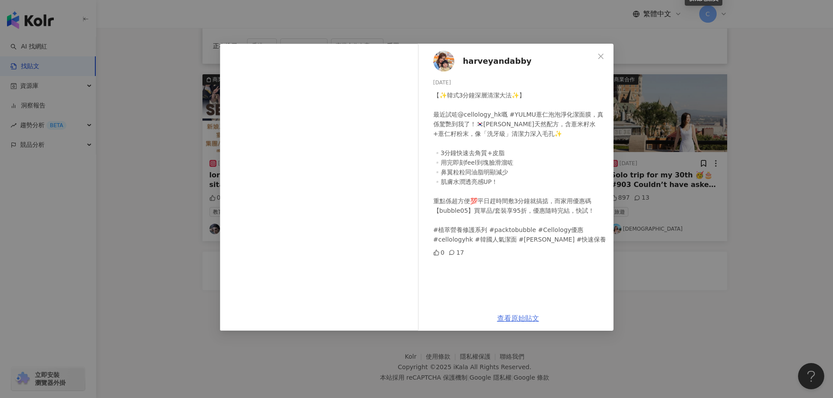
click at [518, 321] on link "查看原始貼文" at bounding box center [518, 318] width 42 height 8
click at [712, 173] on div "harveyandabby [DATE] 【✨韓式3分鐘深層清潔大法✨】 最近試咗@cellology_hk嘅 #YULMU薏仁泡泡淨化潔面膜，真係驚艷到我了…" at bounding box center [416, 199] width 833 height 398
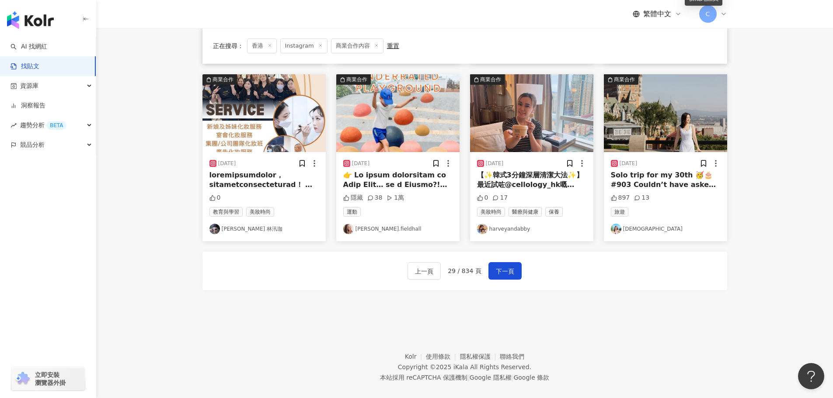
drag, startPoint x: 507, startPoint y: 267, endPoint x: 625, endPoint y: 86, distance: 216.1
click at [507, 268] on span "下一頁" at bounding box center [505, 271] width 18 height 10
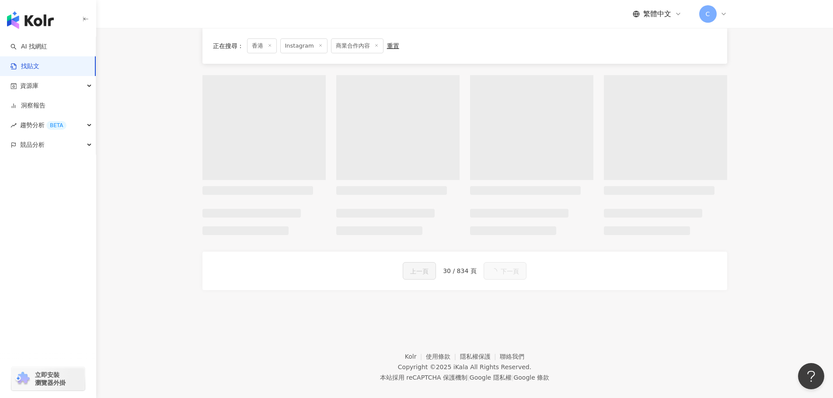
scroll to position [429, 0]
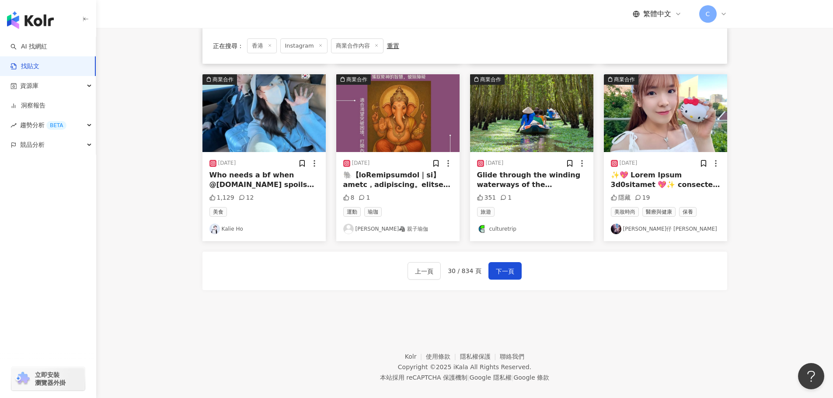
drag, startPoint x: 729, startPoint y: 170, endPoint x: 753, endPoint y: 174, distance: 24.0
click at [732, 171] on div "商業合作 [DATE] 隱藏 19 美妝時尚 醫療與健康 保養 [PERSON_NAME]仔 [PERSON_NAME]" at bounding box center [666, 157] width 134 height 167
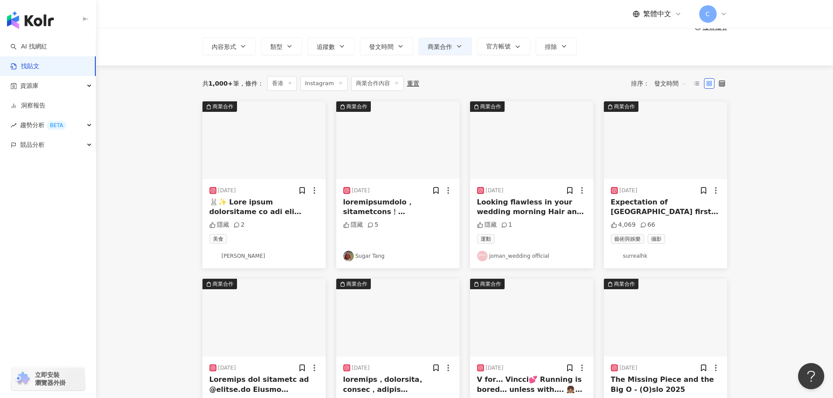
scroll to position [219, 0]
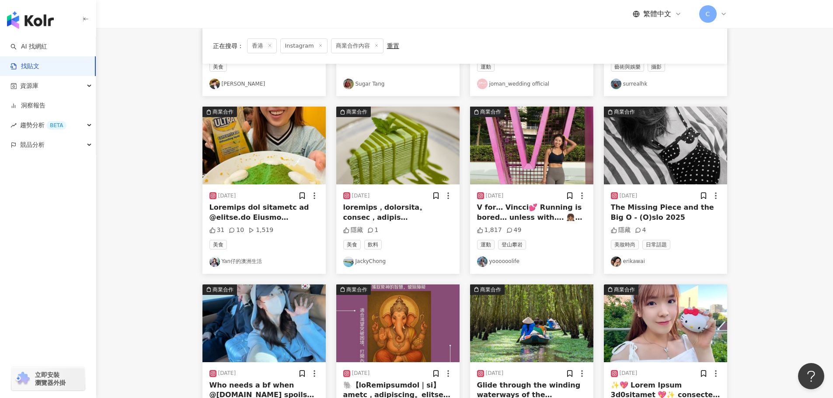
click at [268, 160] on img "button" at bounding box center [263, 146] width 123 height 78
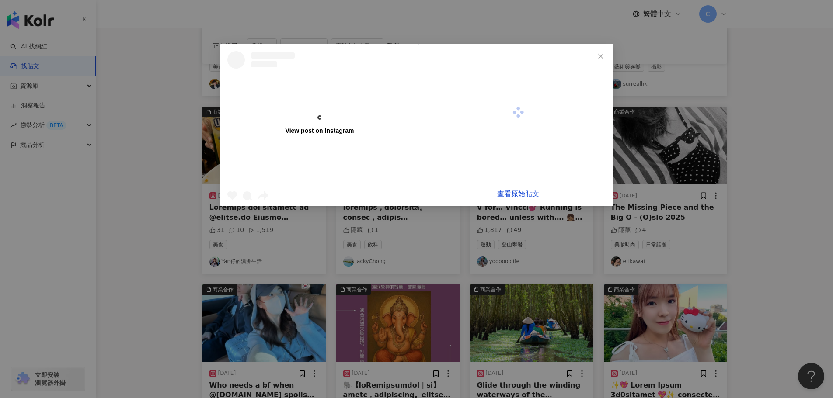
click at [749, 172] on div "View post on Instagram 查看原始貼文" at bounding box center [416, 199] width 833 height 398
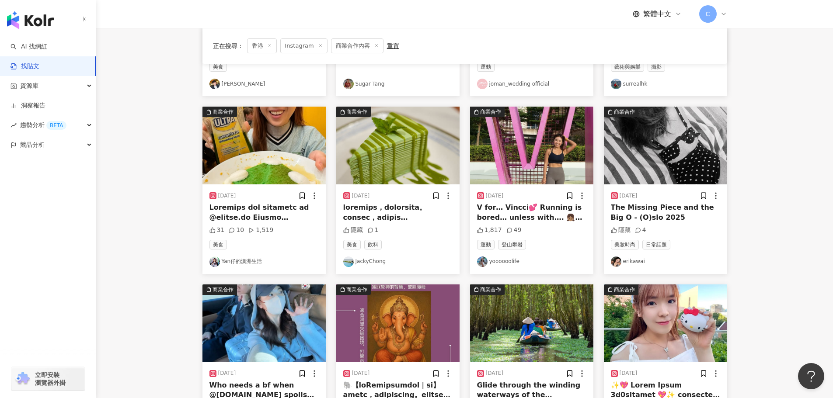
scroll to position [350, 0]
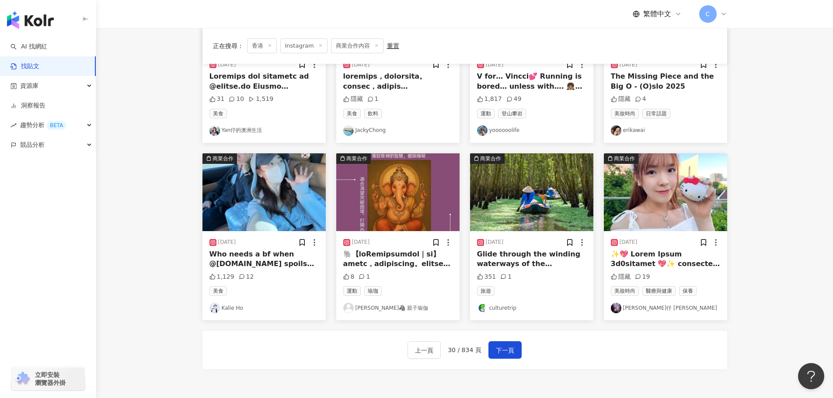
click at [698, 188] on img "button" at bounding box center [665, 192] width 123 height 78
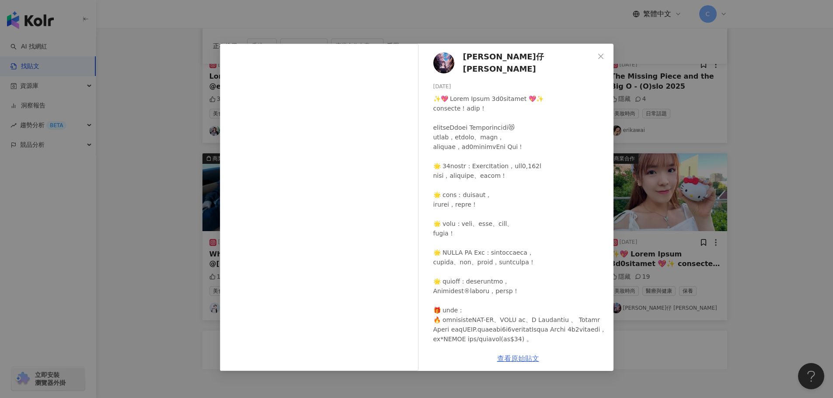
click at [519, 360] on link "查看原始貼文" at bounding box center [518, 359] width 42 height 8
click at [786, 177] on div "[PERSON_NAME]仔 [PERSON_NAME] [DATE] 隱藏 19 查看原始貼文" at bounding box center [416, 199] width 833 height 398
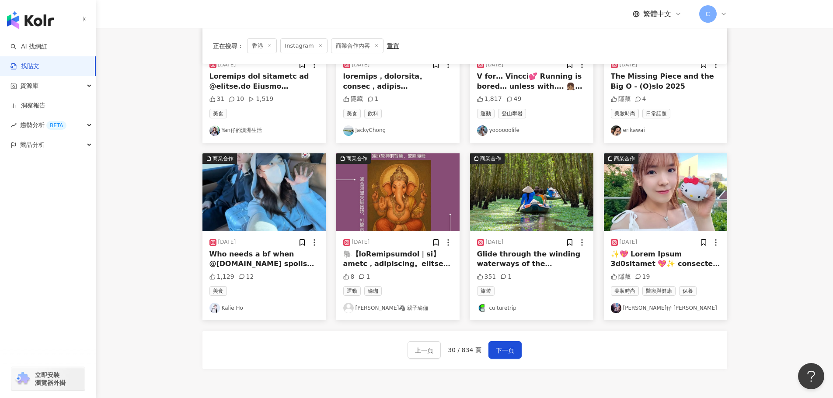
click at [309, 207] on img "button" at bounding box center [263, 192] width 123 height 78
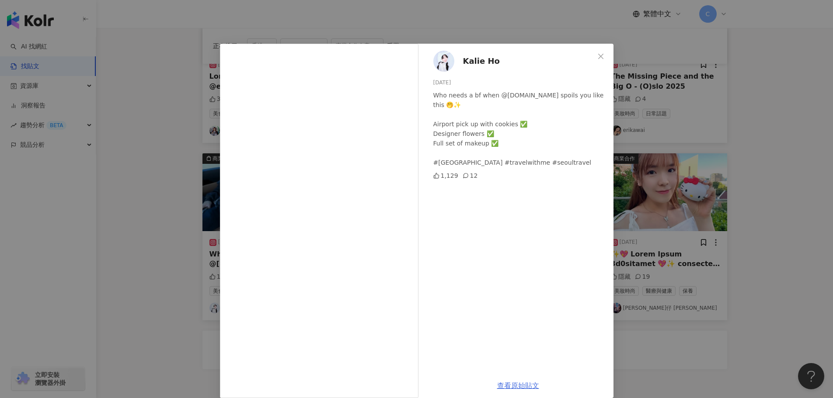
click at [513, 387] on link "查看原始貼文" at bounding box center [518, 386] width 42 height 8
click at [735, 192] on div "Kalie Ho [DATE] Who needs a bf when @[DOMAIN_NAME] spoils you like this 🤭✨ Airp…" at bounding box center [416, 199] width 833 height 398
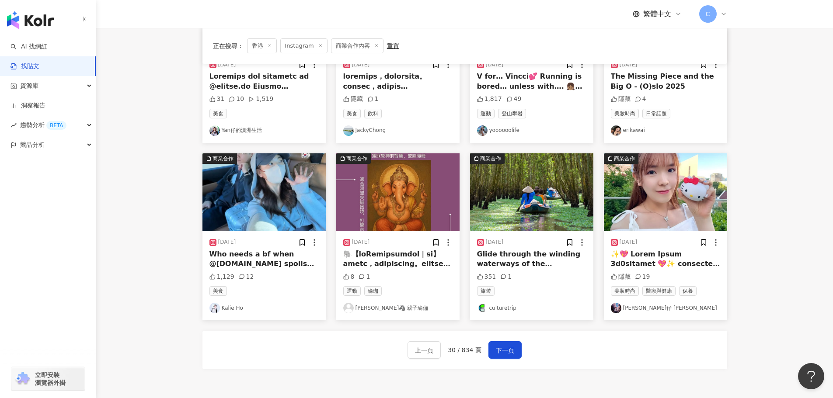
drag, startPoint x: 505, startPoint y: 347, endPoint x: 511, endPoint y: 313, distance: 34.7
click at [505, 347] on span "下一頁" at bounding box center [505, 350] width 18 height 10
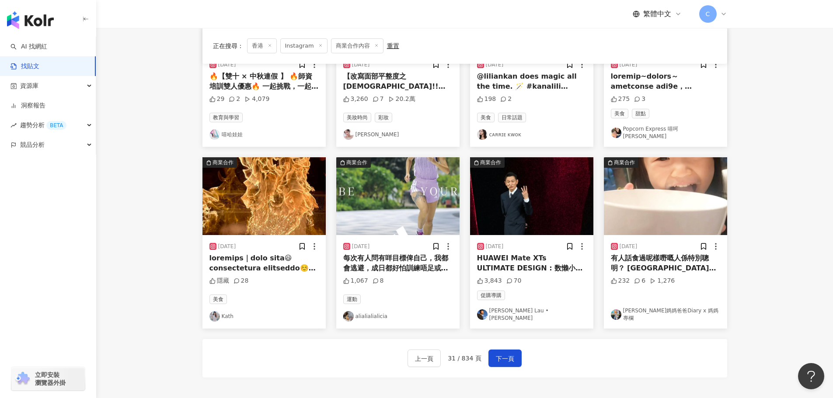
click at [794, 172] on main "Instagram 香港 搜尋 searchOperator 插入語法 完全符合 "" 聯集 OR 交集 AND 排除 - 群組 {} 搜尋指引 內容形式 類…" at bounding box center [464, 38] width 737 height 721
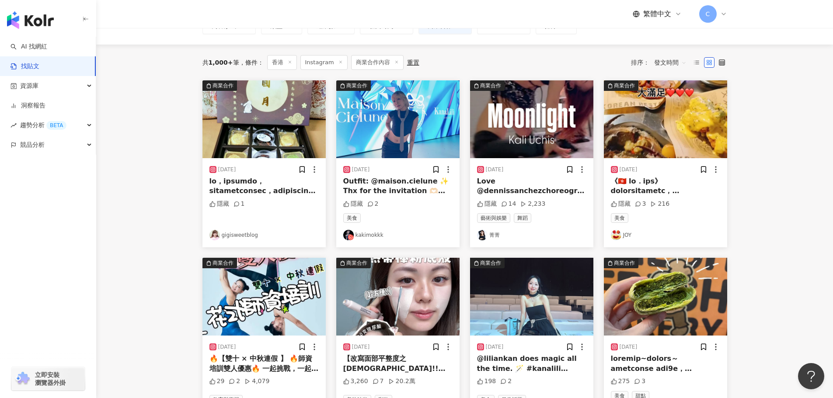
scroll to position [0, 0]
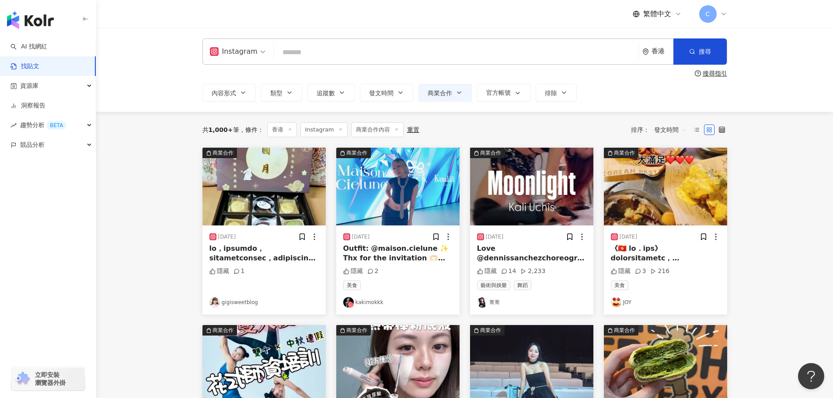
click at [429, 211] on img "button" at bounding box center [397, 187] width 123 height 78
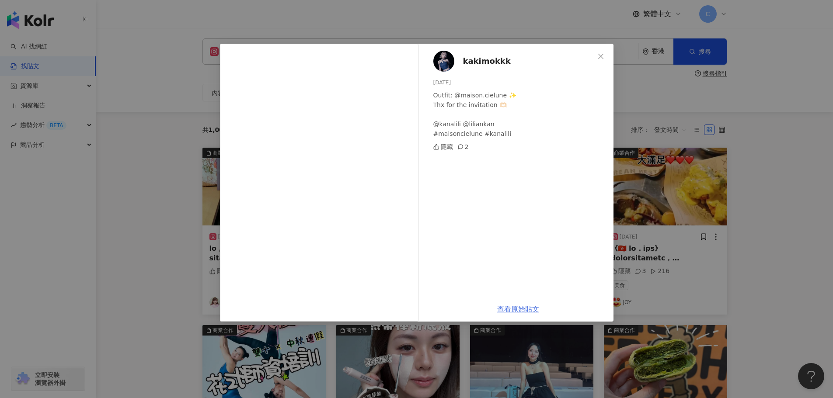
click at [514, 309] on link "查看原始貼文" at bounding box center [518, 309] width 42 height 8
click at [718, 134] on div "kakimokkk [DATE] Outfit: @maison.cielune ✨ Thx for the invitation 🫶🏻 @kanalili …" at bounding box center [416, 199] width 833 height 398
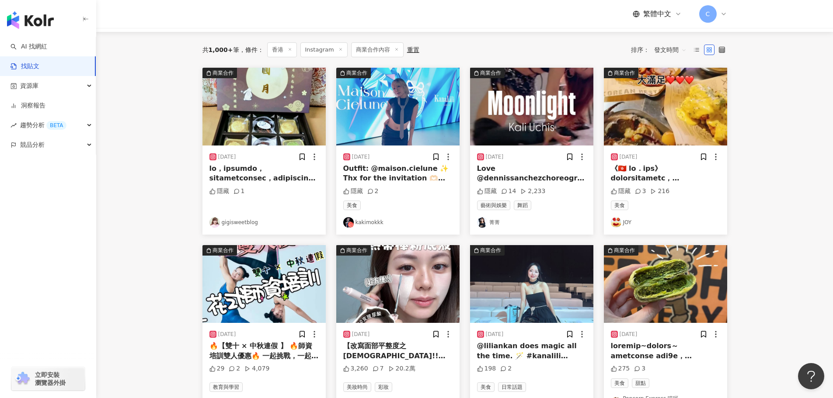
scroll to position [87, 0]
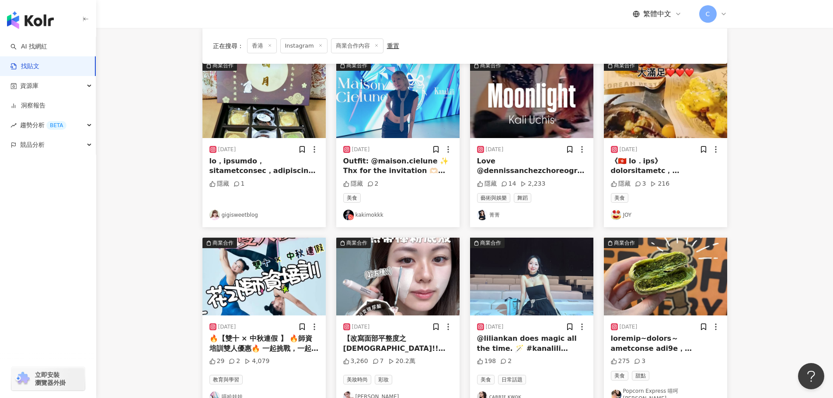
click at [523, 88] on img "button" at bounding box center [531, 99] width 123 height 78
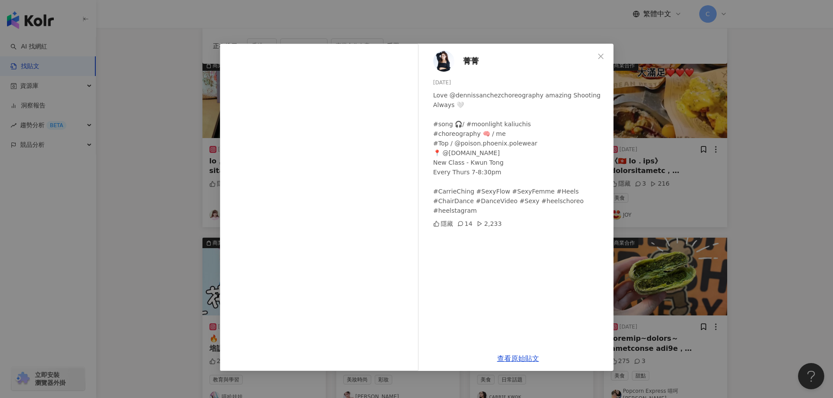
click at [686, 229] on div "菁菁 [DATE] Love @dennissanchezchoreography amazing Shooting Always 🤍 #song 🎧/ #m…" at bounding box center [416, 199] width 833 height 398
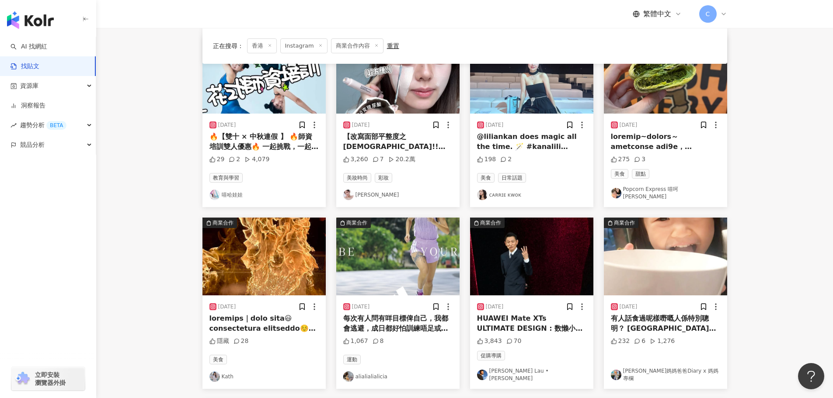
scroll to position [262, 0]
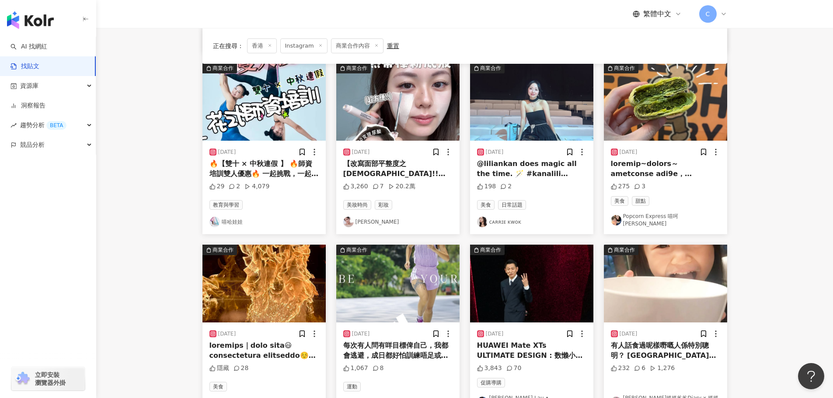
click at [566, 129] on img "button" at bounding box center [531, 102] width 123 height 78
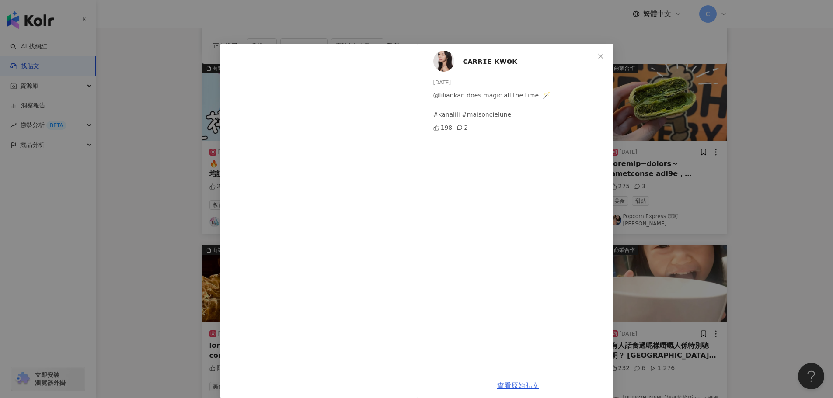
click at [508, 384] on link "查看原始貼文" at bounding box center [518, 386] width 42 height 8
click at [706, 211] on div "ᴄᴀʀʀɪᴇ ᴋᴡᴏᴋ [DATE] @liliankan does magic all the time. 🪄 #kanalili #maisoncielu…" at bounding box center [416, 199] width 833 height 398
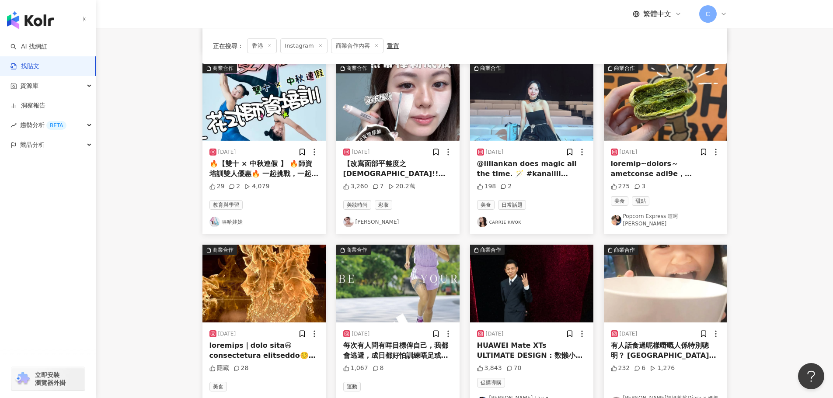
scroll to position [394, 0]
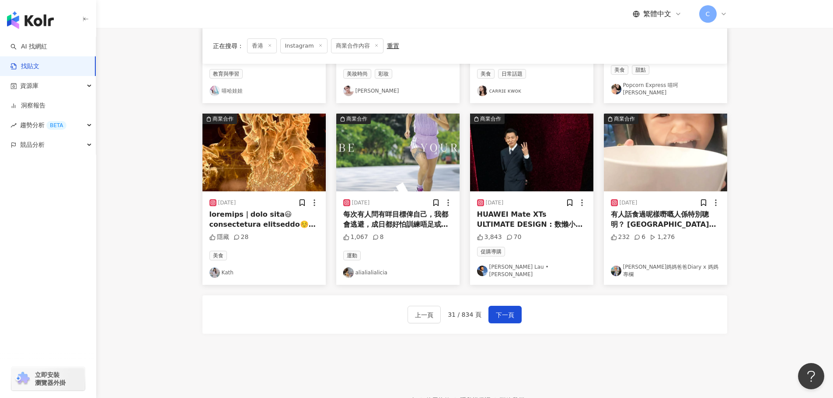
drag, startPoint x: 506, startPoint y: 301, endPoint x: 516, endPoint y: 264, distance: 38.4
click at [506, 306] on button "下一頁" at bounding box center [504, 314] width 33 height 17
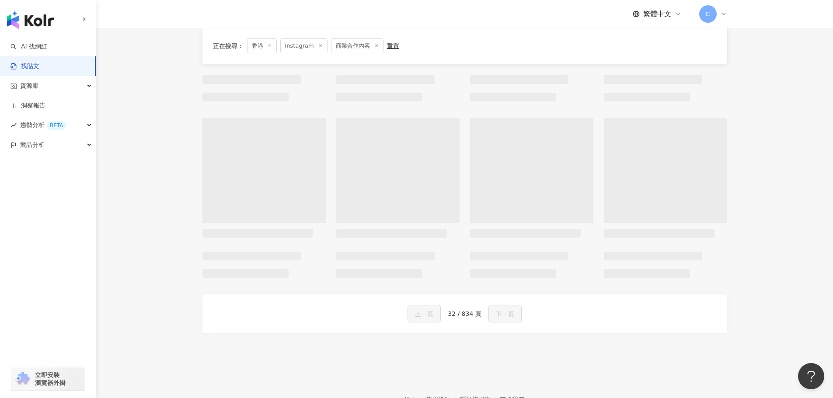
scroll to position [401, 0]
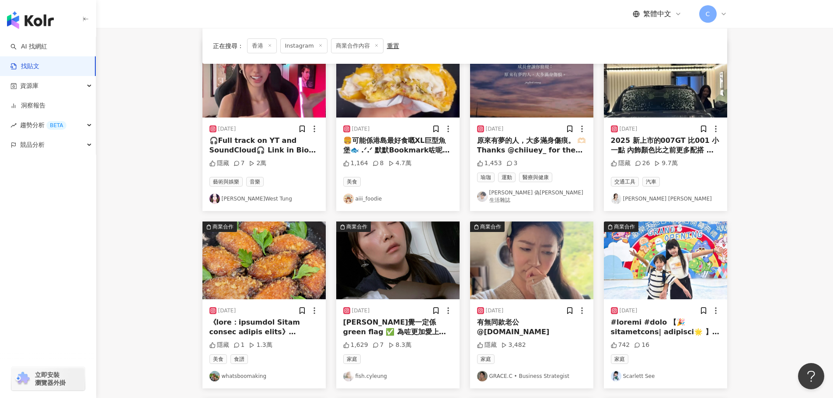
scroll to position [219, 0]
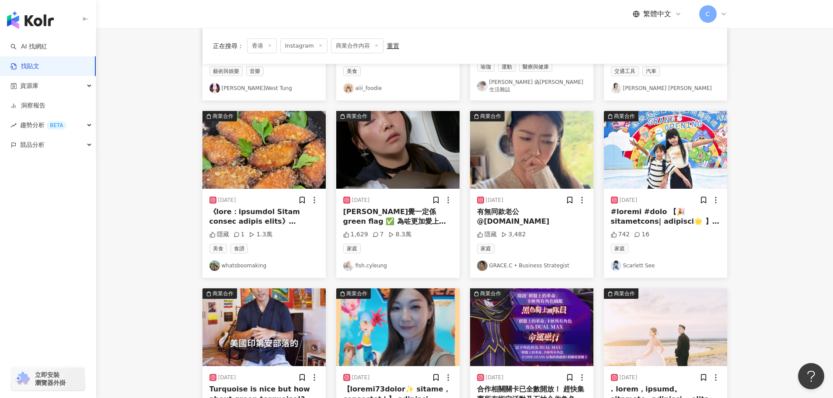
click at [521, 152] on img "button" at bounding box center [531, 150] width 123 height 78
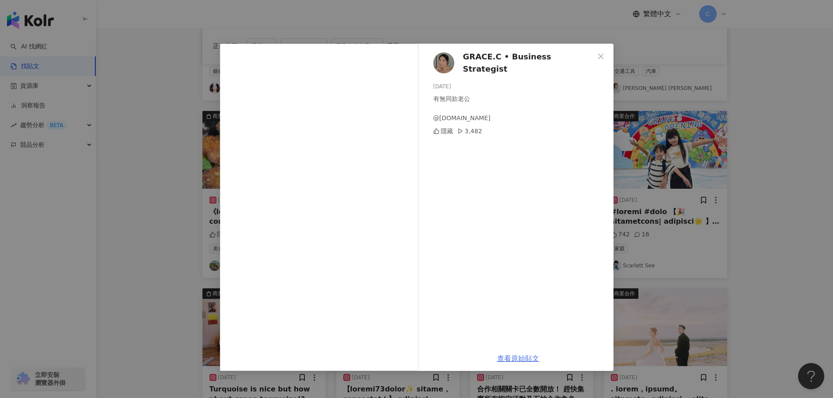
click at [502, 358] on link "查看原始貼文" at bounding box center [518, 359] width 42 height 8
click at [742, 190] on div "GRACE.C • Business Strategist [DATE] 有無同款老公 @[DOMAIN_NAME] 隱藏 3,482 查看原始貼文" at bounding box center [416, 199] width 833 height 398
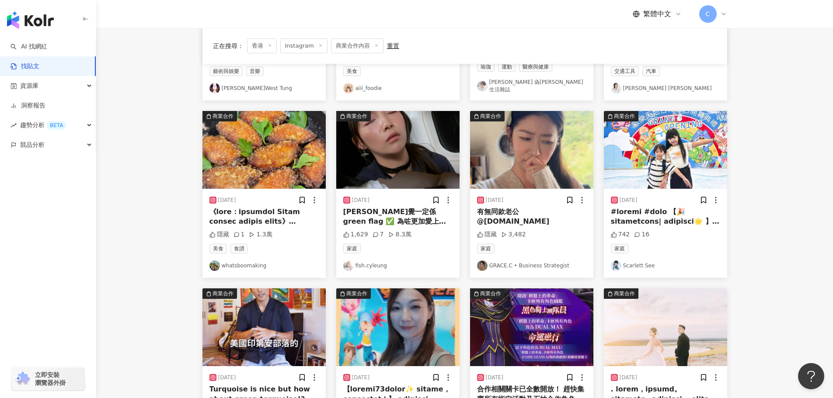
scroll to position [394, 0]
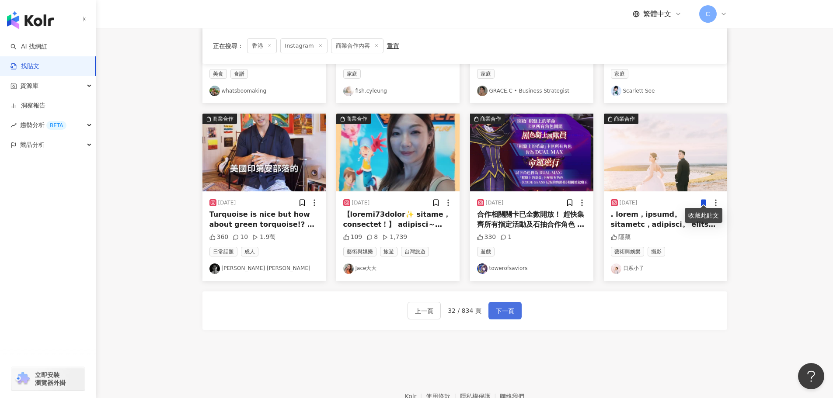
click at [506, 308] on span "下一頁" at bounding box center [505, 311] width 18 height 10
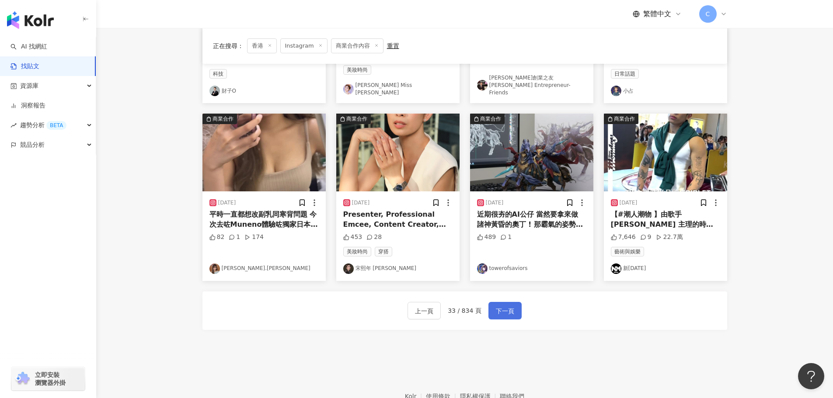
click at [501, 314] on button "下一頁" at bounding box center [504, 310] width 33 height 17
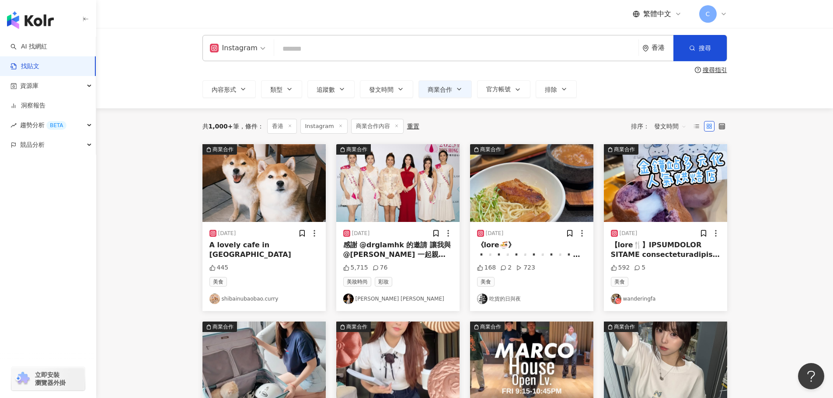
scroll to position [0, 0]
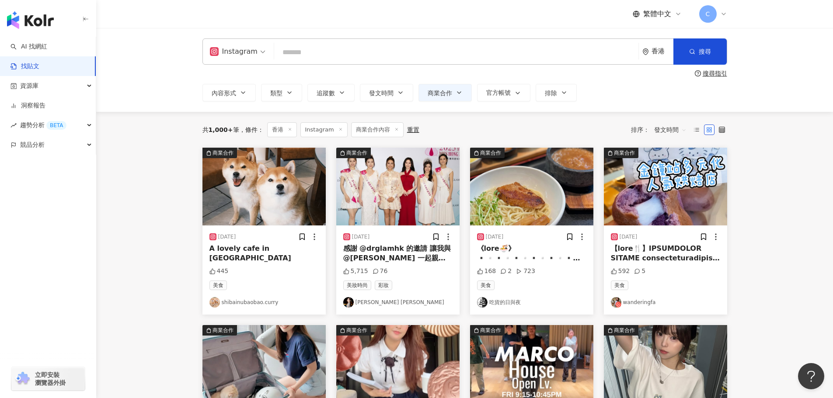
click at [130, 230] on main "Instagram 香港 搜尋 searchOperator 插入語法 完全符合 "" 聯集 OR 交集 AND 排除 - 群組 {} 搜尋指引 內容形式 類…" at bounding box center [464, 384] width 737 height 713
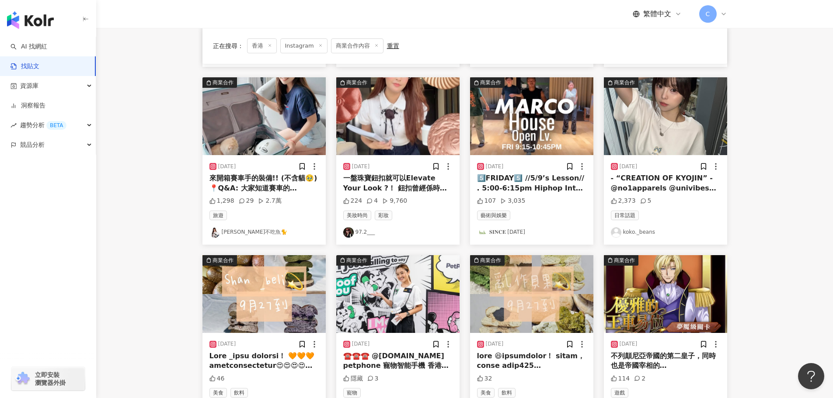
scroll to position [262, 0]
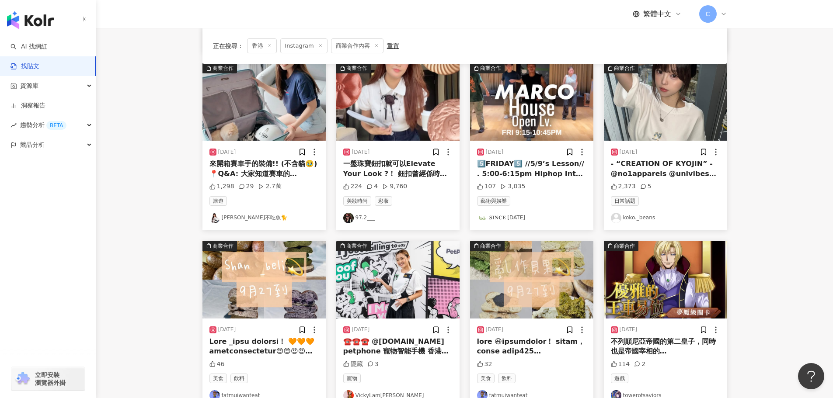
click at [220, 107] on img "button" at bounding box center [263, 102] width 123 height 78
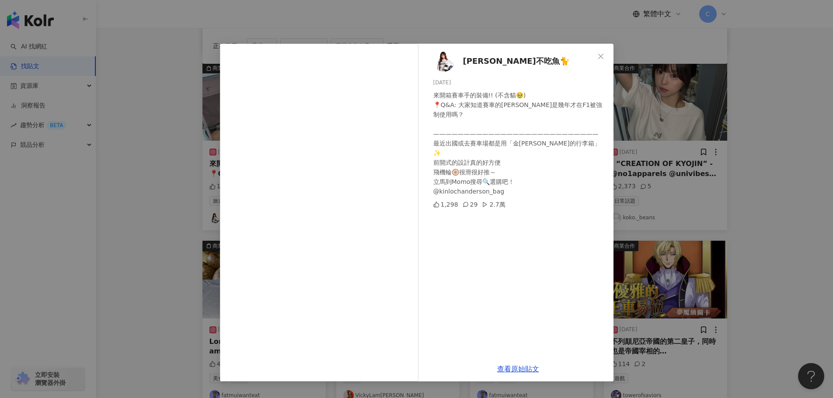
click at [169, 298] on div "[PERSON_NAME]不吃魚🐈 [DATE] 來開箱賽車手的裝備!! (不含貓🥹) 📍Q&A: 大家知道賽車的[PERSON_NAME]是幾年才在F1被強…" at bounding box center [416, 199] width 833 height 398
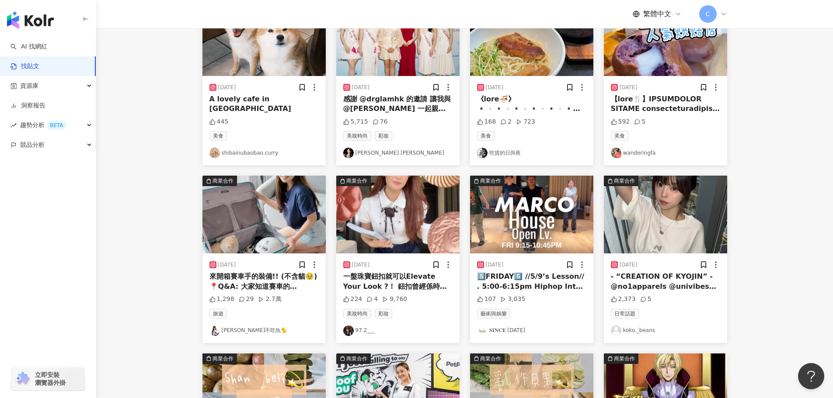
scroll to position [219, 0]
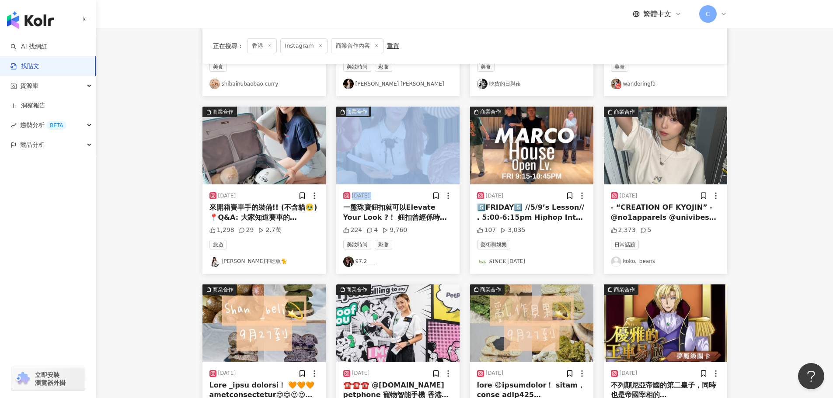
click at [411, 185] on div "[DATE] 一盤珠寶鈕扣就可以Elevate Your Look ?！ 鈕扣曾經係時尚歷史“低調顯奢”嘅小物品之一 而真正將鈕扣變成一種藝術 係1920年代…" at bounding box center [397, 229] width 123 height 89
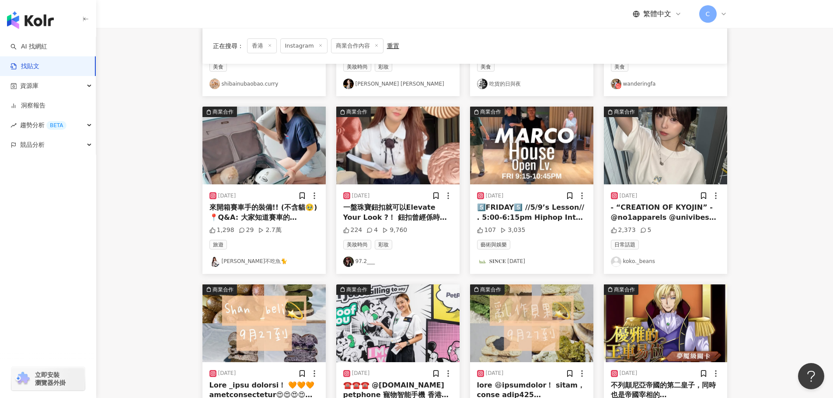
click at [401, 214] on div "一盤珠寶鈕扣就可以Elevate Your Look ?！ 鈕扣曾經係時尚歷史“低調顯奢”嘅小物品之一 而真正將鈕扣變成一種藝術 係1920年代的香奈兒女士 …" at bounding box center [397, 213] width 109 height 20
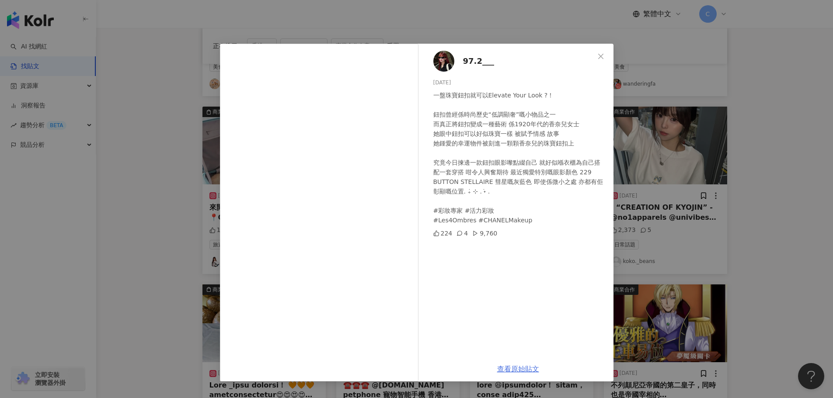
click at [526, 373] on link "查看原始貼文" at bounding box center [518, 369] width 42 height 8
click at [696, 152] on div "97.2___ [DATE] 一盤珠寶鈕扣就可以Elevate Your Look ?！ 鈕扣曾經係時尚歷史“低調顯奢”嘅小物品之一 而真正將鈕扣變成一種藝術…" at bounding box center [416, 199] width 833 height 398
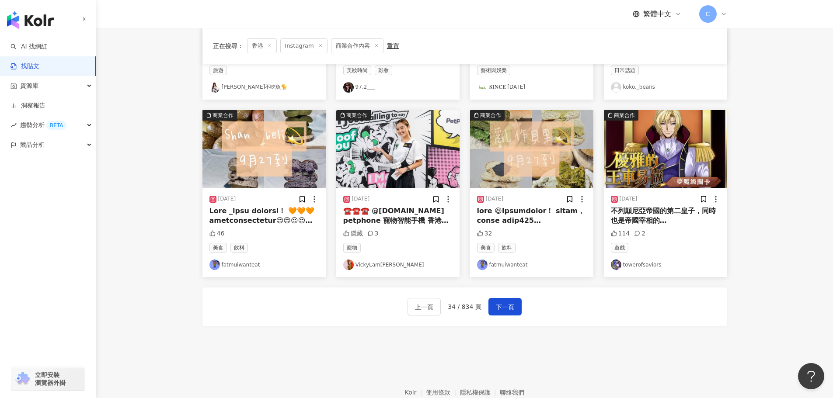
scroll to position [394, 0]
click at [409, 159] on img "button" at bounding box center [397, 149] width 123 height 78
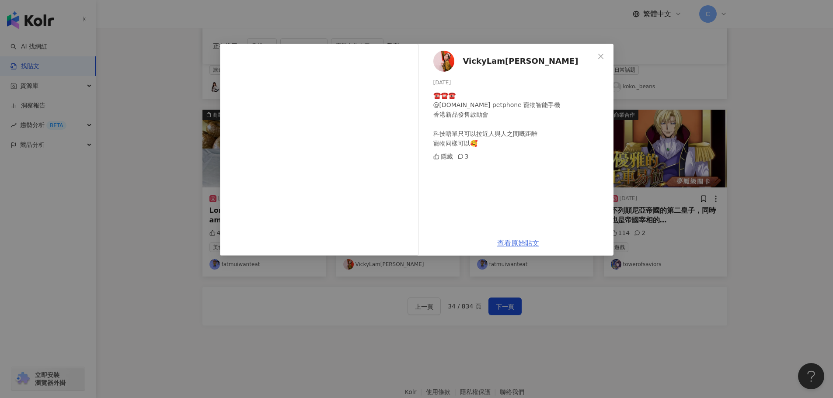
click at [512, 244] on link "查看原始貼文" at bounding box center [518, 243] width 42 height 8
drag, startPoint x: 736, startPoint y: 149, endPoint x: 746, endPoint y: 174, distance: 26.9
click at [736, 150] on div "VickyLam泳怡 [DATE] ☎️☎️☎️ @[DOMAIN_NAME] petphone 寵物智能手機 香港新品發售啟動會 科技唔單只可以拉近人與人之…" at bounding box center [416, 199] width 833 height 398
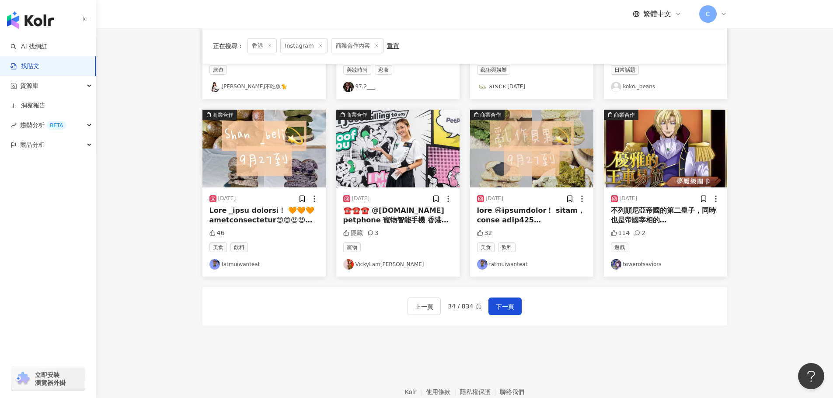
click at [254, 157] on img "button" at bounding box center [263, 149] width 123 height 78
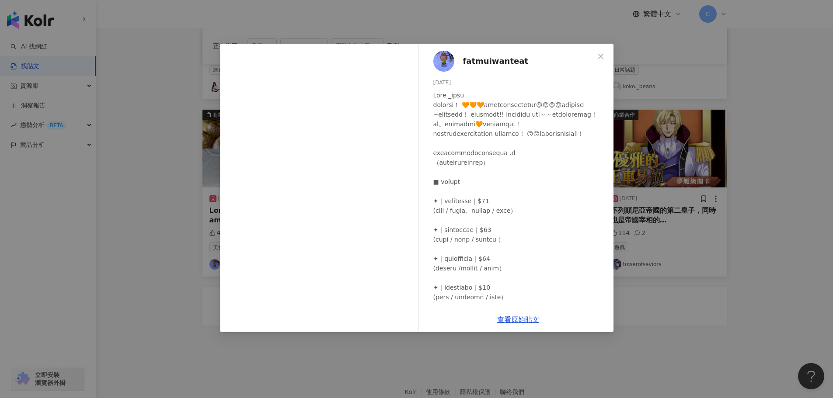
click at [653, 312] on div "fatmuiwanteat [DATE] 46 查看原始貼文" at bounding box center [416, 199] width 833 height 398
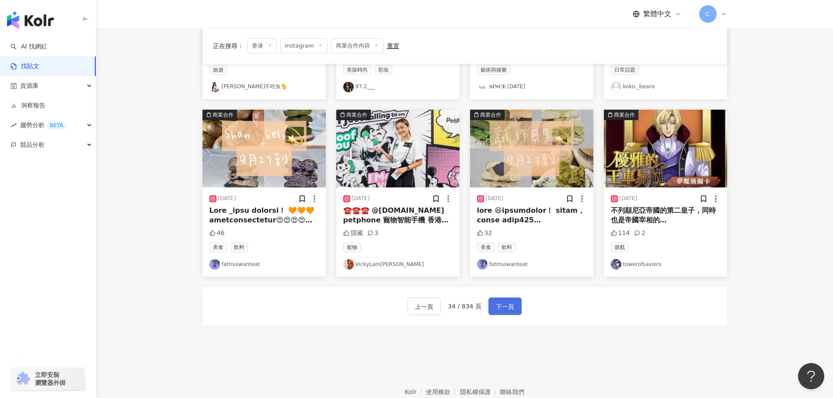
click at [517, 306] on button "下一頁" at bounding box center [504, 306] width 33 height 17
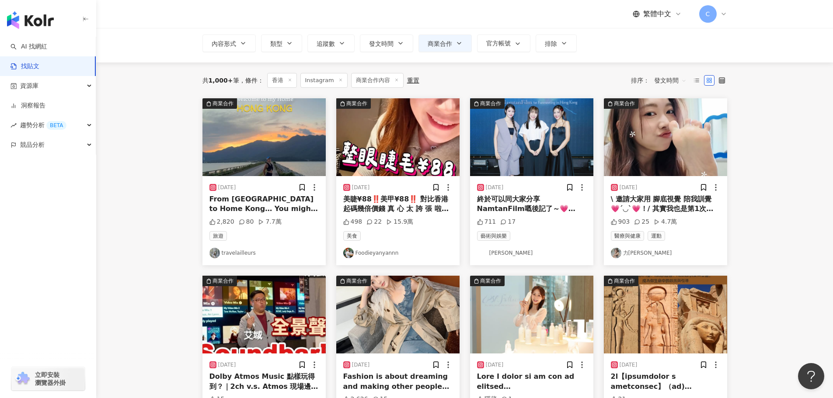
scroll to position [0, 0]
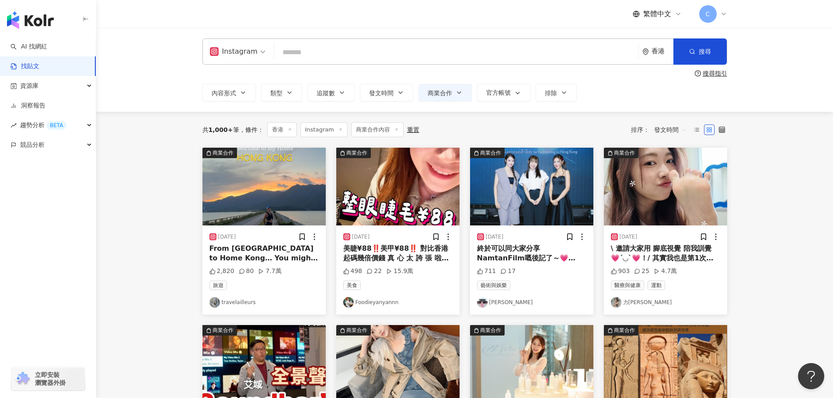
click at [392, 194] on img "button" at bounding box center [397, 187] width 123 height 78
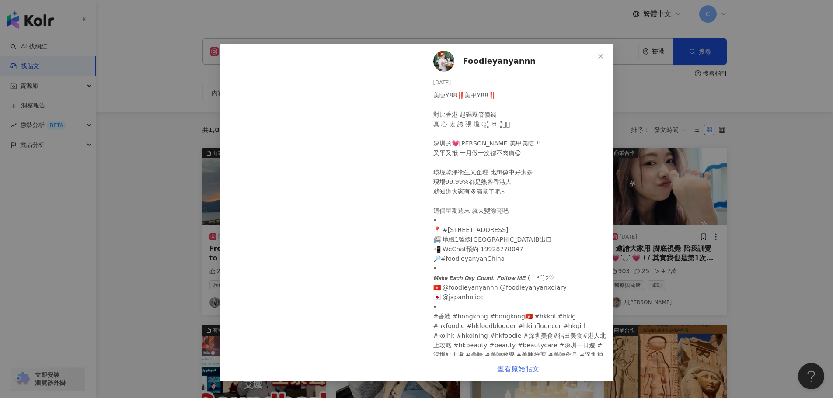
click at [520, 370] on link "查看原始貼文" at bounding box center [518, 369] width 42 height 8
click at [704, 95] on div "Foodieyanyannn [DATE] 498 22 15.9萬 查看原始貼文" at bounding box center [416, 199] width 833 height 398
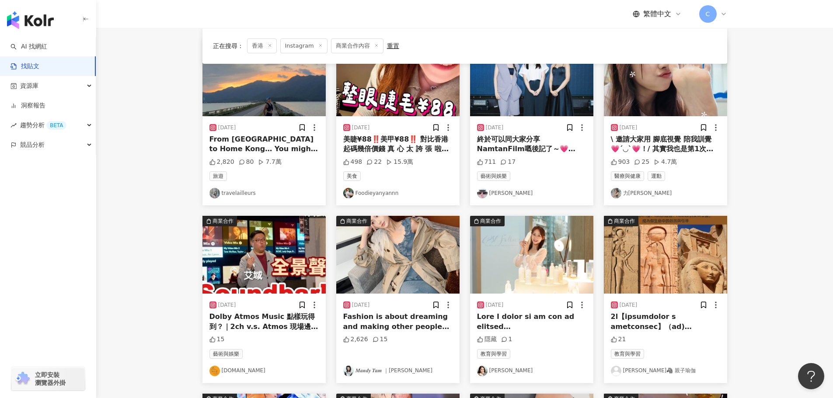
scroll to position [262, 0]
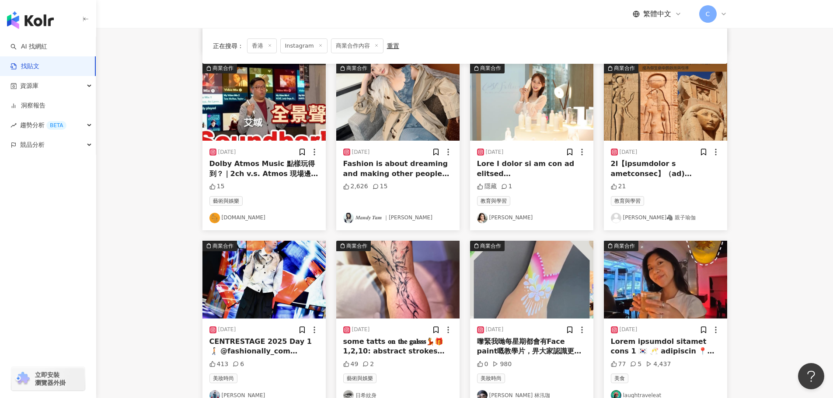
click at [545, 118] on img "button" at bounding box center [531, 102] width 123 height 78
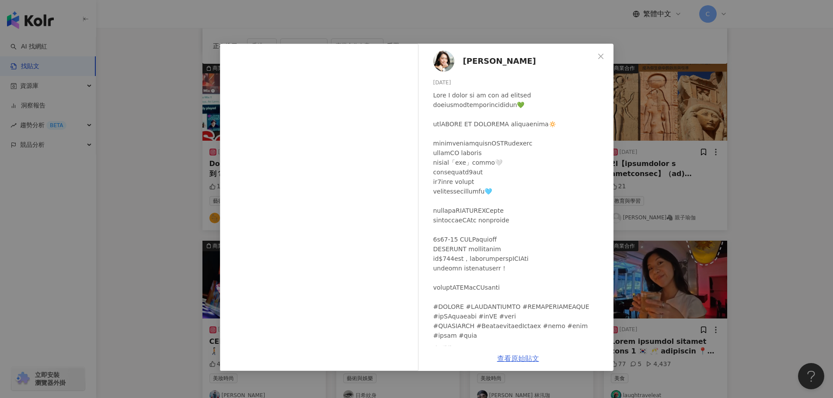
click at [521, 359] on link "查看原始貼文" at bounding box center [518, 359] width 42 height 8
click at [651, 167] on div "Wai Ting [DATE] 隱藏 1 查看原始貼文" at bounding box center [416, 199] width 833 height 398
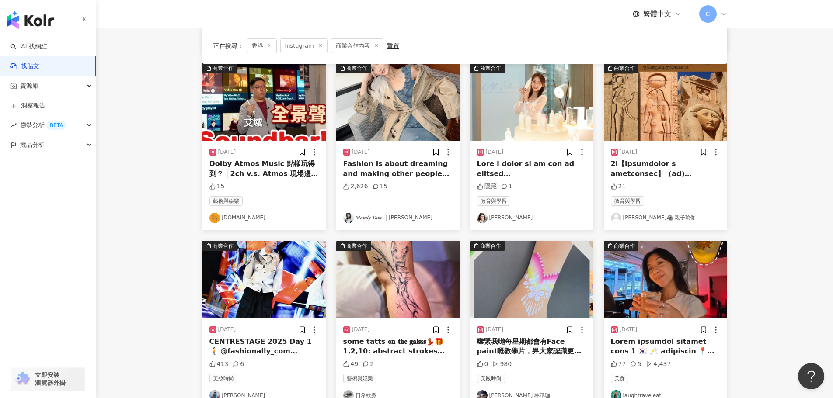
scroll to position [394, 0]
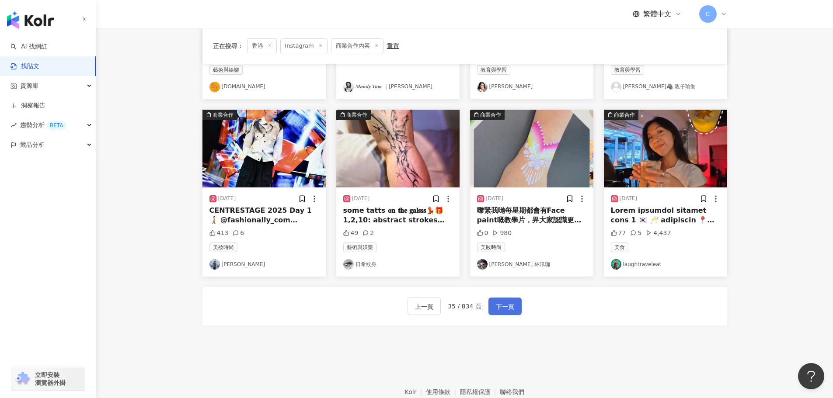
click at [514, 311] on button "下一頁" at bounding box center [504, 306] width 33 height 17
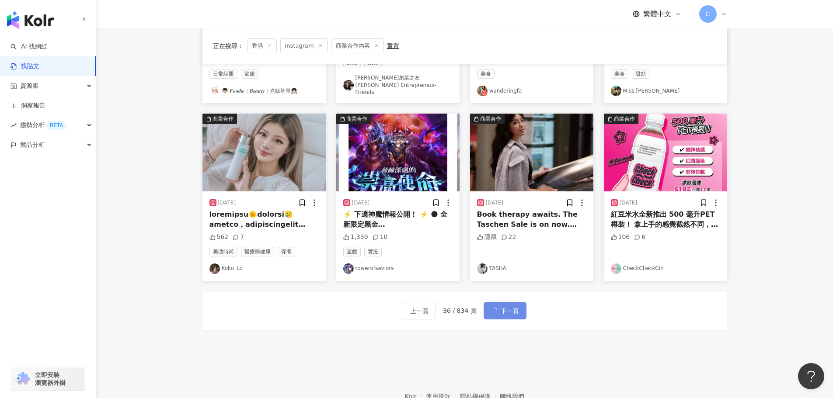
scroll to position [398, 0]
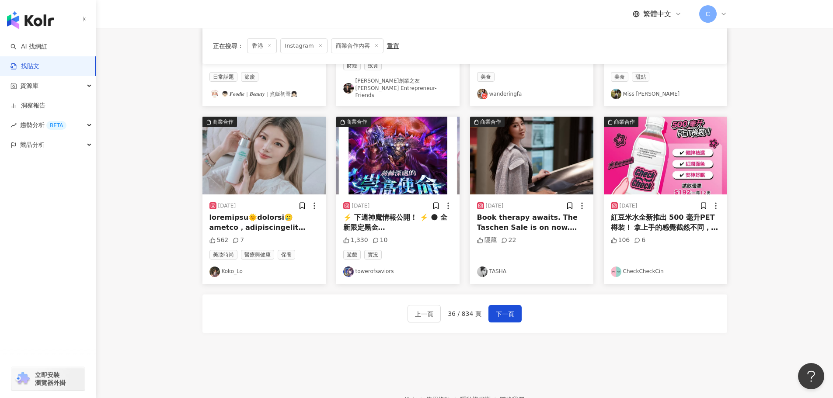
click at [285, 157] on img "button" at bounding box center [263, 156] width 123 height 78
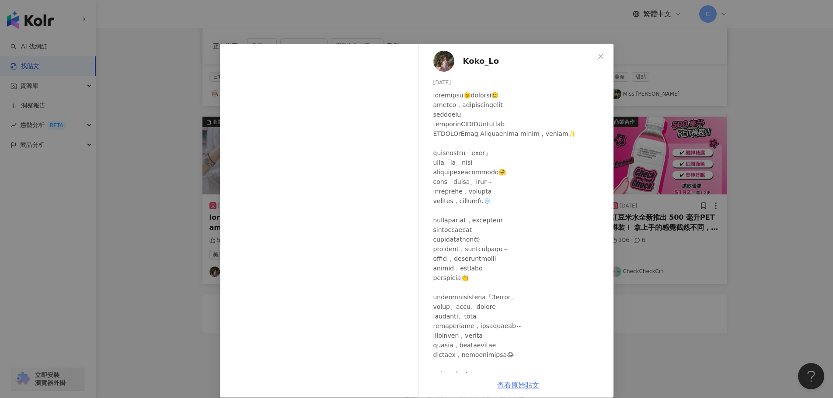
click at [502, 384] on link "查看原始貼文" at bounding box center [518, 385] width 42 height 8
drag, startPoint x: 693, startPoint y: 171, endPoint x: 688, endPoint y: 172, distance: 5.1
click at [690, 171] on div "Koko_Lo [DATE] 562 7 查看原始貼文" at bounding box center [416, 199] width 833 height 398
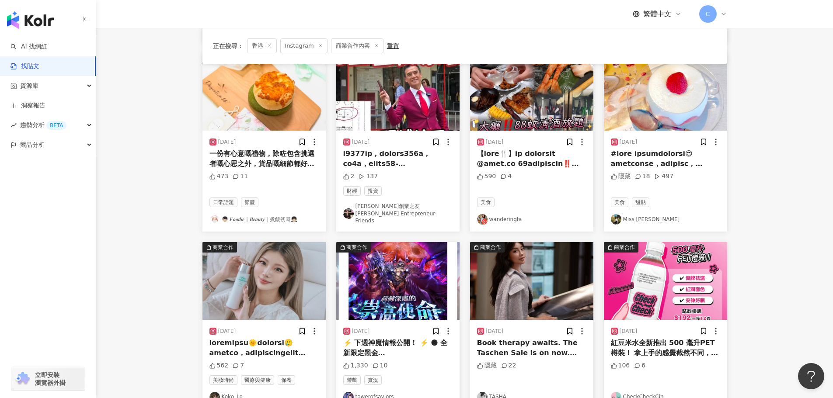
scroll to position [394, 0]
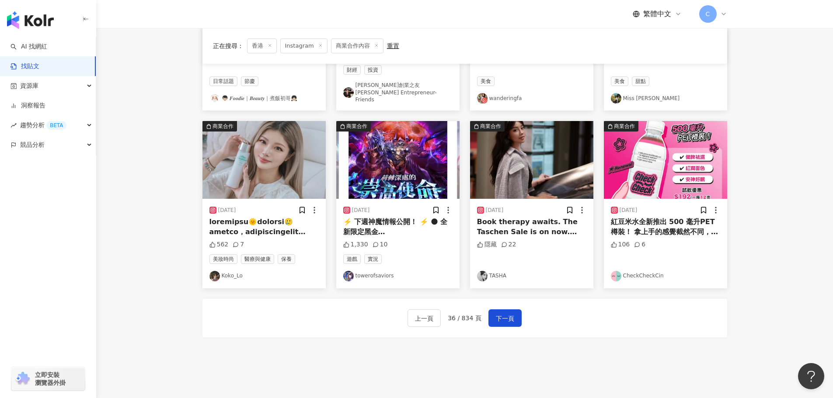
click at [524, 311] on div "上一頁 36 / 834 頁 下一頁" at bounding box center [464, 318] width 525 height 38
click at [504, 314] on span "下一頁" at bounding box center [505, 319] width 18 height 10
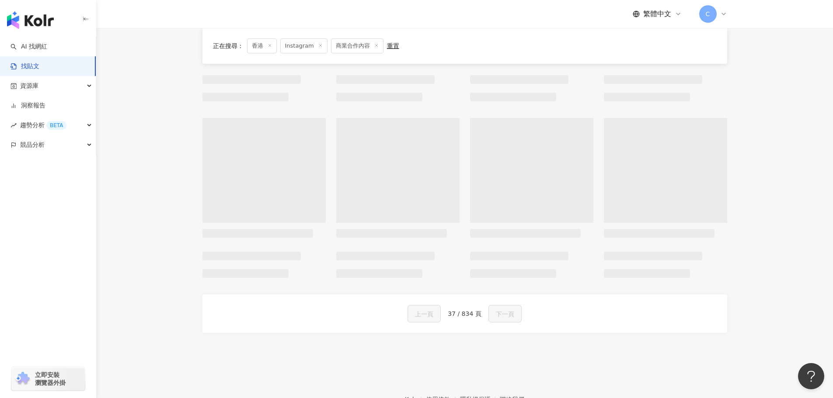
scroll to position [397, 0]
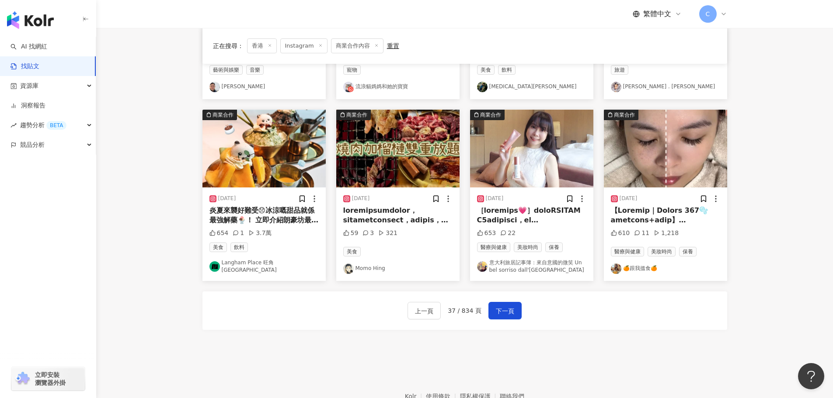
click at [715, 188] on div "[DATE] 610 11 1,218 醫療與健康 美妝時尚 保養 🍊跟我搵食🍊" at bounding box center [665, 235] width 123 height 94
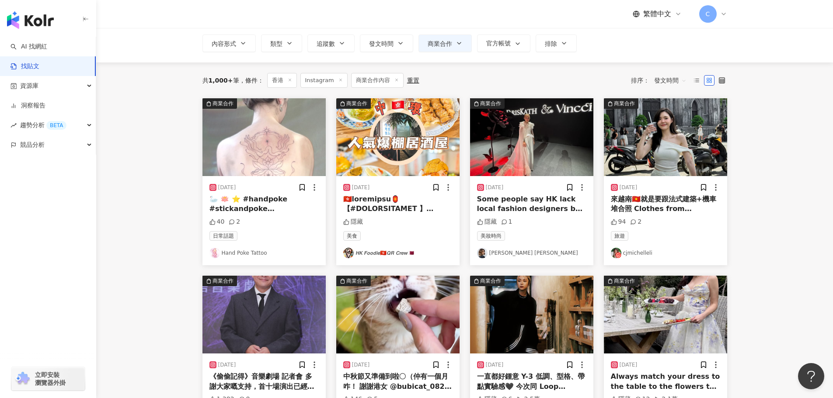
scroll to position [0, 0]
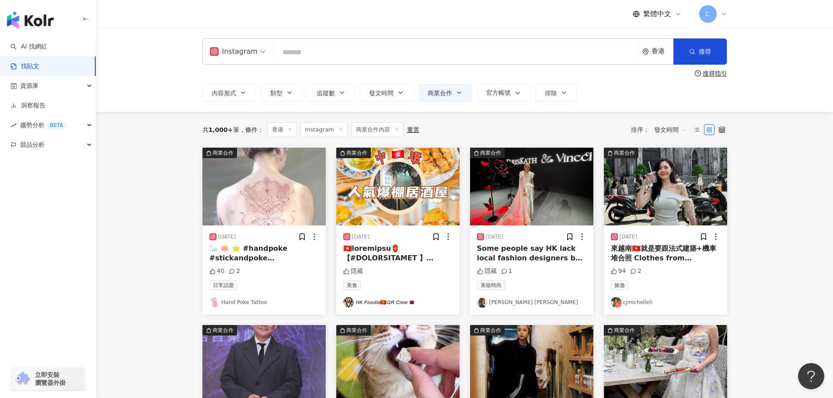
click at [672, 208] on img "button" at bounding box center [665, 187] width 123 height 78
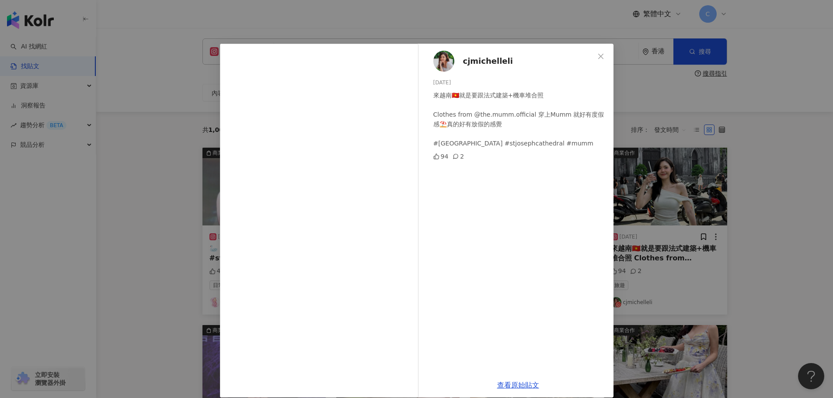
click at [481, 62] on span "cjmichelleli" at bounding box center [488, 61] width 50 height 12
click at [760, 156] on div "cjmichelleli [DATE] 來越南🇻🇳就是要跟法式建築+機車堆合照 Clothes from @the.mumm.official 穿上Mumm …" at bounding box center [416, 199] width 833 height 398
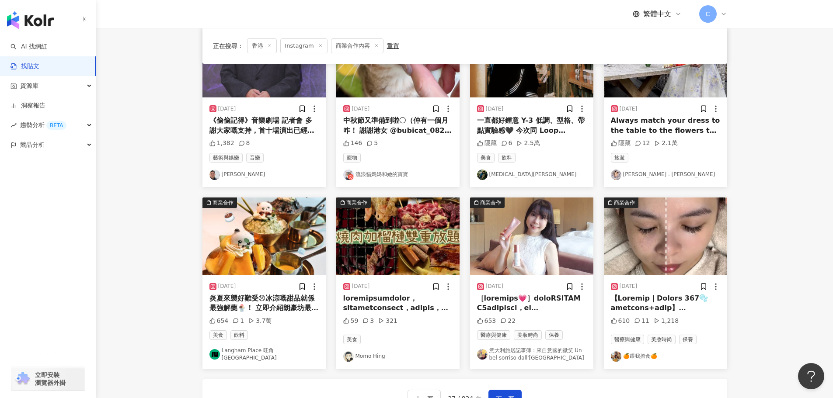
scroll to position [394, 0]
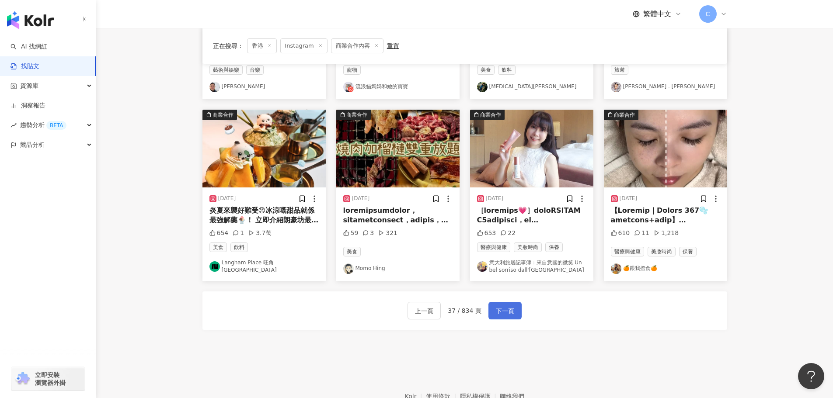
click at [499, 309] on span "下一頁" at bounding box center [505, 311] width 18 height 10
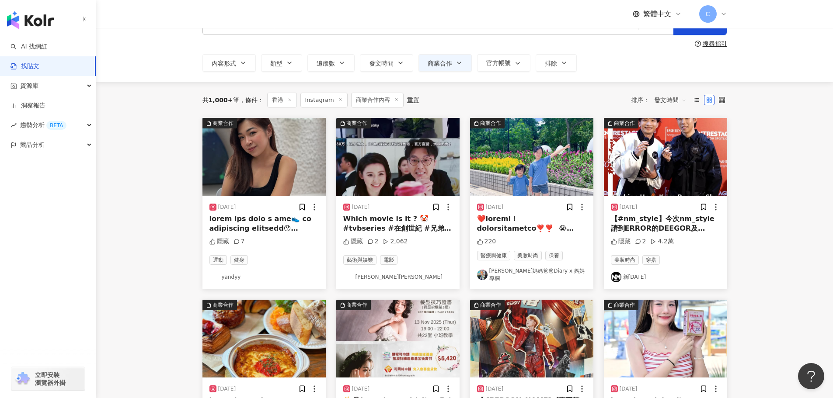
scroll to position [44, 0]
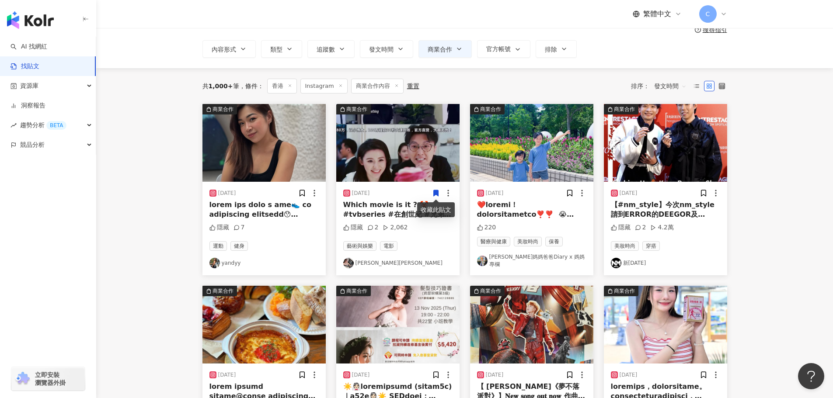
click at [393, 150] on img "button" at bounding box center [397, 143] width 123 height 78
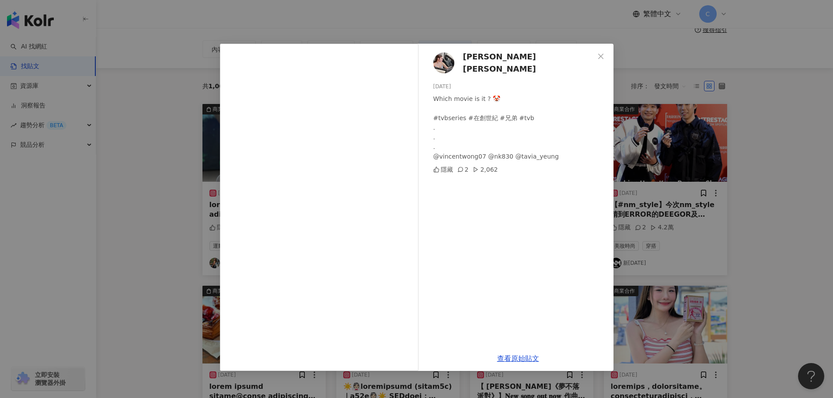
click at [812, 252] on div "[PERSON_NAME][PERSON_NAME] [DATE] Which movie is it ? 🤡 #tvbseries #在創世紀 #兄弟 #t…" at bounding box center [416, 199] width 833 height 398
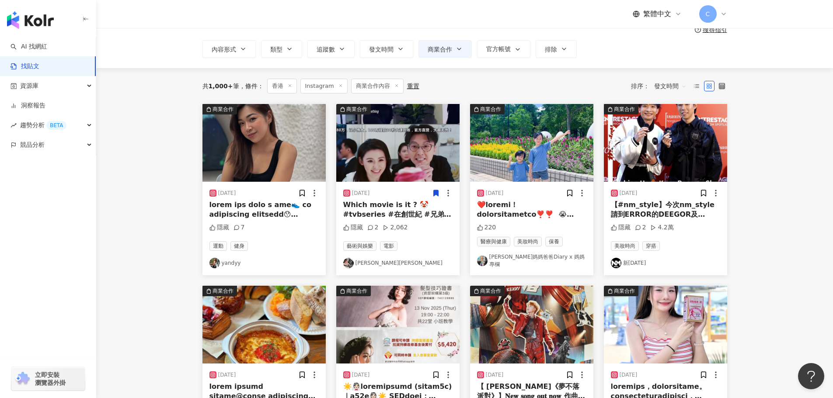
click at [299, 141] on img "button" at bounding box center [263, 143] width 123 height 78
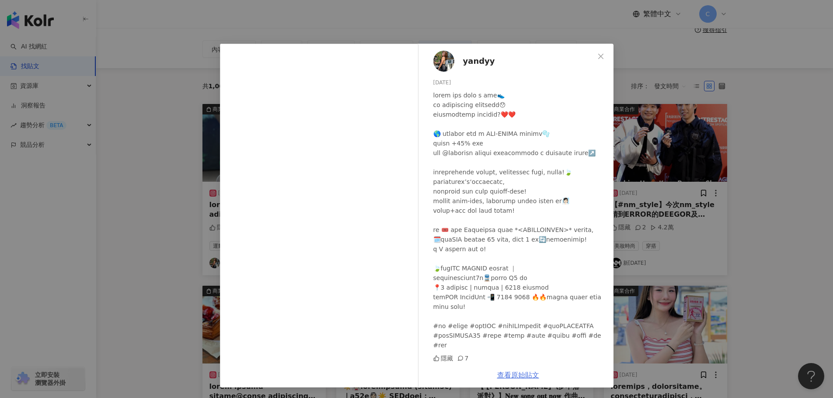
click at [514, 371] on link "查看原始貼文" at bounding box center [518, 375] width 42 height 8
click at [754, 265] on div "yandyy [DATE] 隱藏 7 查看原始貼文" at bounding box center [416, 199] width 833 height 398
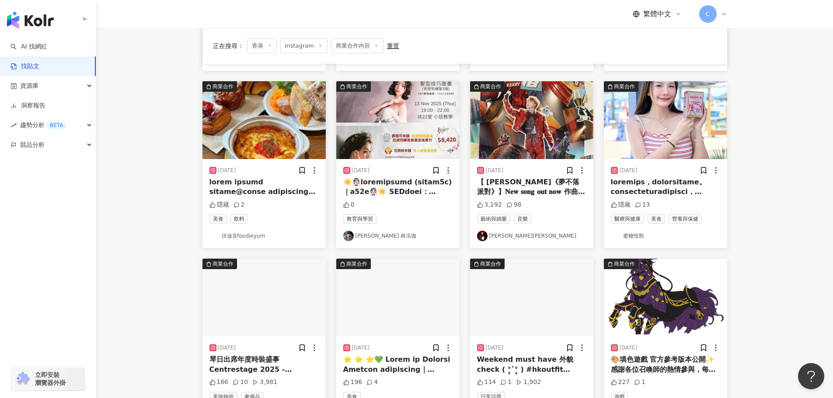
scroll to position [350, 0]
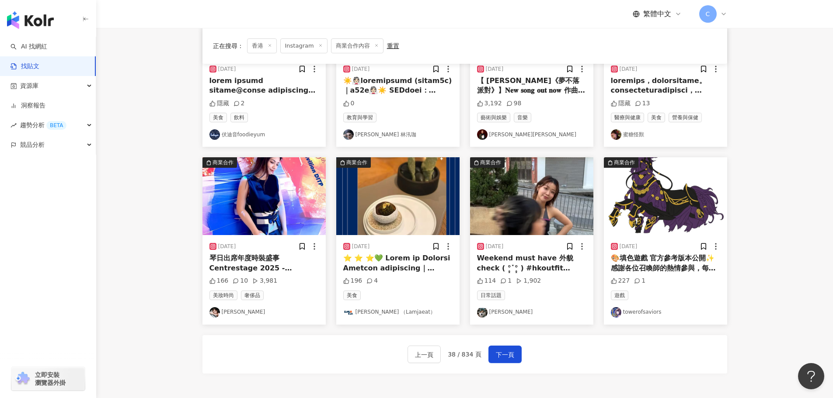
click at [527, 188] on img "button" at bounding box center [531, 196] width 123 height 78
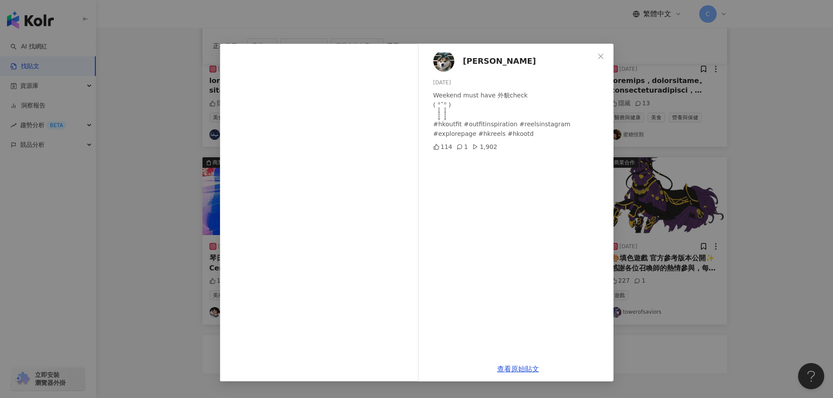
click at [469, 62] on span "[PERSON_NAME]" at bounding box center [499, 61] width 73 height 12
drag, startPoint x: 750, startPoint y: 146, endPoint x: 732, endPoint y: 154, distance: 19.8
click at [749, 146] on div "[PERSON_NAME] [DATE] Weekend must have 外貌check ( °̥̥̥̥̥̥̥̥˟°̥̥̥̥̥̥̥̥ ) #hkoutfi…" at bounding box center [416, 199] width 833 height 398
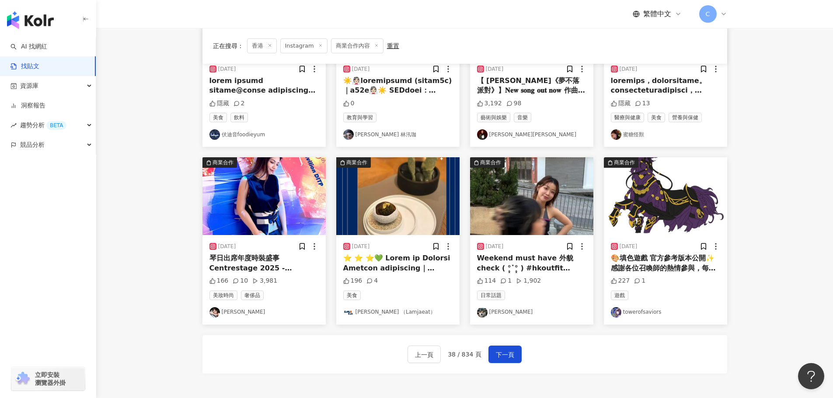
click at [253, 208] on img "button" at bounding box center [263, 196] width 123 height 78
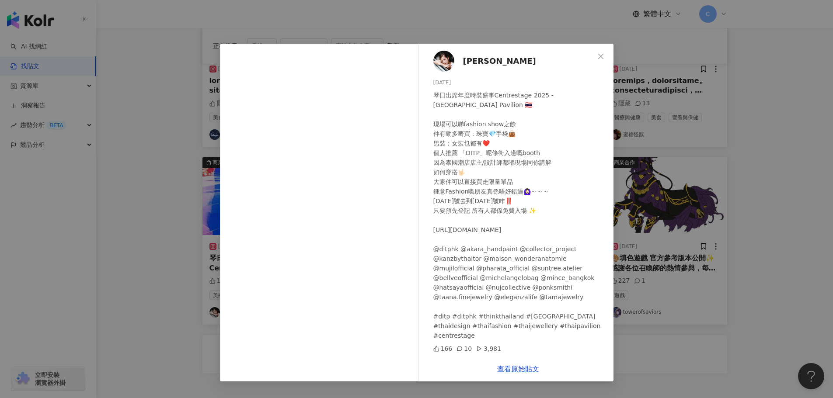
click at [713, 268] on div "[PERSON_NAME][DATE] 琴日出席年度時裝盛事Centrestage 2025 -[GEOGRAPHIC_DATA] Pavilion 🇹🇭 現…" at bounding box center [416, 199] width 833 height 398
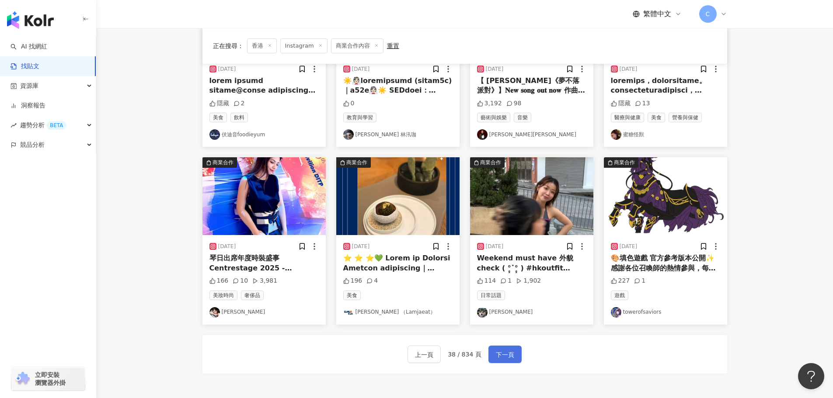
click at [502, 357] on button "下一頁" at bounding box center [504, 354] width 33 height 17
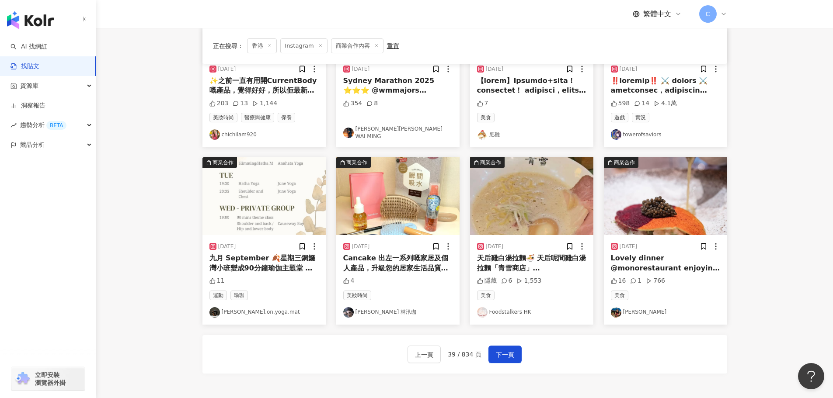
click at [739, 144] on div "正在搜尋 ： 香港 Instagram 商業合作內容 重置 排序： 發文時間 商業合作 [DATE] 583 37 1.3萬 藝術與娛樂 AndyLin[PE…" at bounding box center [465, 79] width 560 height 634
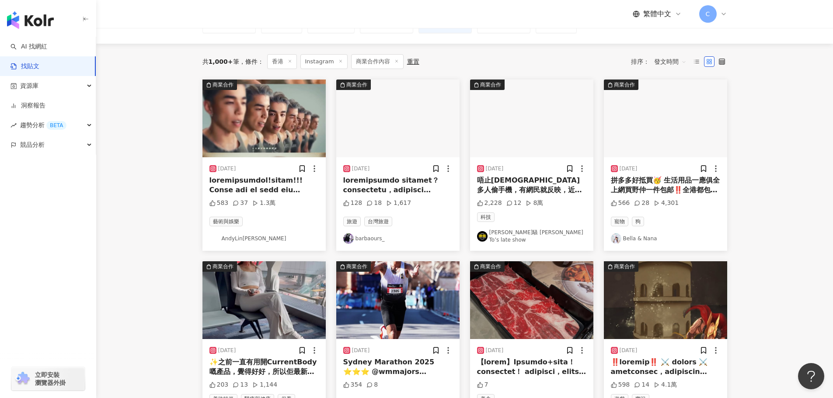
scroll to position [0, 0]
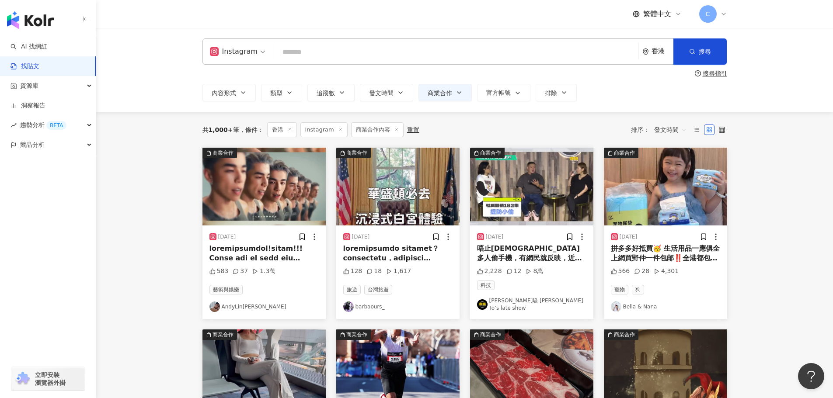
click at [401, 174] on img "button" at bounding box center [397, 187] width 123 height 78
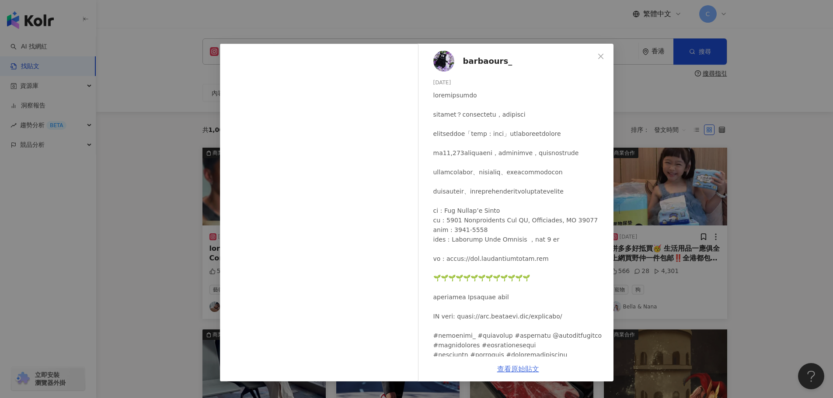
click at [504, 367] on link "查看原始貼文" at bounding box center [518, 369] width 42 height 8
click at [726, 237] on div "barbaours_ [DATE] 128 18 1,617 查看原始貼文" at bounding box center [416, 199] width 833 height 398
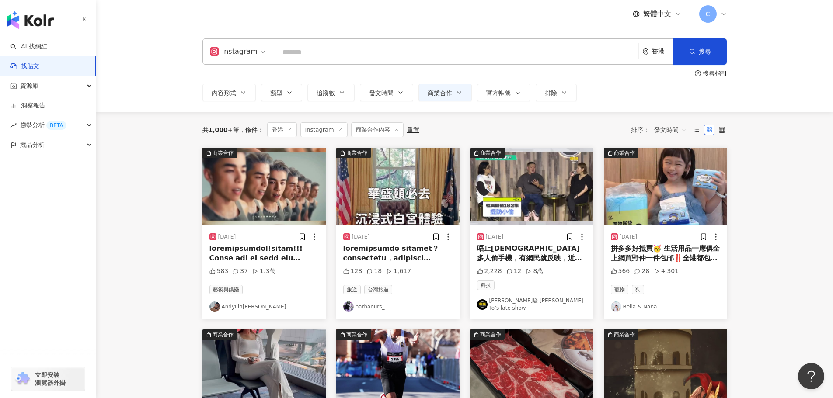
click at [668, 202] on img "button" at bounding box center [665, 187] width 123 height 78
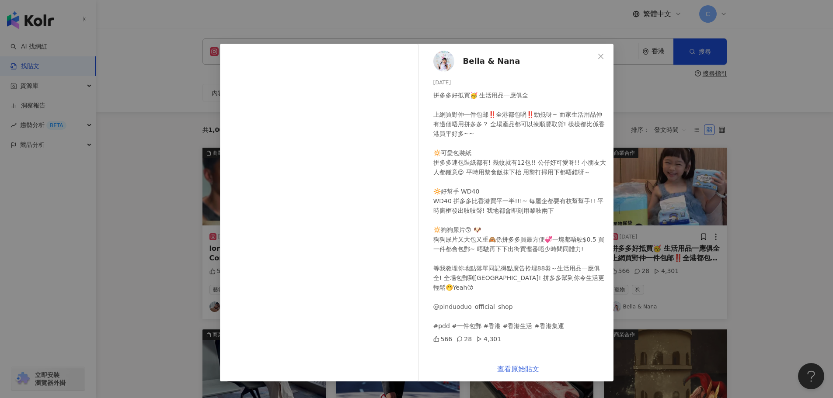
click at [515, 369] on link "查看原始貼文" at bounding box center [518, 369] width 42 height 8
drag, startPoint x: 709, startPoint y: 240, endPoint x: 705, endPoint y: 242, distance: 4.9
click at [706, 242] on div "Bella & Nana [DATE] 拼多多好抵買🥳 生活用品一應俱全 上網買野仲一件包邮‼️全港都包喎‼️勁抵呀~ 而家生活用品仲有邊個唔用拼多多？ 全場…" at bounding box center [416, 199] width 833 height 398
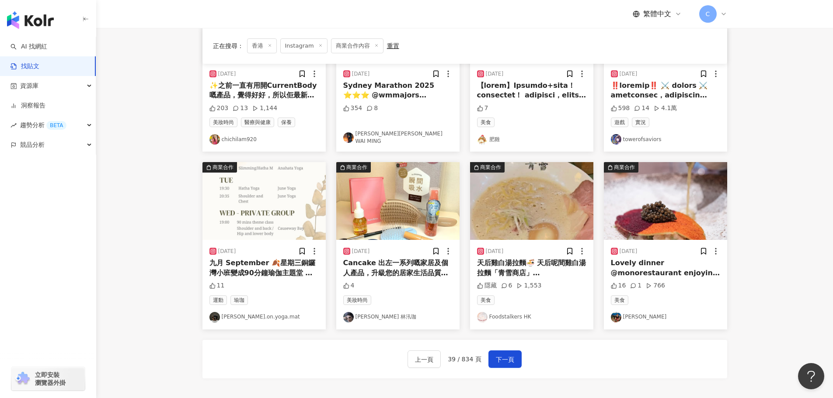
scroll to position [350, 0]
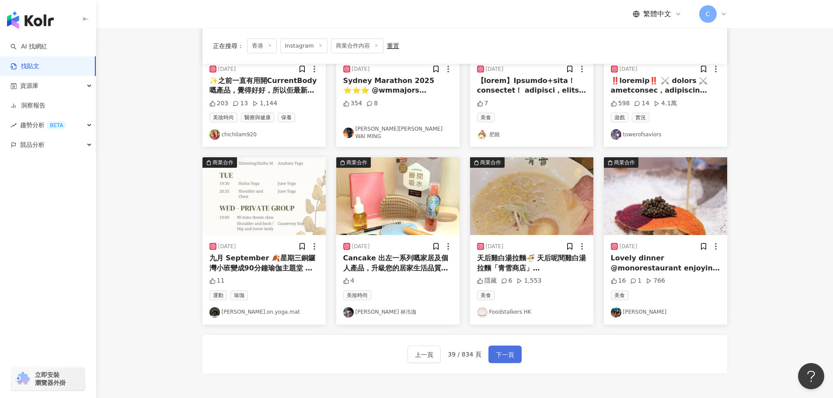
click at [503, 352] on span "下一頁" at bounding box center [505, 355] width 18 height 10
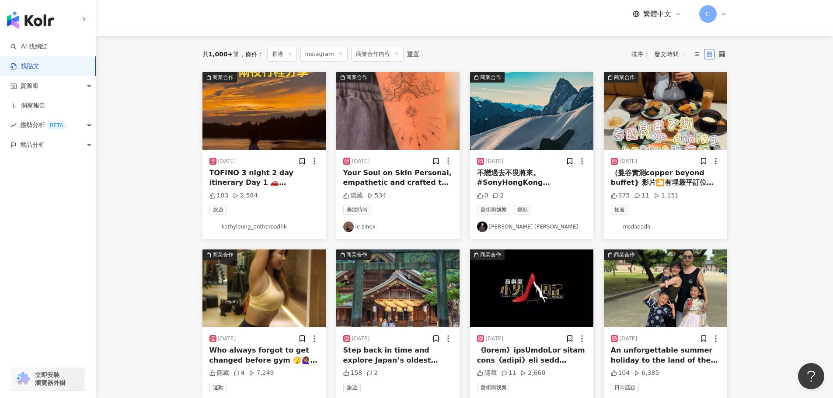
scroll to position [0, 0]
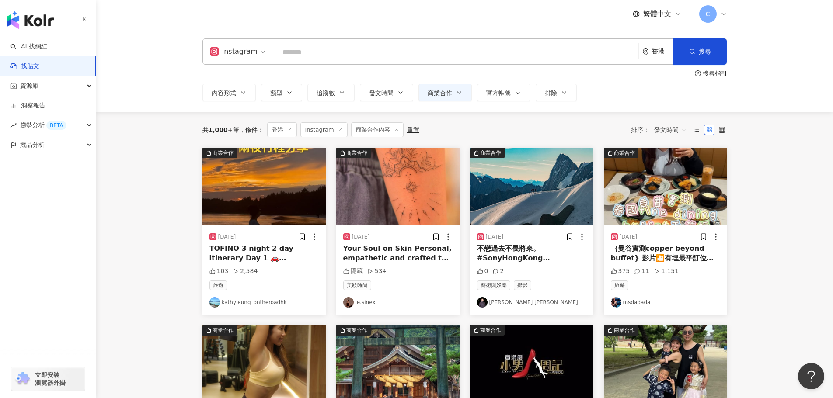
drag, startPoint x: 329, startPoint y: 56, endPoint x: 324, endPoint y: 56, distance: 5.2
click at [329, 56] on input "search" at bounding box center [456, 52] width 357 height 19
paste input "**********"
click at [253, 56] on div "Instagram" at bounding box center [234, 52] width 48 height 14
type input "**********"
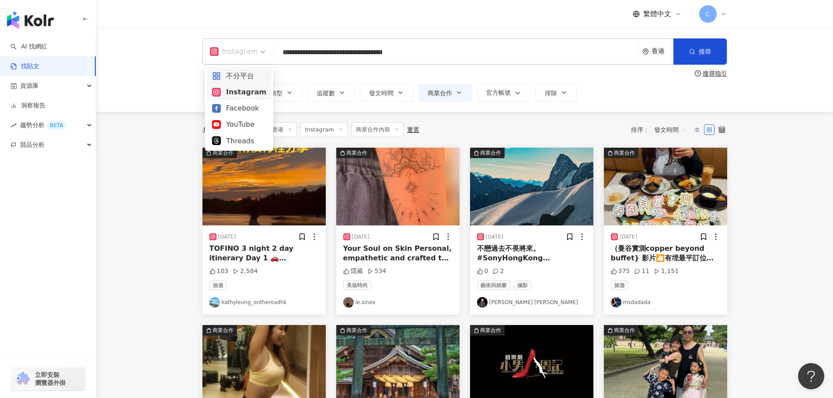
click at [243, 80] on div "不分平台" at bounding box center [239, 75] width 54 height 11
drag, startPoint x: 432, startPoint y: 52, endPoint x: 438, endPoint y: 52, distance: 5.7
click at [433, 52] on input "**********" at bounding box center [456, 52] width 357 height 19
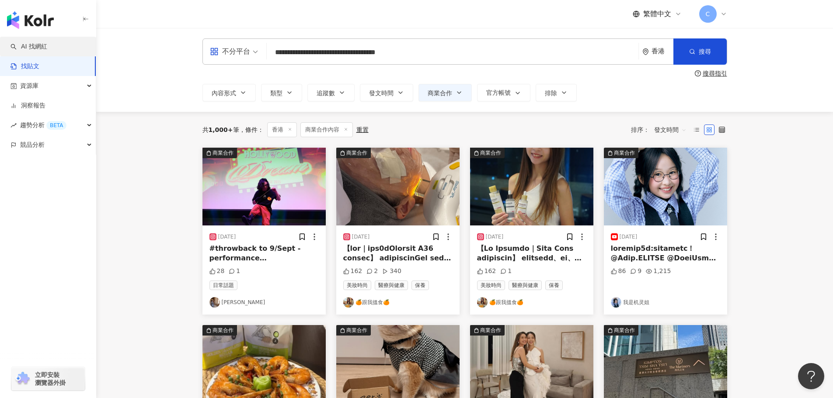
click at [47, 44] on link "AI 找網紅" at bounding box center [28, 46] width 37 height 9
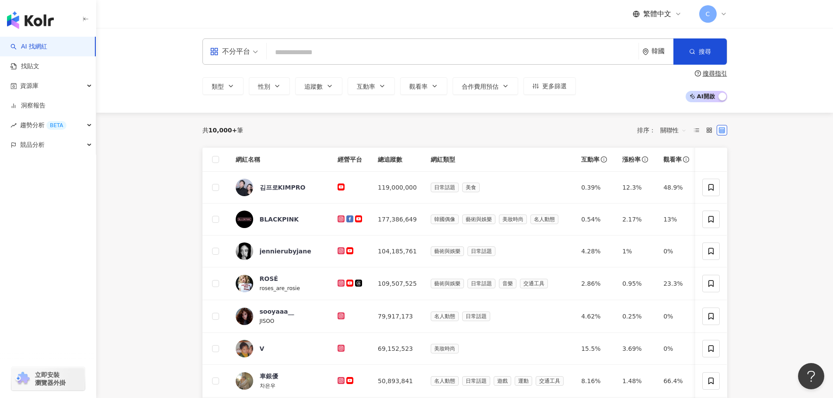
click at [326, 49] on input "search" at bounding box center [452, 52] width 365 height 17
paste input "**********"
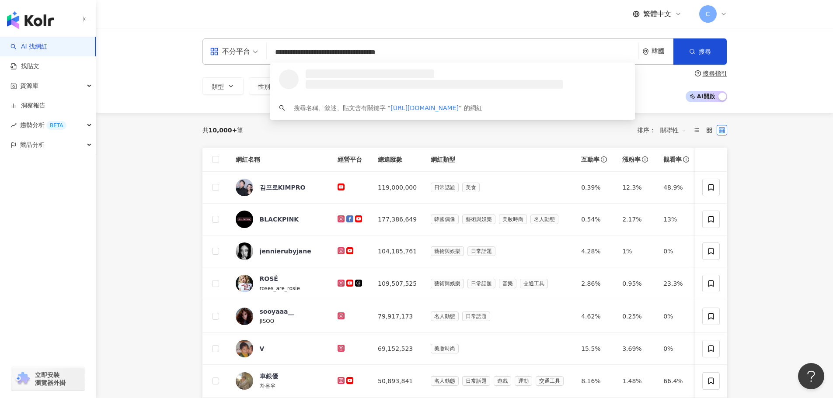
drag, startPoint x: 367, startPoint y: 52, endPoint x: 233, endPoint y: 57, distance: 133.9
click at [230, 55] on div "**********" at bounding box center [464, 51] width 525 height 26
click at [370, 52] on input "**********" at bounding box center [452, 52] width 365 height 17
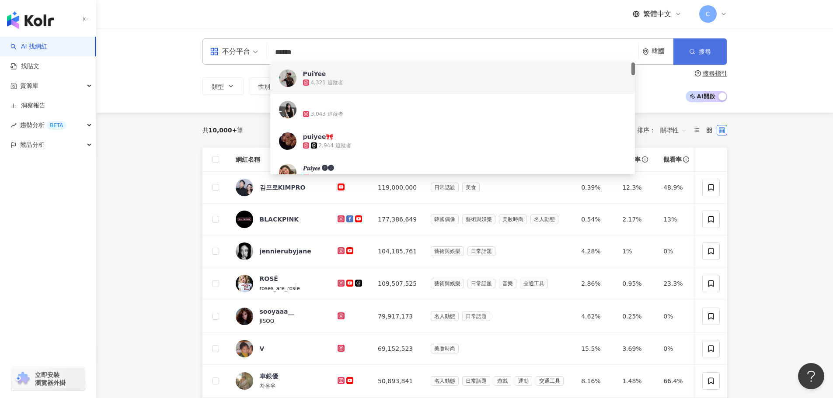
type input "******"
click at [700, 56] on button "搜尋" at bounding box center [699, 51] width 53 height 26
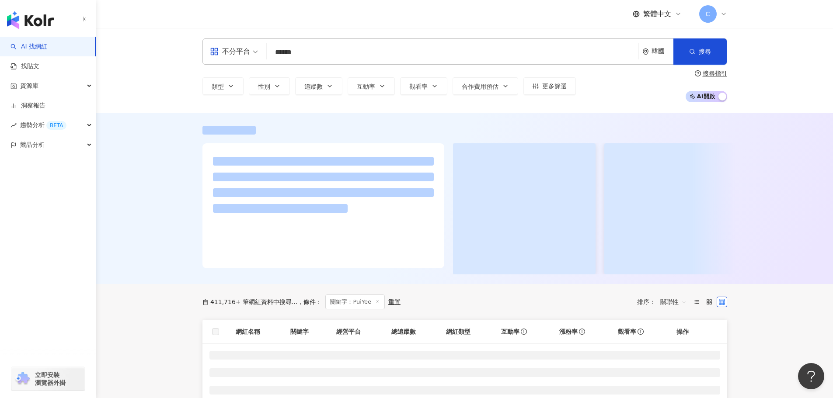
click at [659, 53] on div "韓國" at bounding box center [663, 51] width 22 height 7
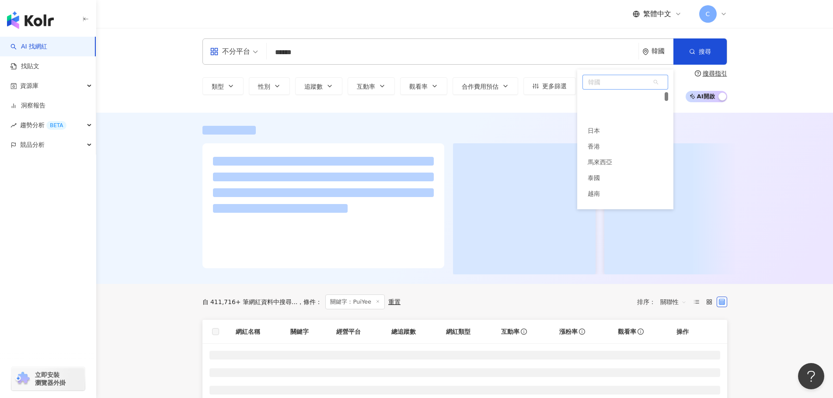
scroll to position [32, 0]
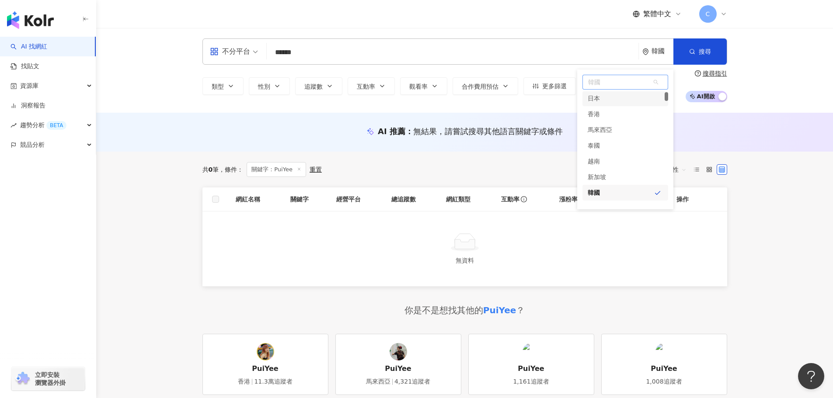
click at [649, 104] on div "日本" at bounding box center [625, 99] width 86 height 16
click at [649, 104] on div "不分平台 ****** 韓國 日本 tw jp hk 日本 [GEOGRAPHIC_DATA] 泰國 [GEOGRAPHIC_DATA] 美國 搜尋 f5e0…" at bounding box center [464, 70] width 737 height 85
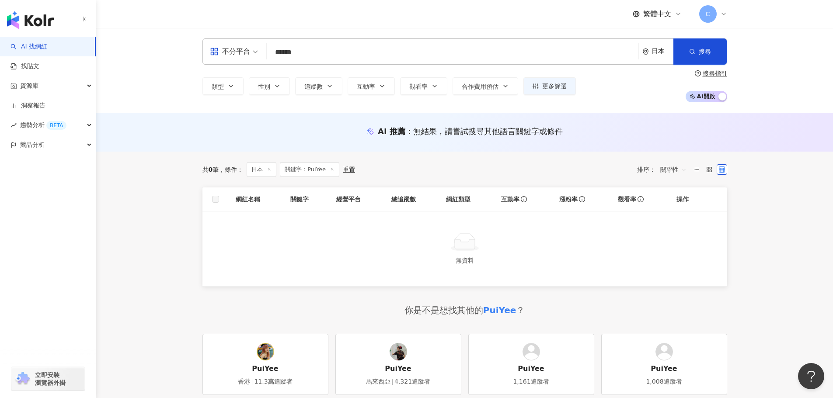
click at [660, 52] on div "日本" at bounding box center [663, 51] width 22 height 7
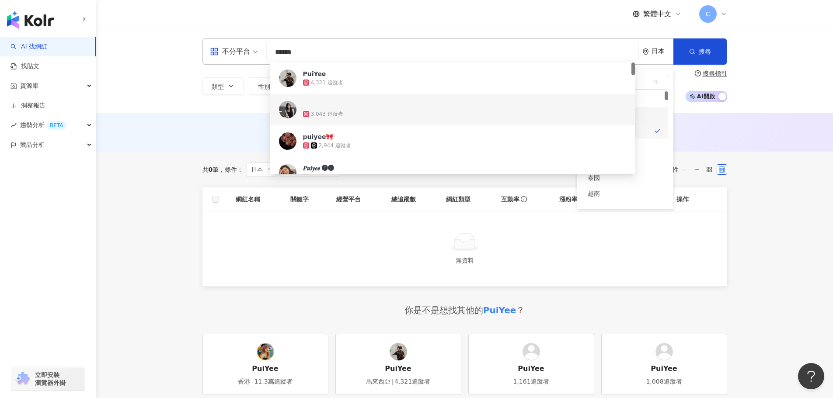
click at [648, 113] on div "台灣" at bounding box center [625, 115] width 86 height 16
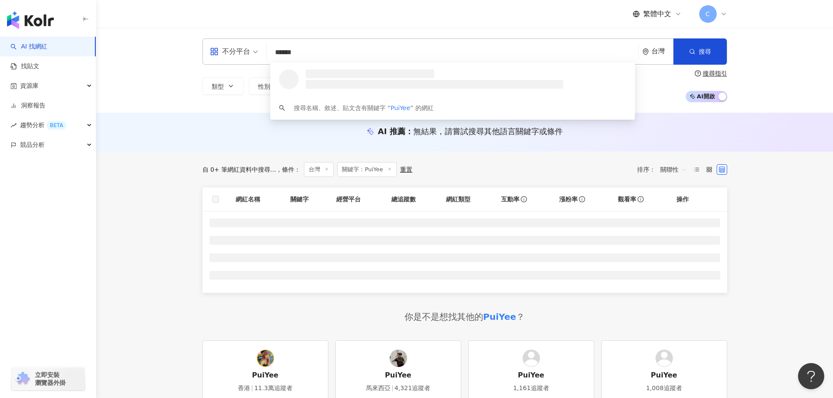
click at [637, 50] on div "不分平台 ****** 台灣 搜尋 loading 搜尋名稱、敘述、貼文含有關鍵字 “ PuiYee ” 的網紅" at bounding box center [464, 51] width 525 height 26
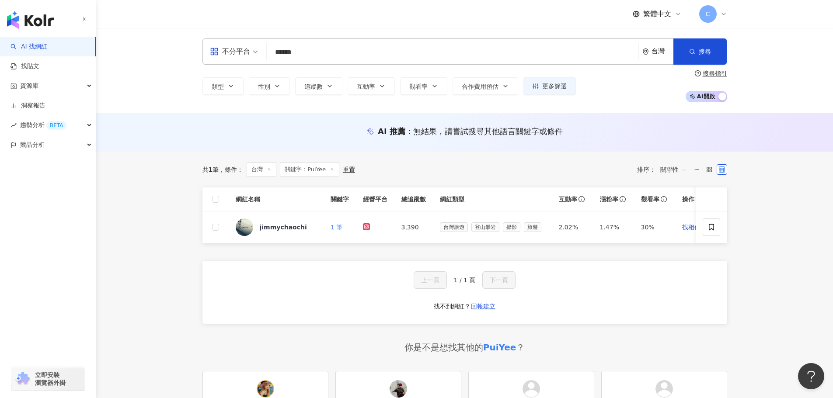
click at [653, 53] on div "台灣" at bounding box center [663, 51] width 22 height 7
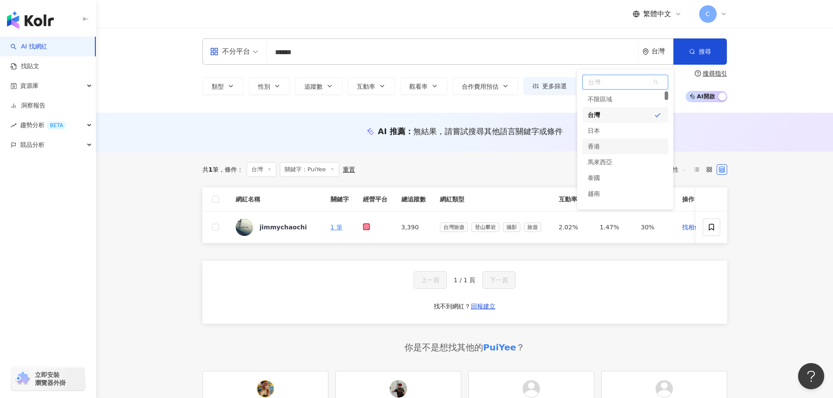
drag, startPoint x: 608, startPoint y: 132, endPoint x: 601, endPoint y: 150, distance: 19.8
click at [602, 150] on div "不限區域 台灣 日本 [GEOGRAPHIC_DATA] 新加坡" at bounding box center [625, 154] width 86 height 126
drag, startPoint x: 601, startPoint y: 150, endPoint x: 623, endPoint y: 139, distance: 24.8
click at [601, 150] on div "香港" at bounding box center [625, 147] width 86 height 16
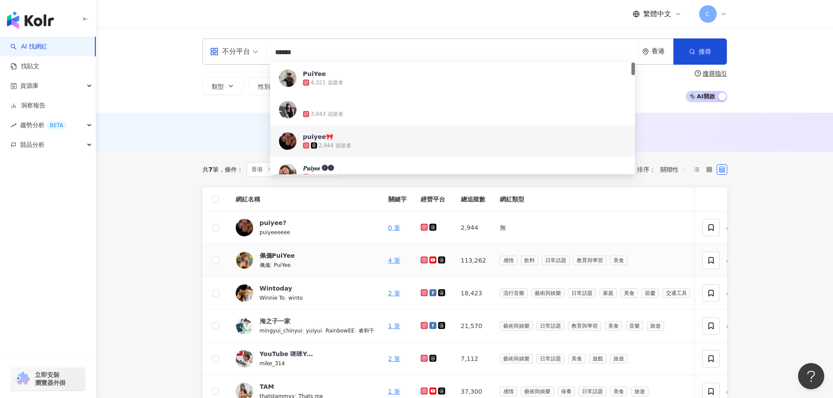
click at [251, 263] on img at bounding box center [244, 260] width 17 height 17
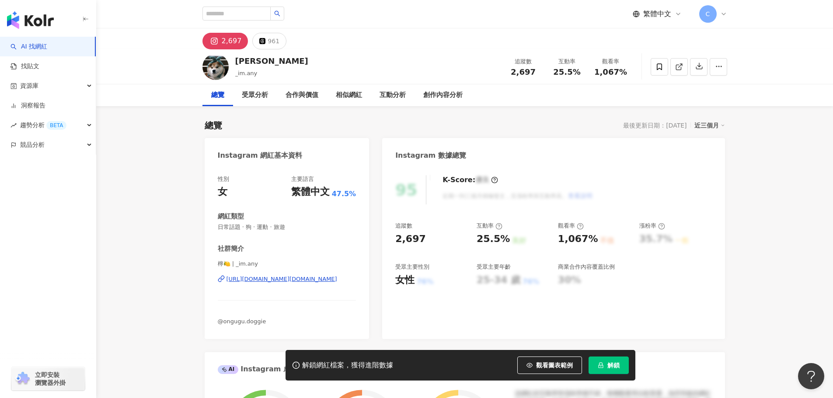
click at [262, 282] on div "https://www.instagram.com/_im.any/" at bounding box center [281, 279] width 111 height 8
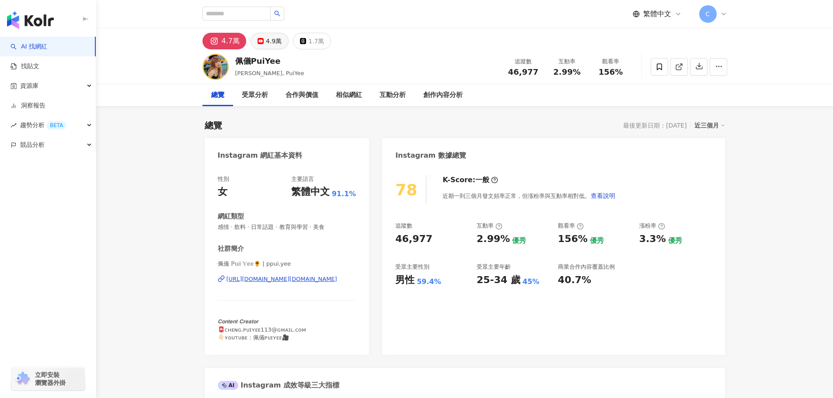
click at [263, 37] on button "4.9萬" at bounding box center [270, 41] width 38 height 17
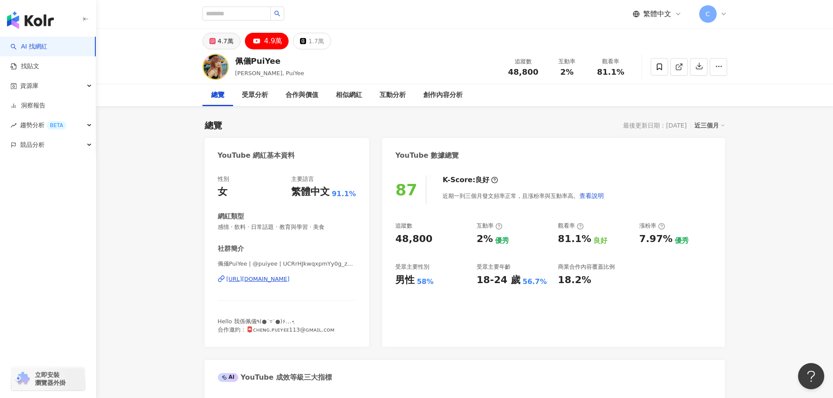
click at [228, 45] on div "4.7萬" at bounding box center [226, 41] width 16 height 12
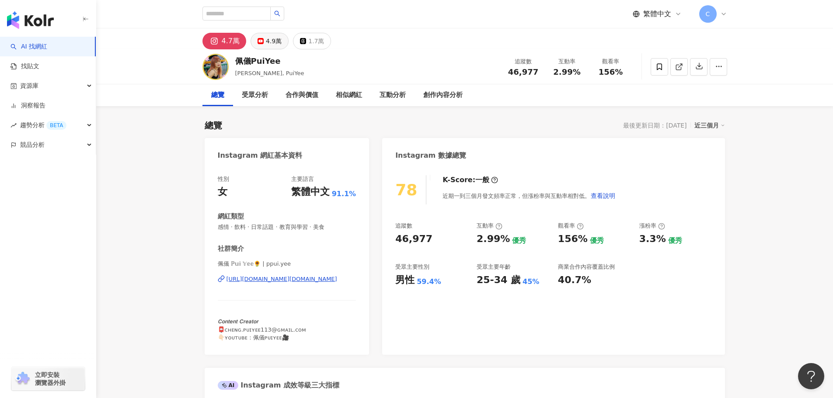
click at [258, 42] on icon at bounding box center [261, 41] width 6 height 6
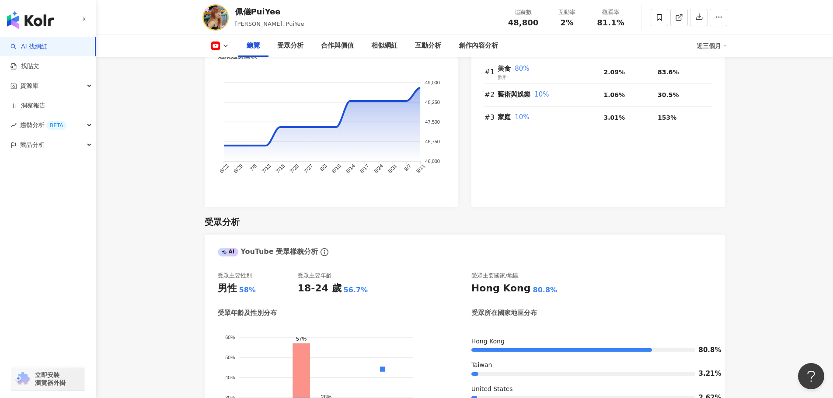
scroll to position [612, 0]
